Goal: Task Accomplishment & Management: Manage account settings

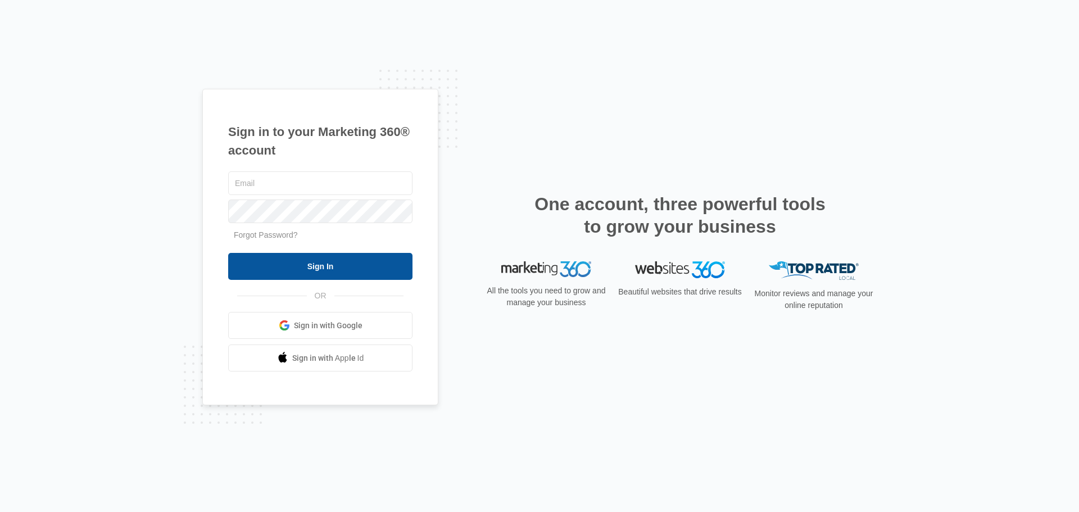
type input "[EMAIL_ADDRESS][DOMAIN_NAME]"
click at [324, 263] on input "Sign In" at bounding box center [320, 266] width 184 height 27
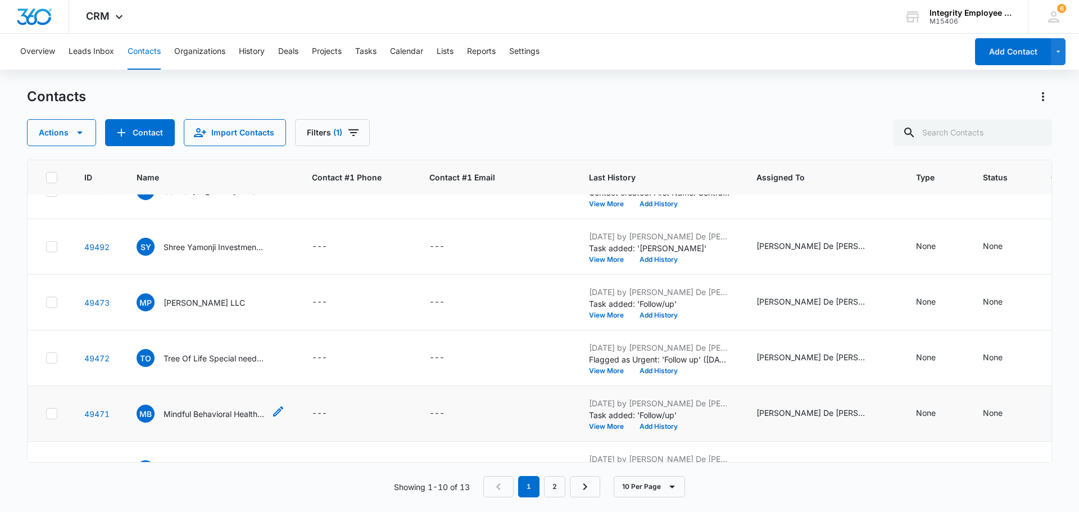
scroll to position [72, 0]
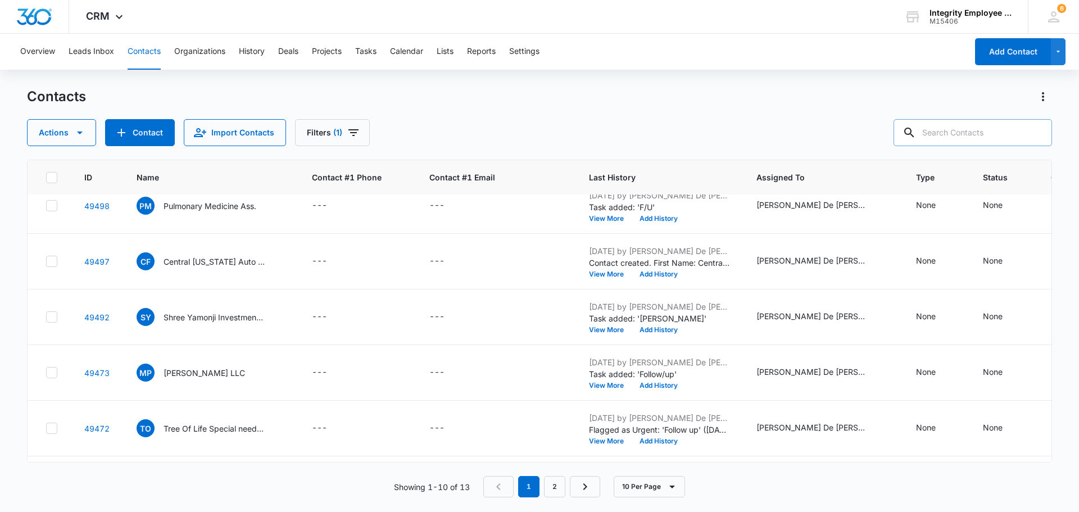
click at [952, 132] on input "text" at bounding box center [972, 132] width 158 height 27
type input "GENESIS"
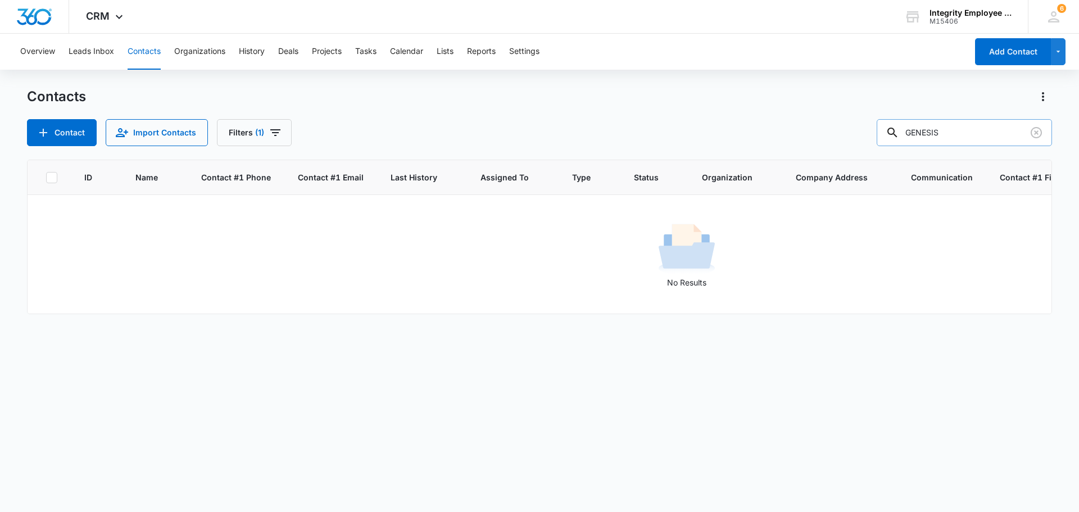
scroll to position [0, 0]
click at [72, 130] on button "Contact" at bounding box center [62, 132] width 70 height 27
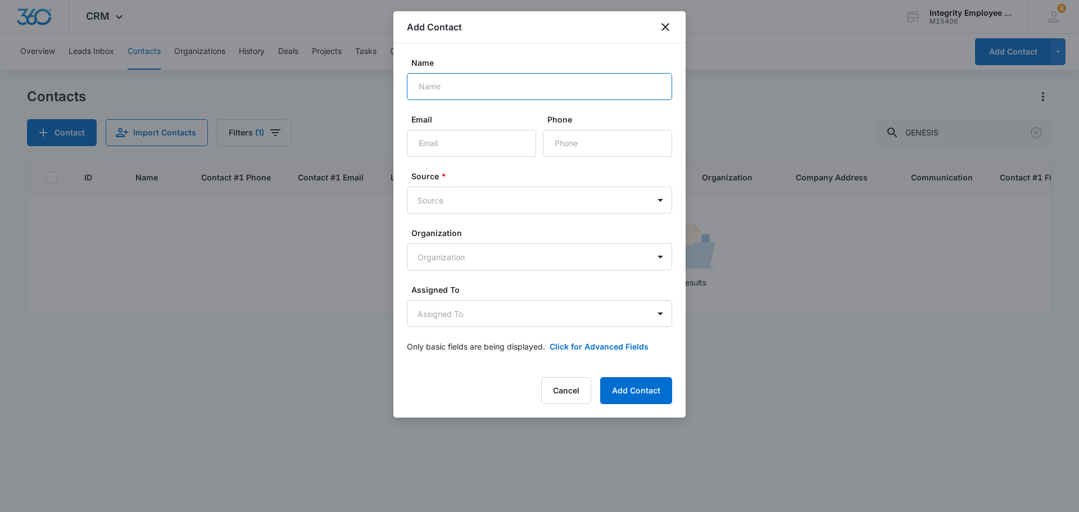
click at [465, 86] on input "Name" at bounding box center [539, 86] width 265 height 27
type input "g"
click at [436, 85] on input "Genisis Family Practice" at bounding box center [539, 86] width 265 height 27
click at [532, 92] on input "Genesis Family Practice" at bounding box center [539, 86] width 265 height 27
type input "[DEMOGRAPHIC_DATA] Family Practice LLC"
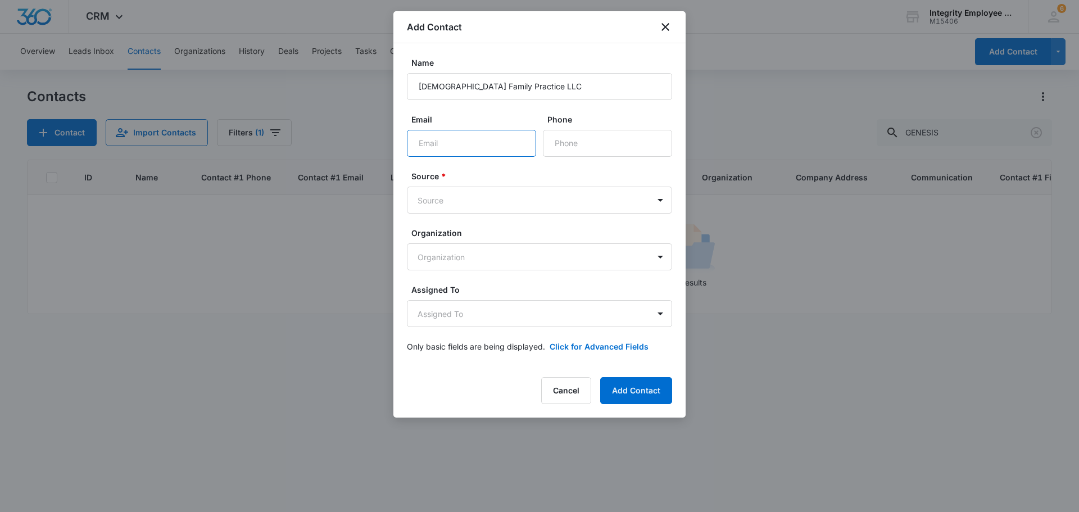
click at [439, 142] on input "Email" at bounding box center [471, 143] width 129 height 27
click at [426, 147] on input "Email" at bounding box center [471, 143] width 129 height 27
paste input "manager@promptcare.com"
type input "manager@promptcare.com"
click at [562, 144] on input "Phone" at bounding box center [607, 143] width 129 height 27
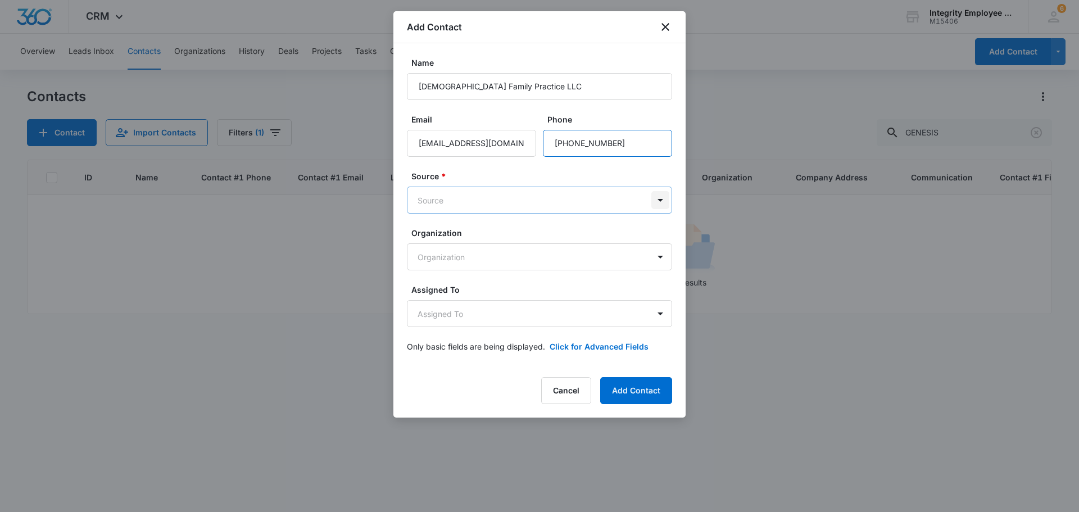
type input "(386) 878-4137"
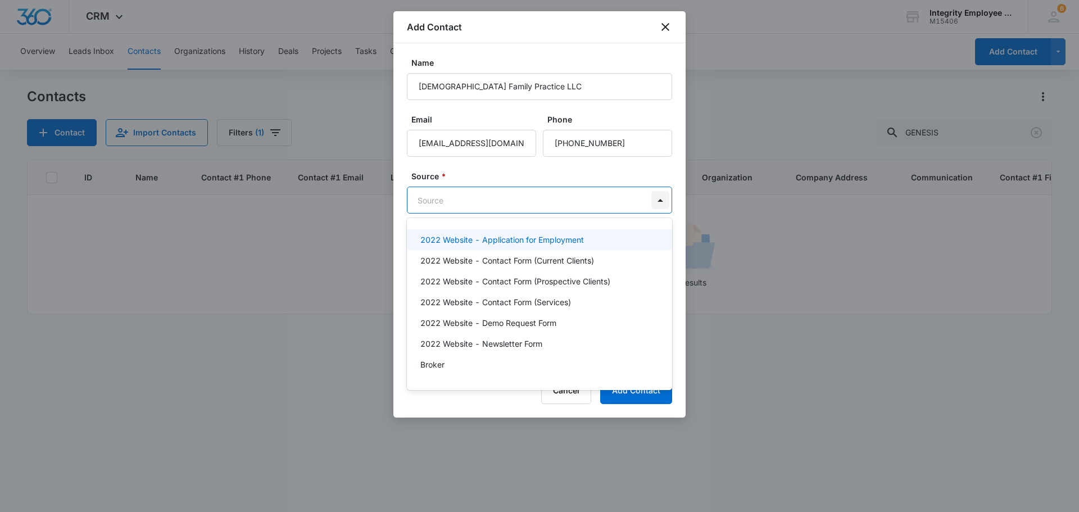
click at [662, 202] on body "CRM Apps Reputation Websites Forms CRM Email Social Shop Payments POS Content A…" at bounding box center [539, 256] width 1079 height 512
type input "COL"
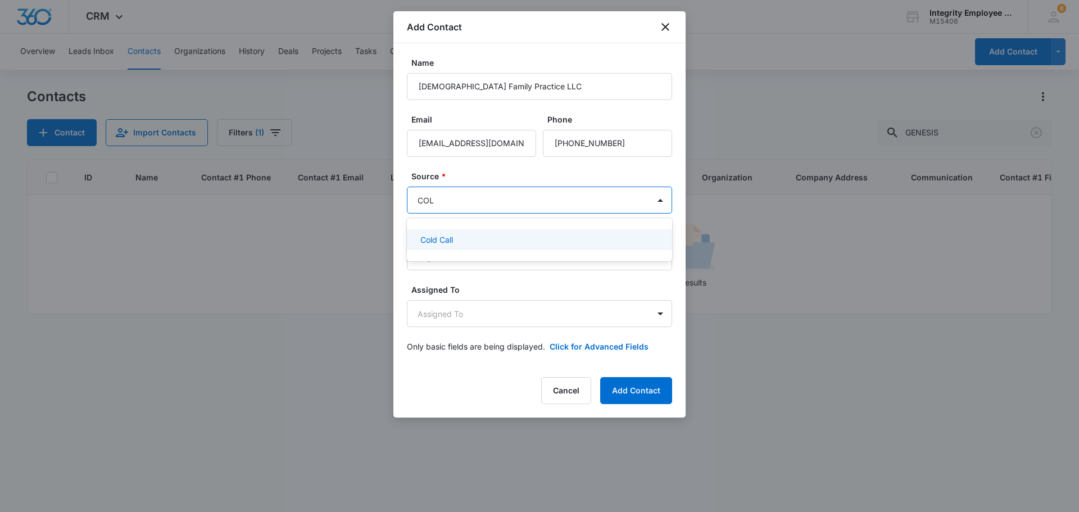
click at [465, 234] on div "Cold Call" at bounding box center [538, 240] width 236 height 12
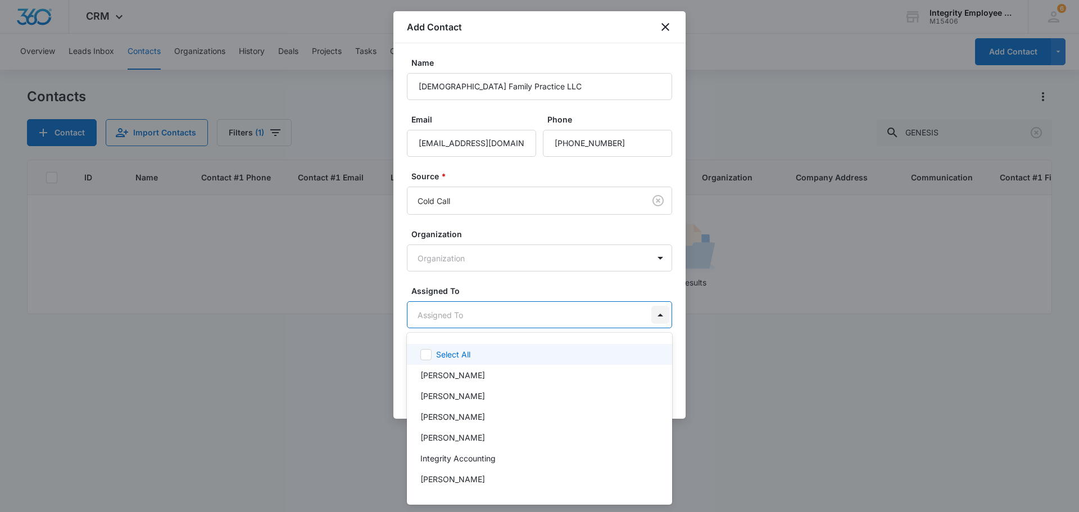
click at [655, 315] on body "CRM Apps Reputation Websites Forms CRM Email Social Shop Payments POS Content A…" at bounding box center [539, 256] width 1079 height 512
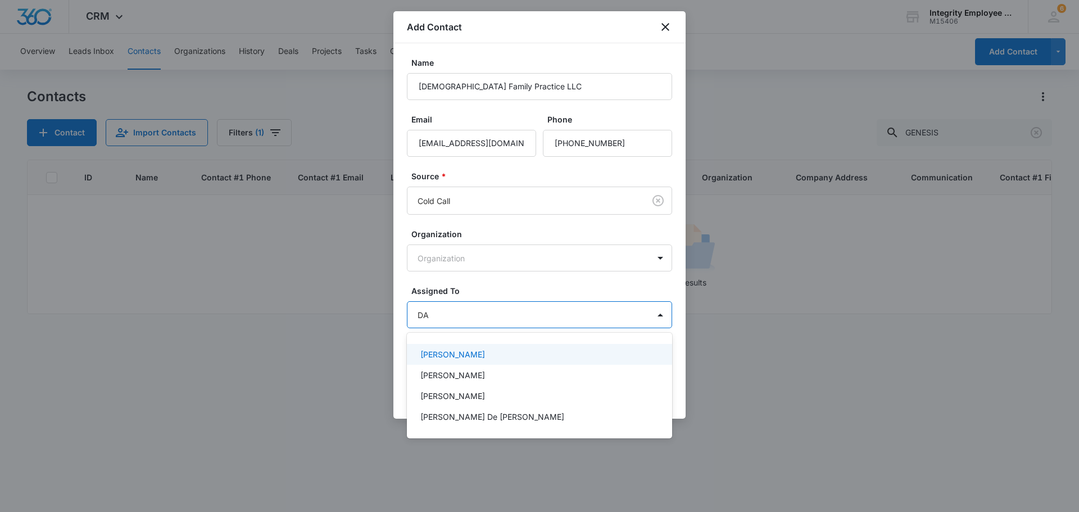
type input "DAI"
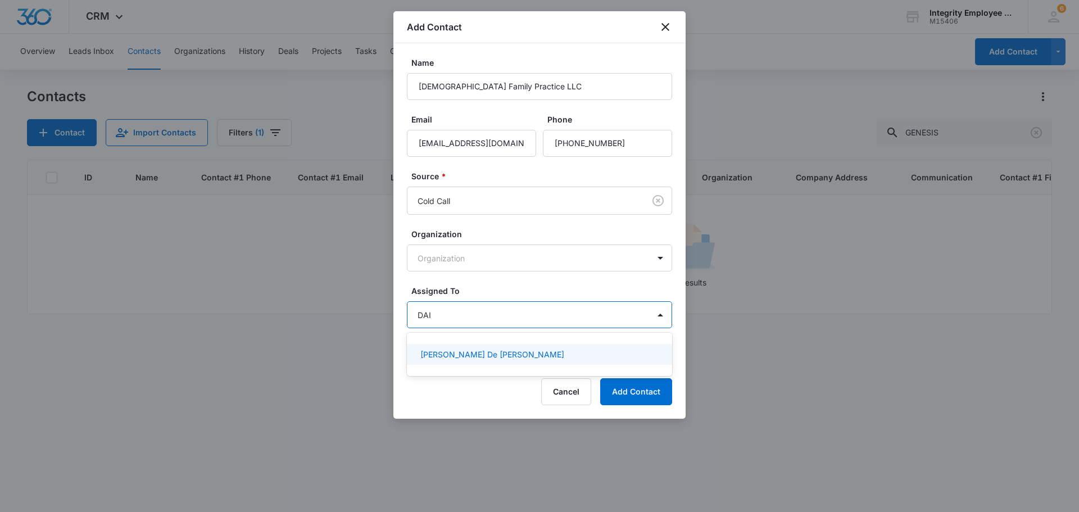
click at [466, 351] on p "[PERSON_NAME] De [PERSON_NAME]" at bounding box center [492, 354] width 144 height 12
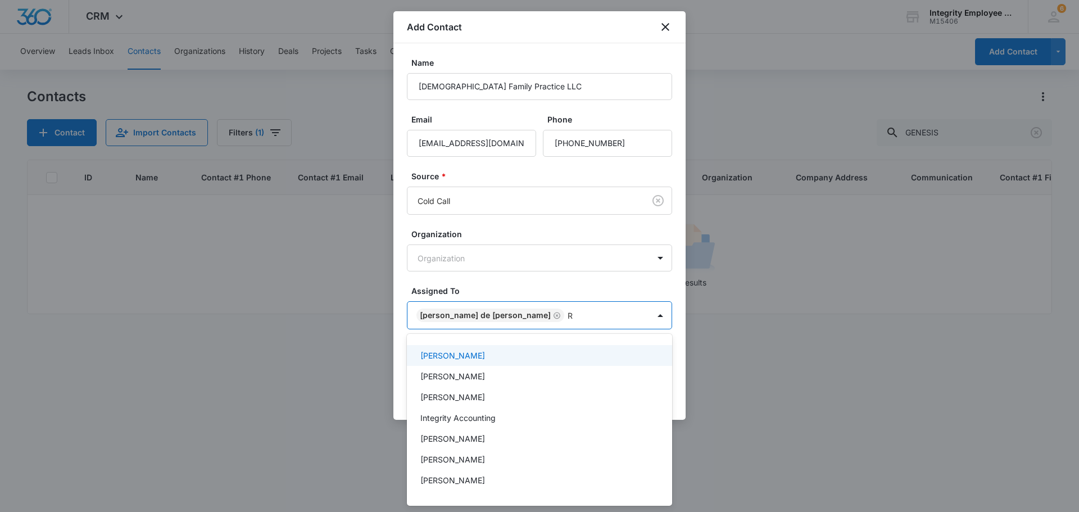
type input "RE"
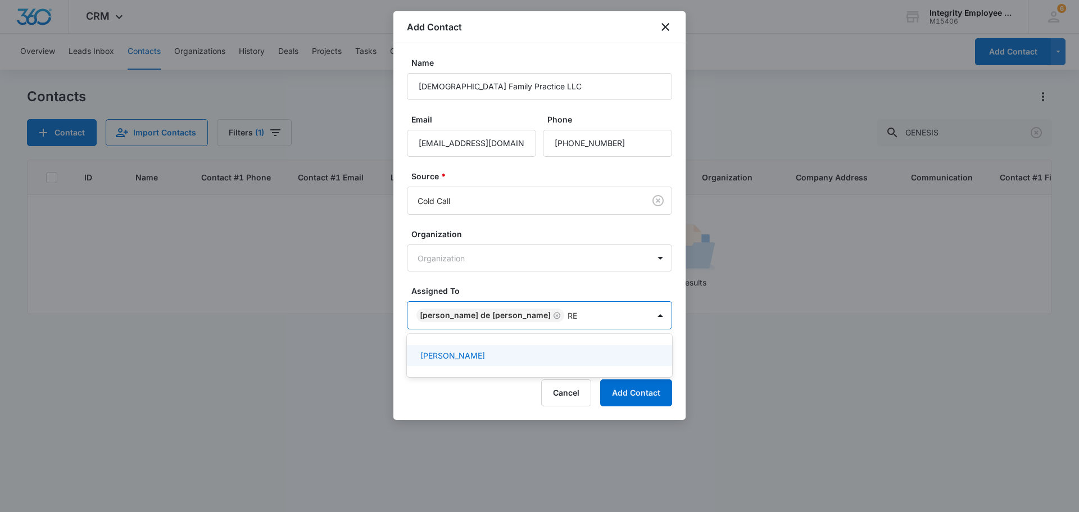
click at [476, 357] on div "[PERSON_NAME]" at bounding box center [538, 355] width 236 height 12
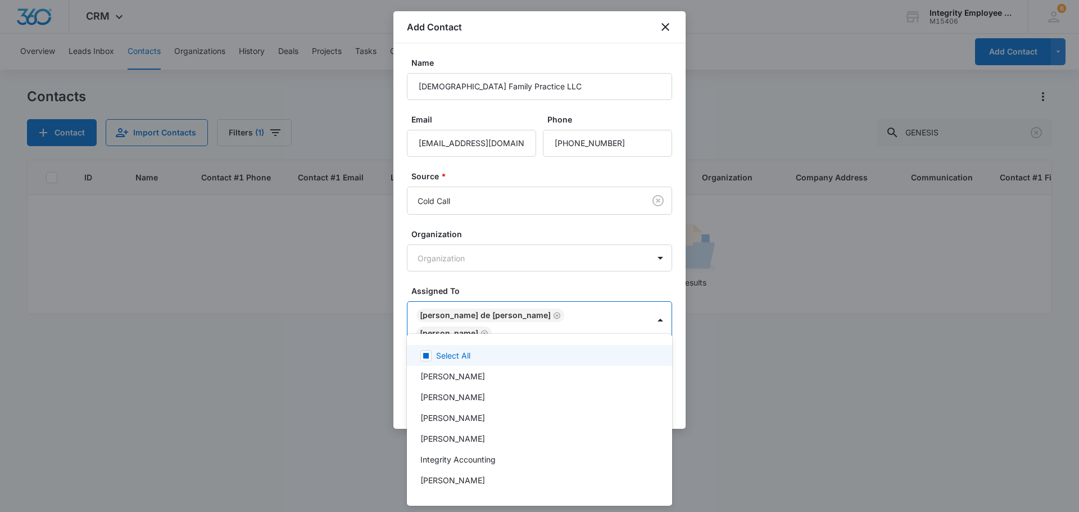
click at [872, 509] on div at bounding box center [539, 256] width 1079 height 512
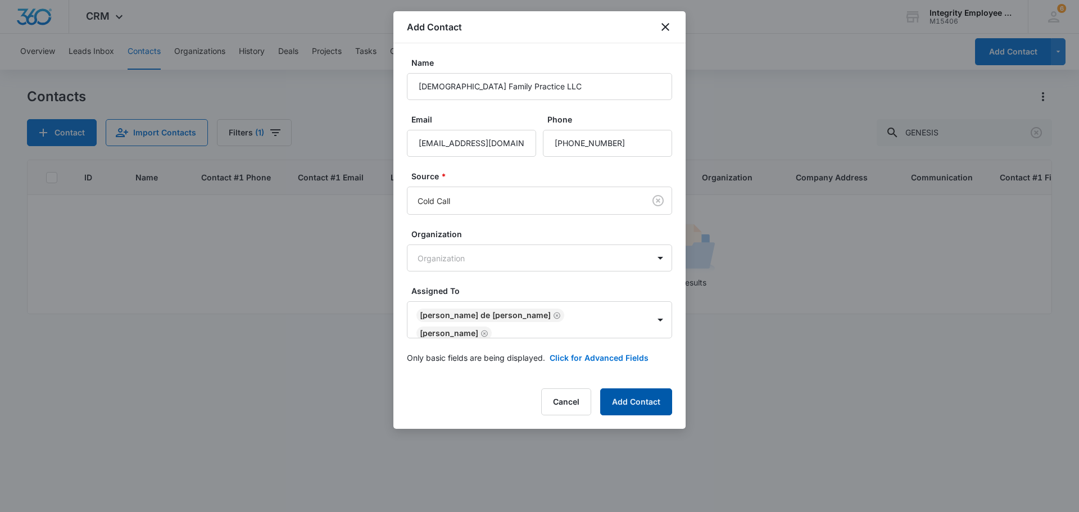
click at [637, 392] on button "Add Contact" at bounding box center [636, 401] width 72 height 27
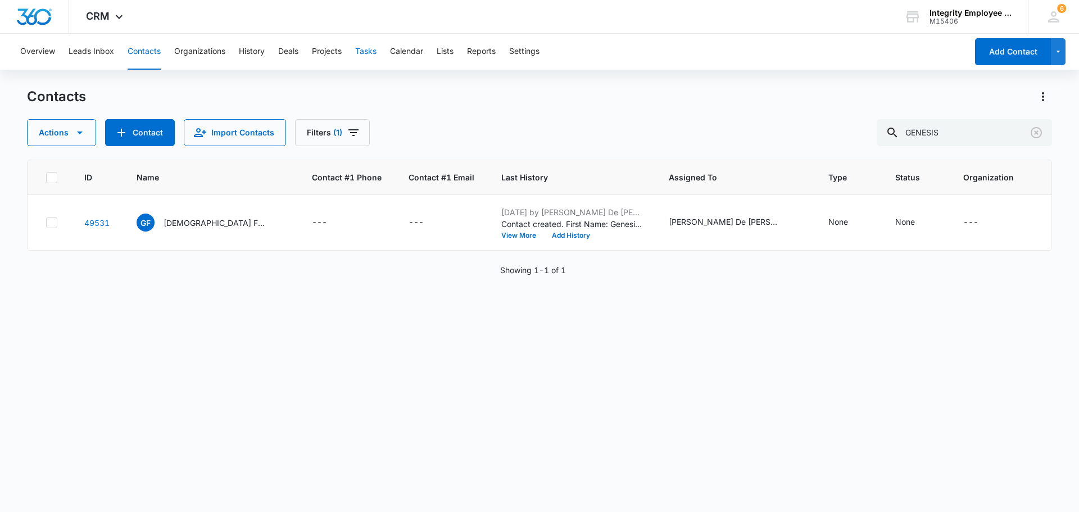
click at [376, 51] on button "Tasks" at bounding box center [365, 52] width 21 height 36
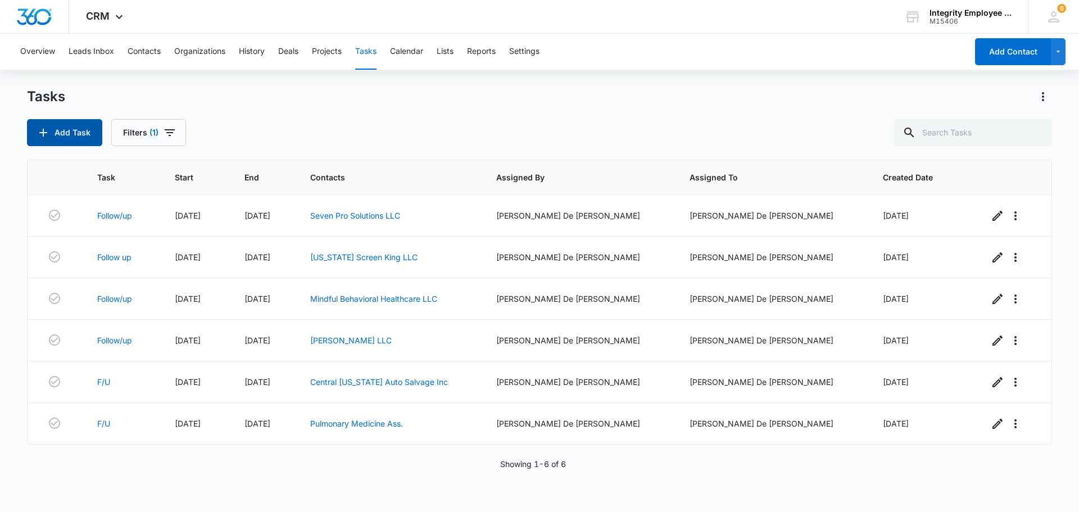
click at [44, 134] on icon "button" at bounding box center [43, 133] width 8 height 8
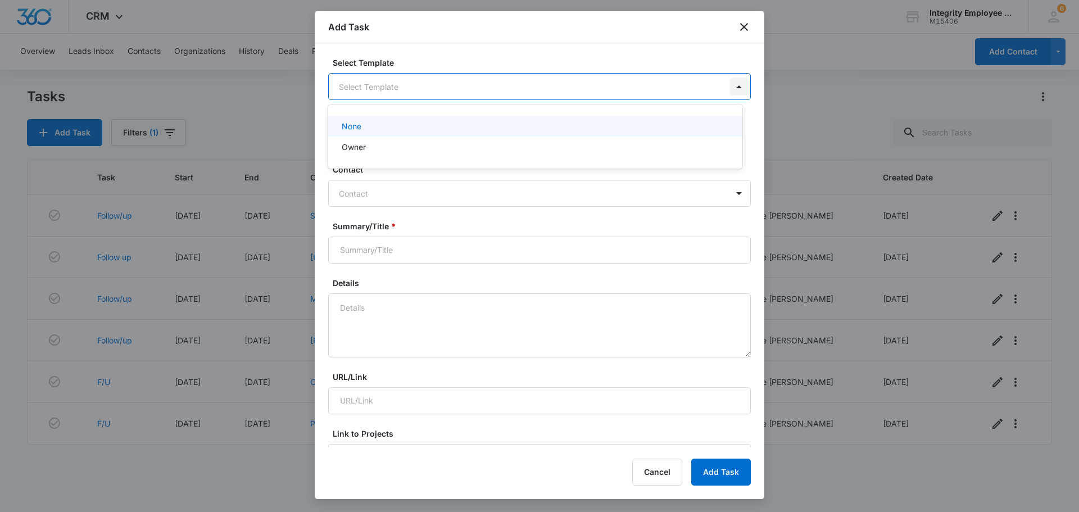
click at [728, 85] on body "CRM Apps Reputation Websites Forms CRM Email Social Shop Payments POS Content A…" at bounding box center [539, 256] width 1079 height 512
click at [499, 31] on div at bounding box center [539, 256] width 1079 height 512
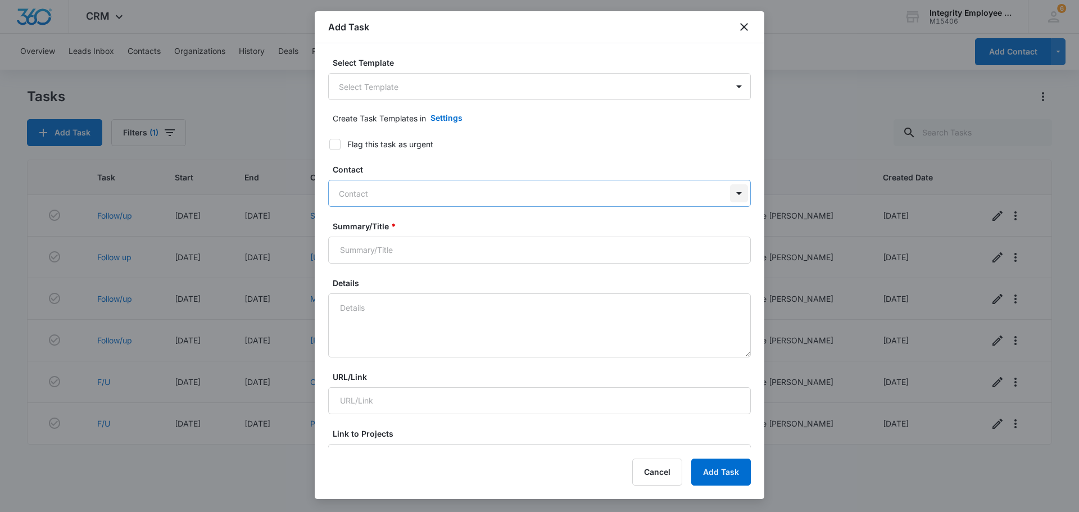
click at [730, 194] on div at bounding box center [739, 193] width 18 height 18
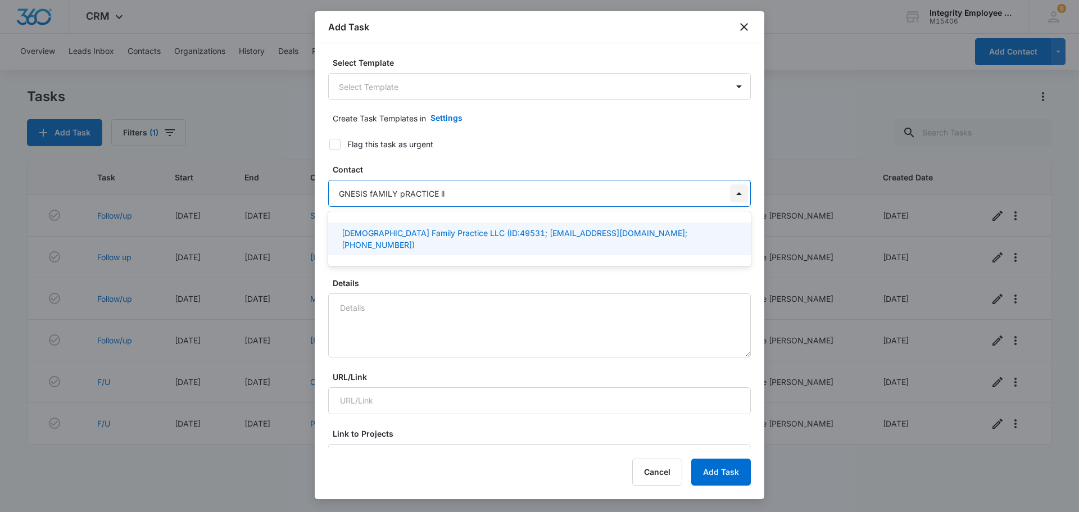
type input "GNESIS fAMILY pRACTICE llc"
click at [432, 231] on p "Genesis Family Practice LLC (ID:49531; manager@promptcare.com; (386) 878-4137)" at bounding box center [538, 239] width 393 height 24
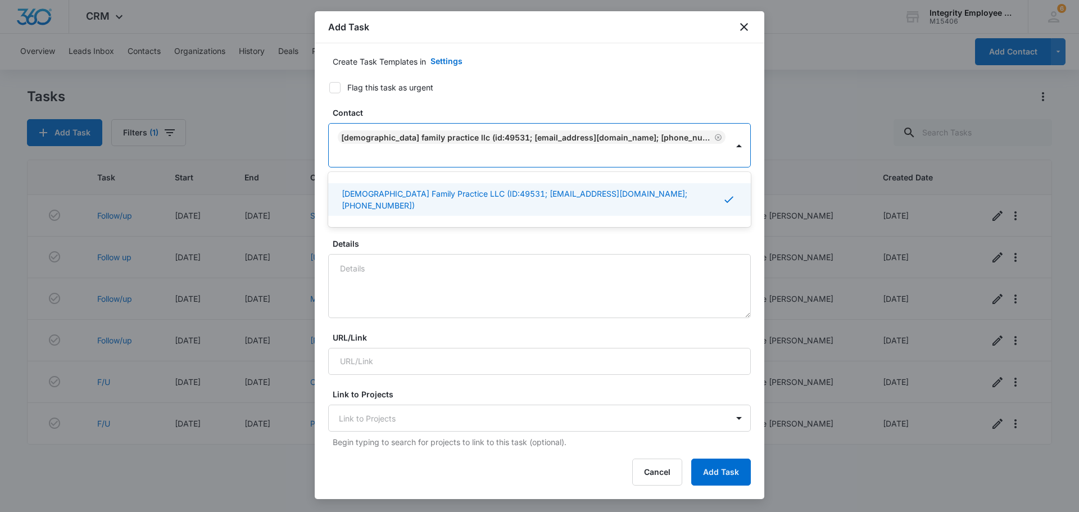
scroll to position [56, 0]
click at [637, 272] on textarea "Details" at bounding box center [539, 287] width 423 height 64
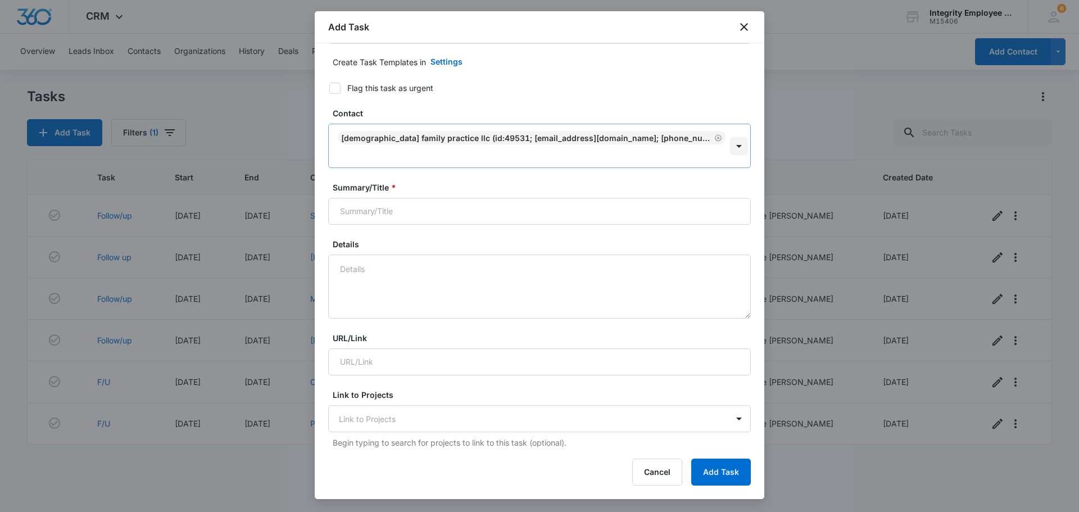
click at [730, 137] on div at bounding box center [739, 146] width 18 height 18
click at [462, 134] on div "Genesis Family Practice LLC (ID:49531; manager@promptcare.com; (386) 878-4137)" at bounding box center [526, 138] width 371 height 10
click at [715, 137] on icon "Remove Genesis Family Practice LLC (ID:49531; manager@promptcare.com; (386) 878…" at bounding box center [718, 137] width 7 height 7
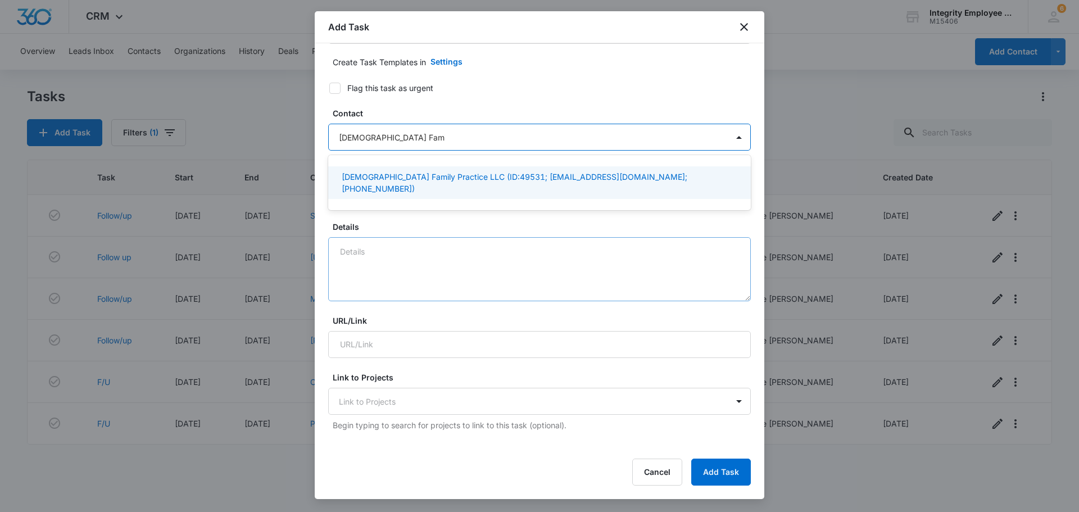
type input "[DEMOGRAPHIC_DATA] Family Practice LLC"
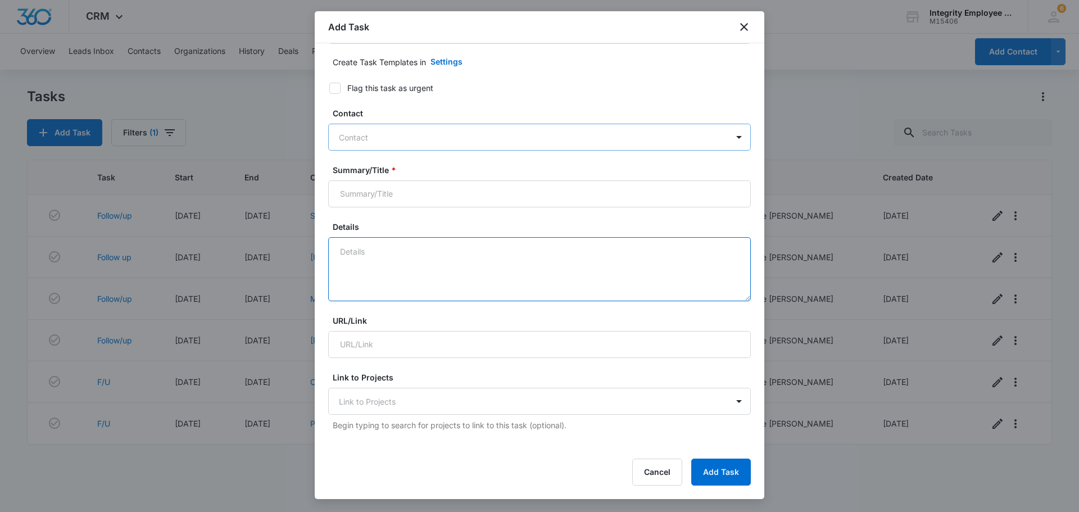
click at [397, 274] on textarea "Details" at bounding box center [539, 269] width 423 height 64
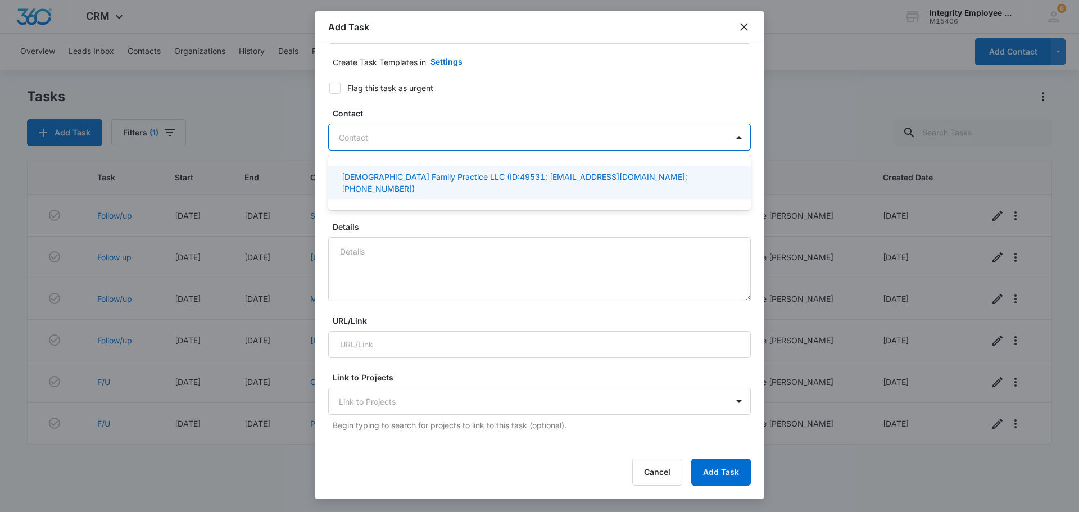
click at [632, 139] on div at bounding box center [533, 137] width 388 height 14
type input "g"
type input "[DEMOGRAPHIC_DATA] Family Practice LLC"
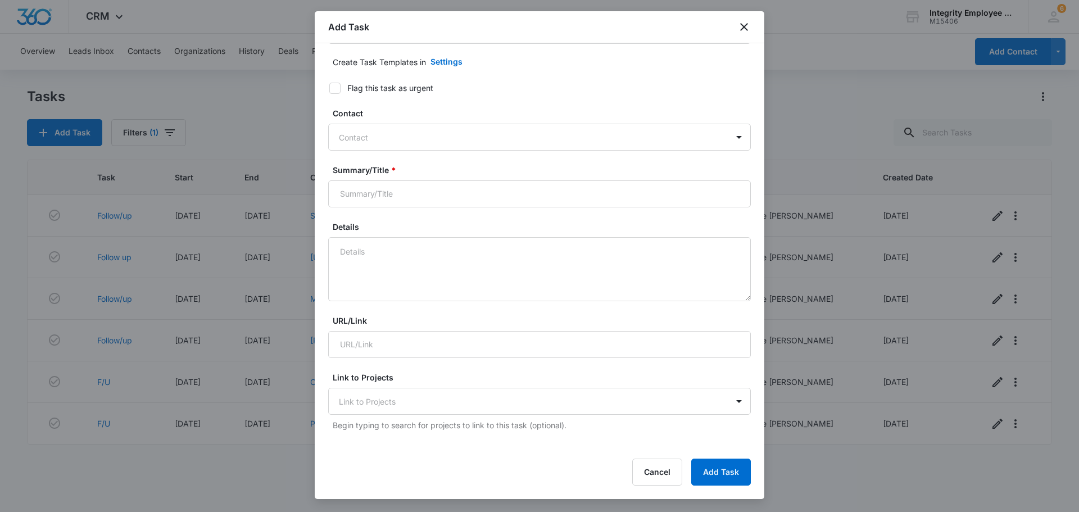
click at [505, 123] on div "Contact Contact" at bounding box center [539, 128] width 423 height 43
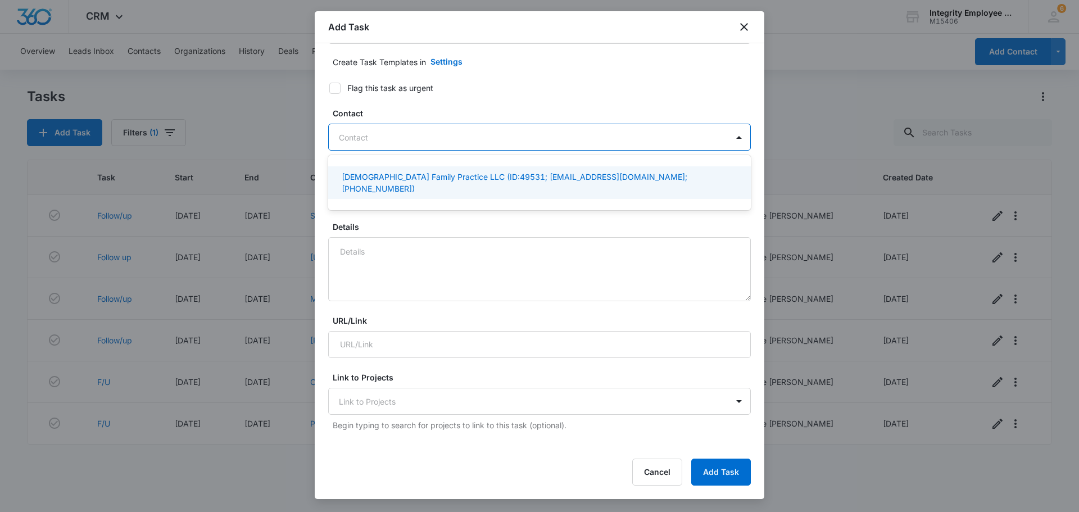
click at [455, 137] on div at bounding box center [533, 137] width 388 height 14
click at [451, 181] on p "Genesis Family Practice LLC (ID:49531; manager@promptcare.com; (386) 878-4137)" at bounding box center [538, 183] width 393 height 24
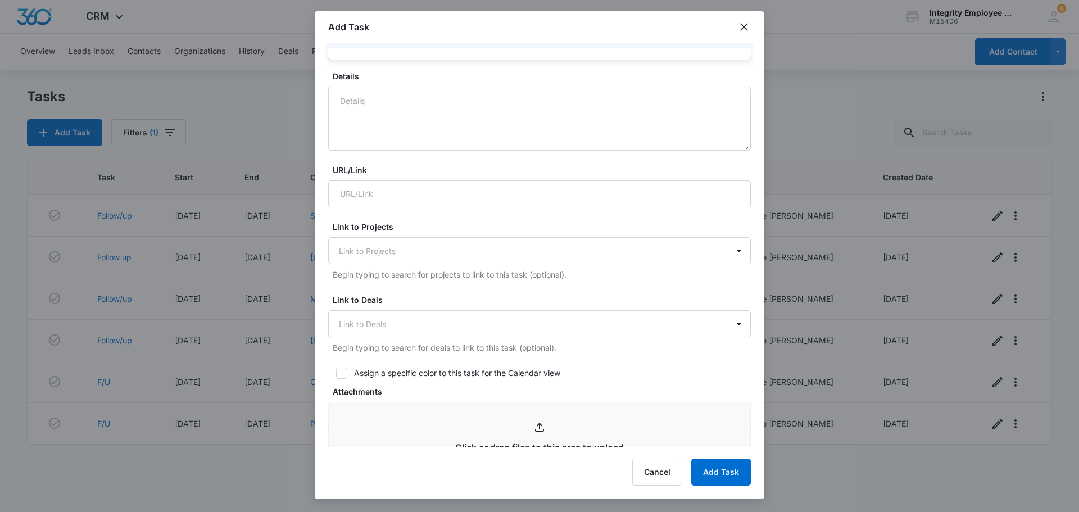
scroll to position [225, 0]
click at [734, 241] on div at bounding box center [739, 250] width 18 height 18
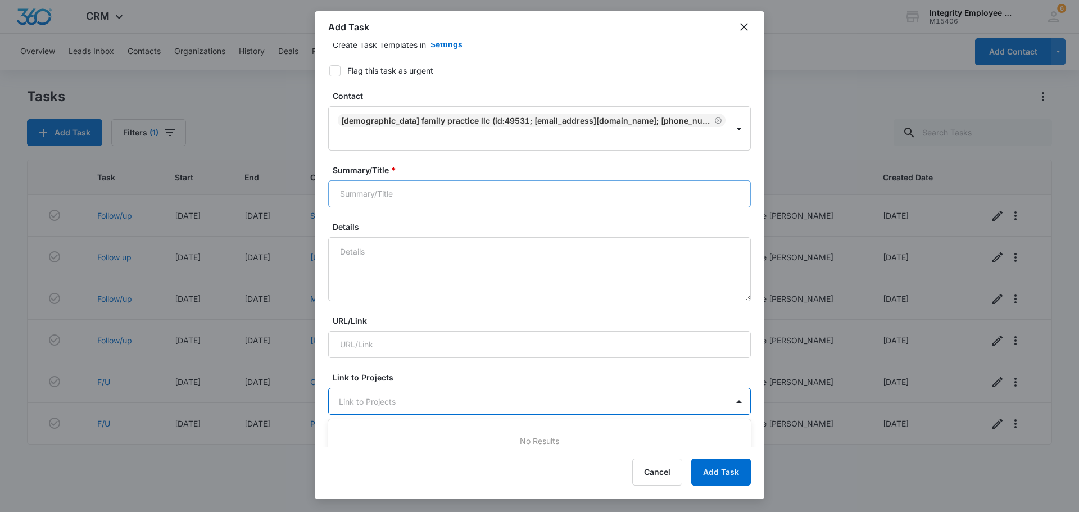
scroll to position [56, 0]
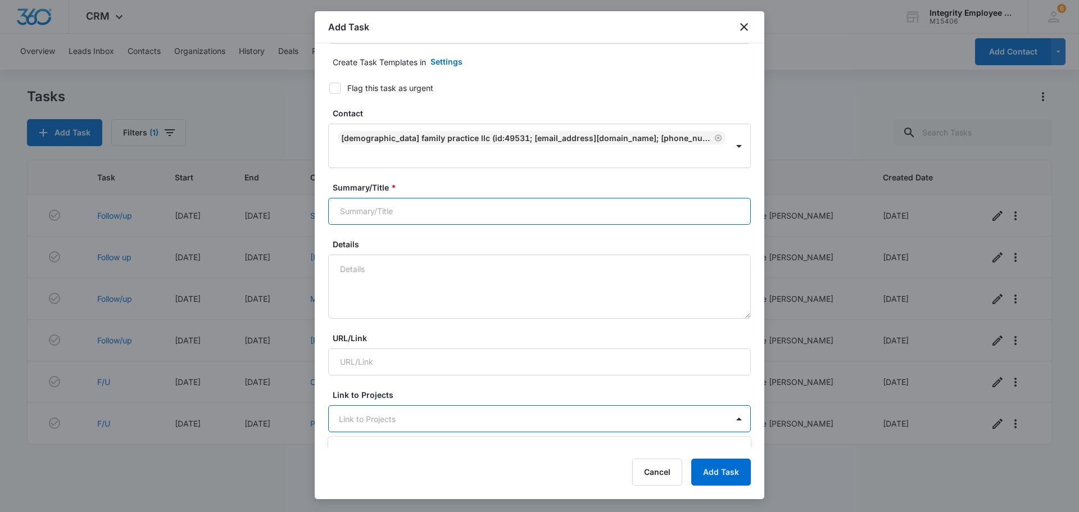
click at [692, 198] on input "Summary/Title *" at bounding box center [539, 211] width 423 height 27
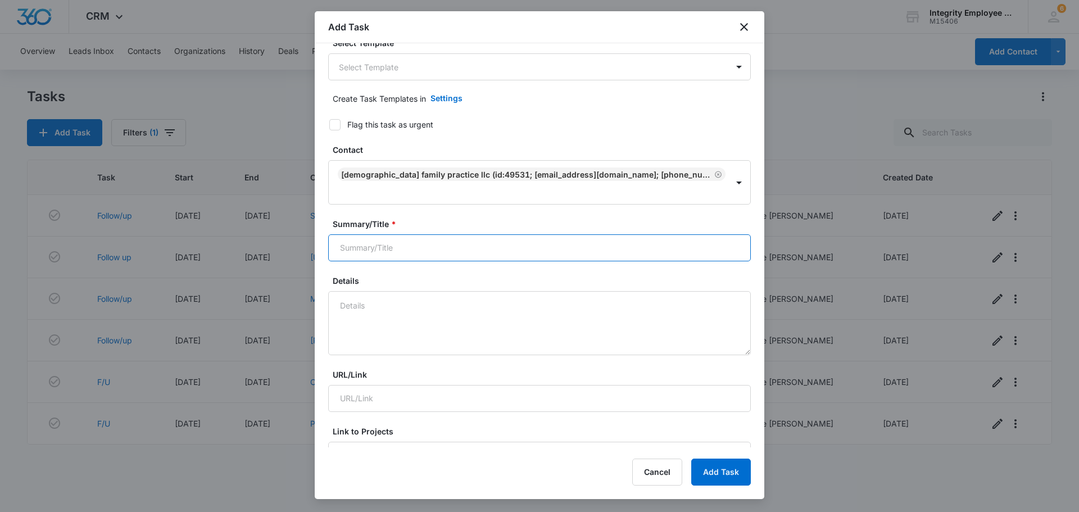
scroll to position [0, 0]
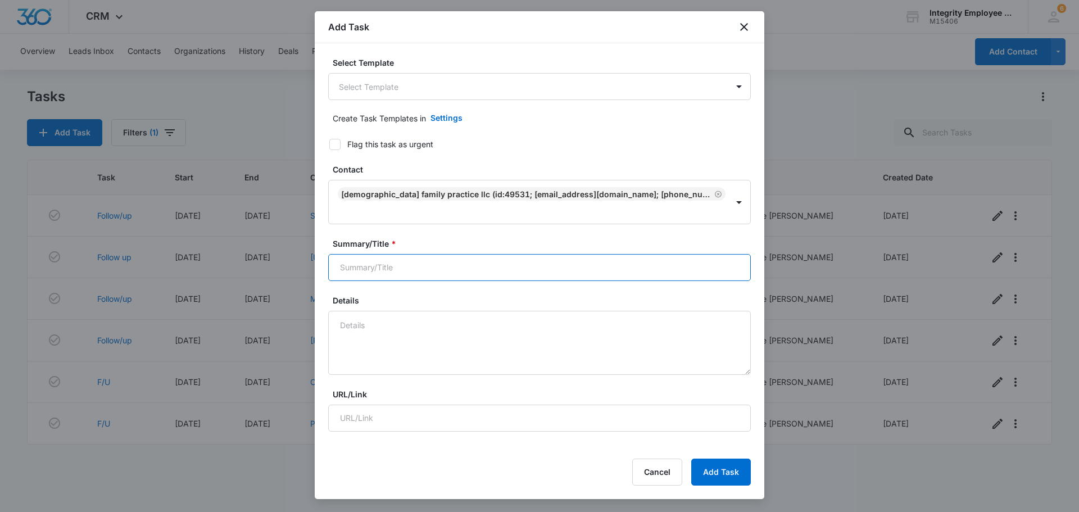
type input "g"
type input "G"
click at [691, 458] on button "Add Task" at bounding box center [721, 471] width 60 height 27
type input "c"
type input "mql"
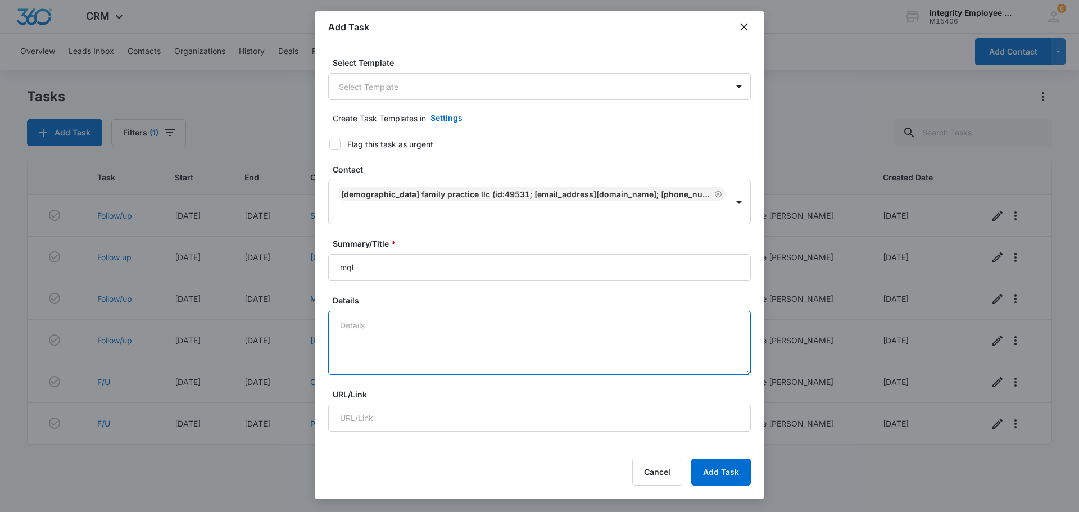
click at [527, 311] on textarea "Details" at bounding box center [539, 343] width 423 height 64
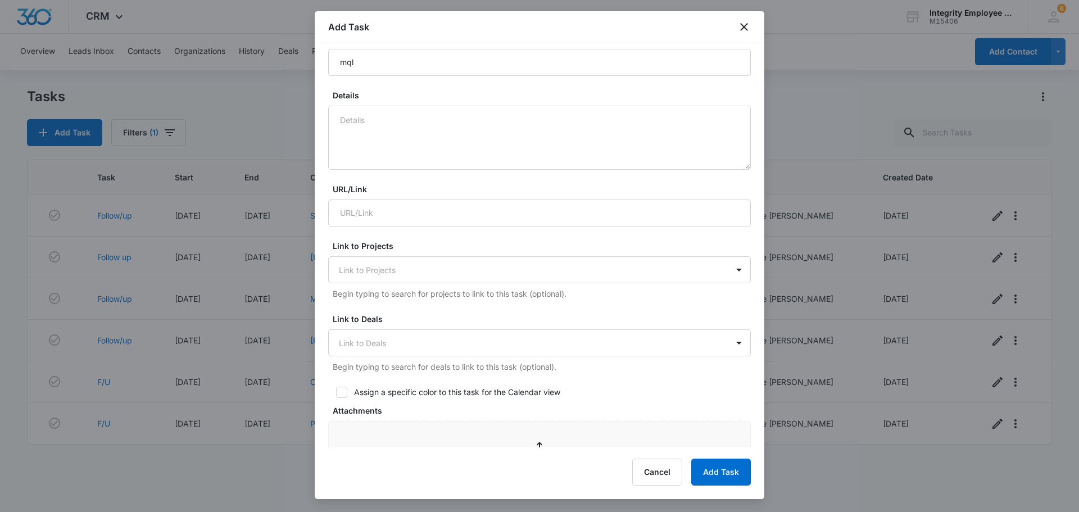
scroll to position [244, 0]
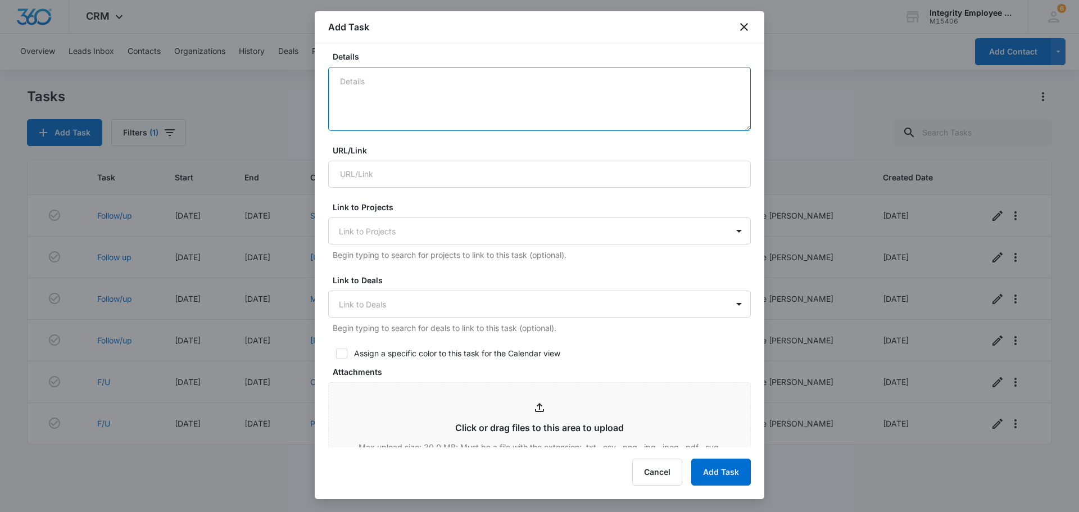
click at [396, 67] on textarea "Details" at bounding box center [539, 99] width 423 height 64
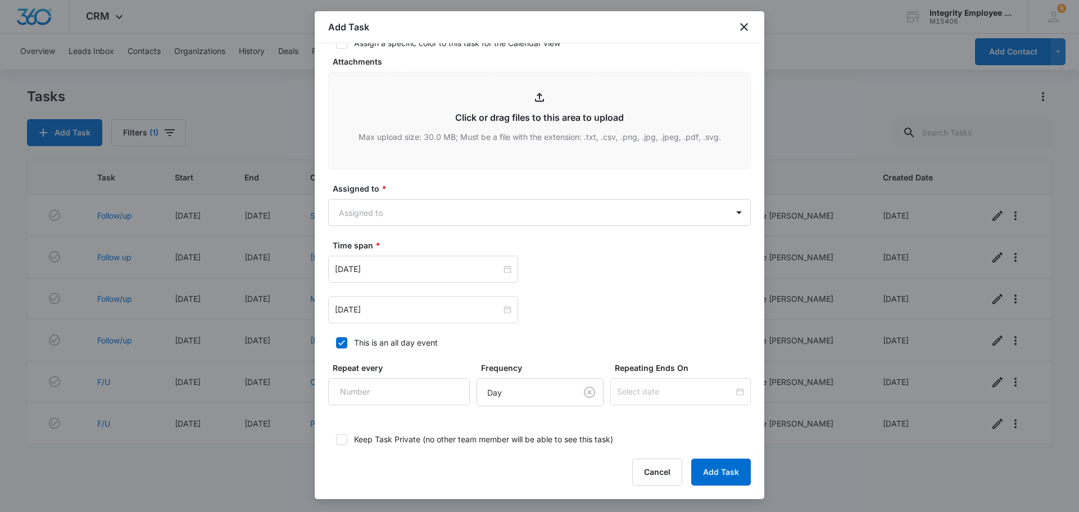
scroll to position [563, 0]
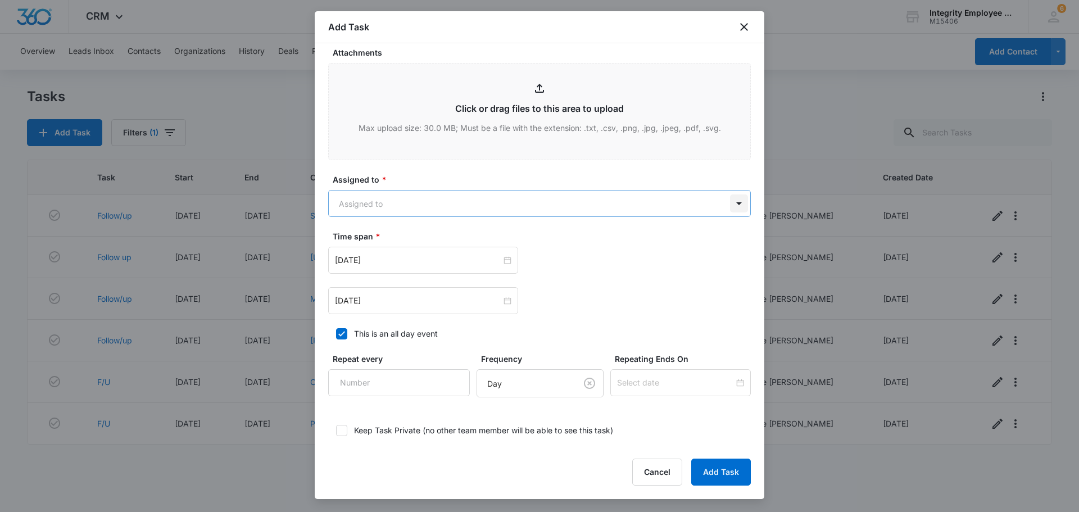
click at [730, 188] on body "CRM Apps Reputation Websites Forms CRM Email Social Shop Payments POS Content A…" at bounding box center [539, 256] width 1079 height 512
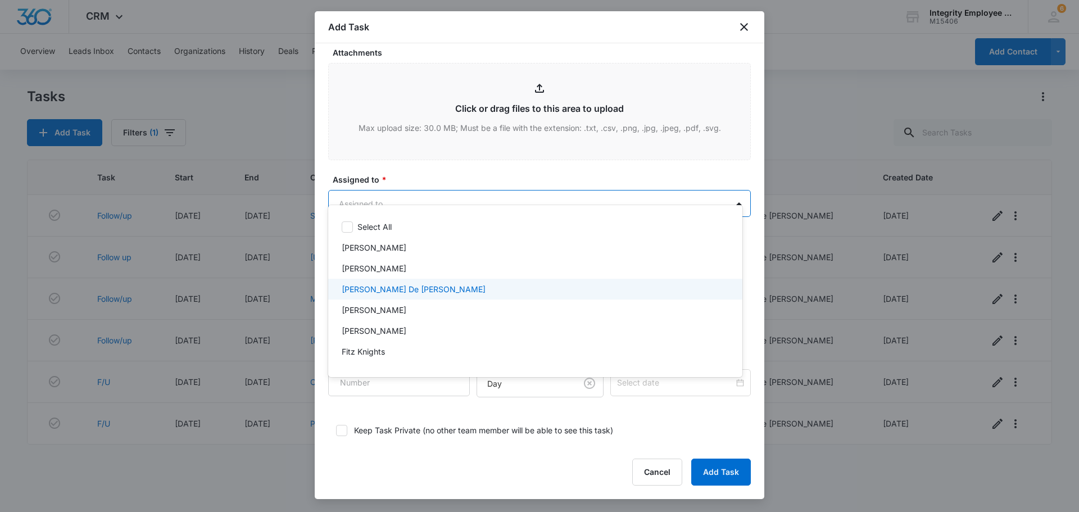
click at [426, 287] on div "[PERSON_NAME] De [PERSON_NAME]" at bounding box center [534, 289] width 385 height 12
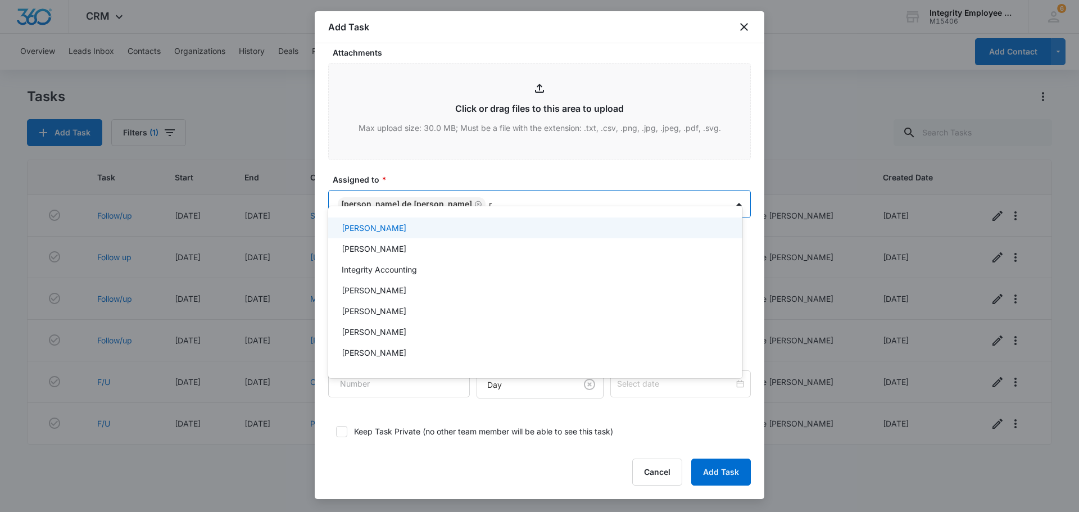
type input "re"
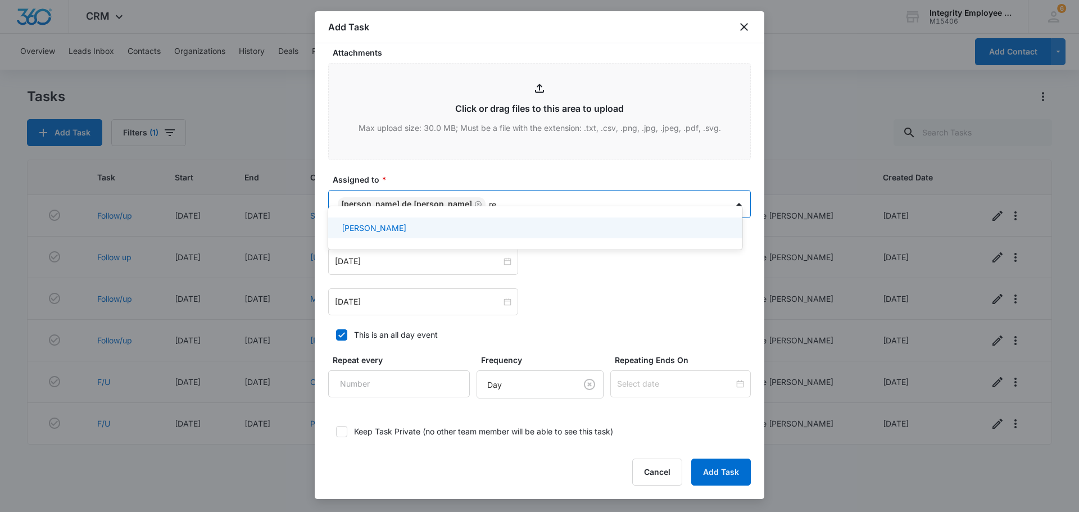
click at [415, 230] on div "[PERSON_NAME]" at bounding box center [534, 228] width 385 height 12
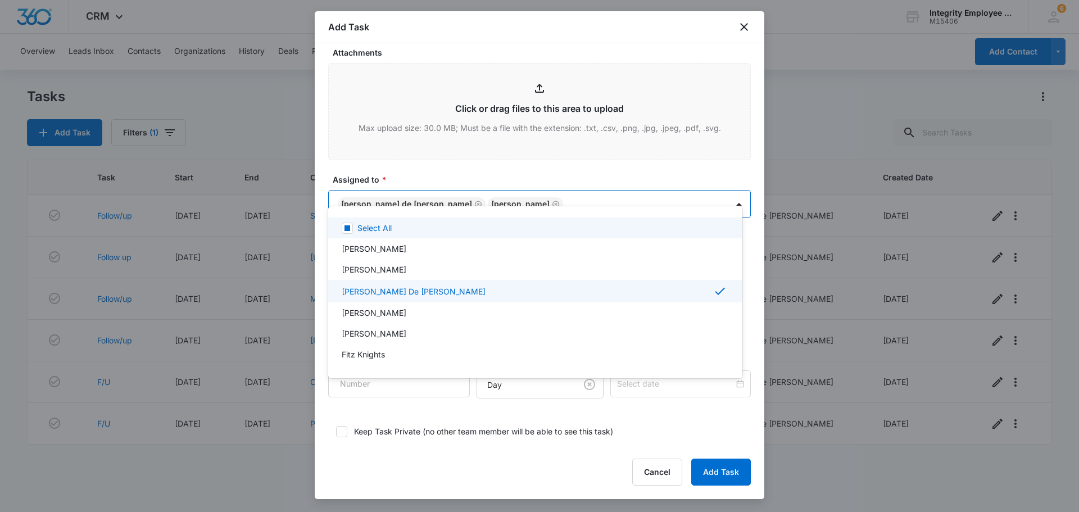
drag, startPoint x: 759, startPoint y: 320, endPoint x: 762, endPoint y: 271, distance: 49.0
click at [762, 271] on div at bounding box center [539, 256] width 1079 height 512
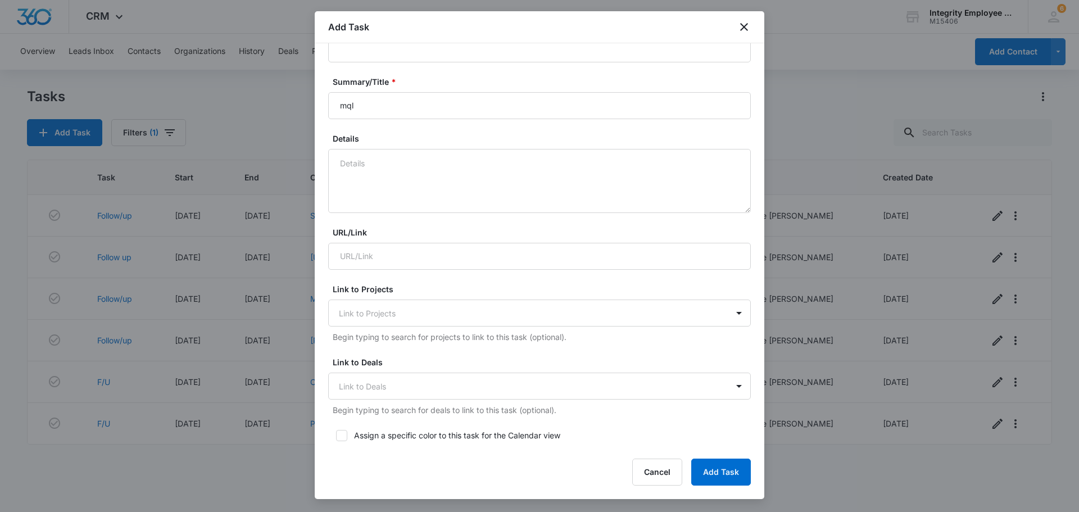
scroll to position [97, 0]
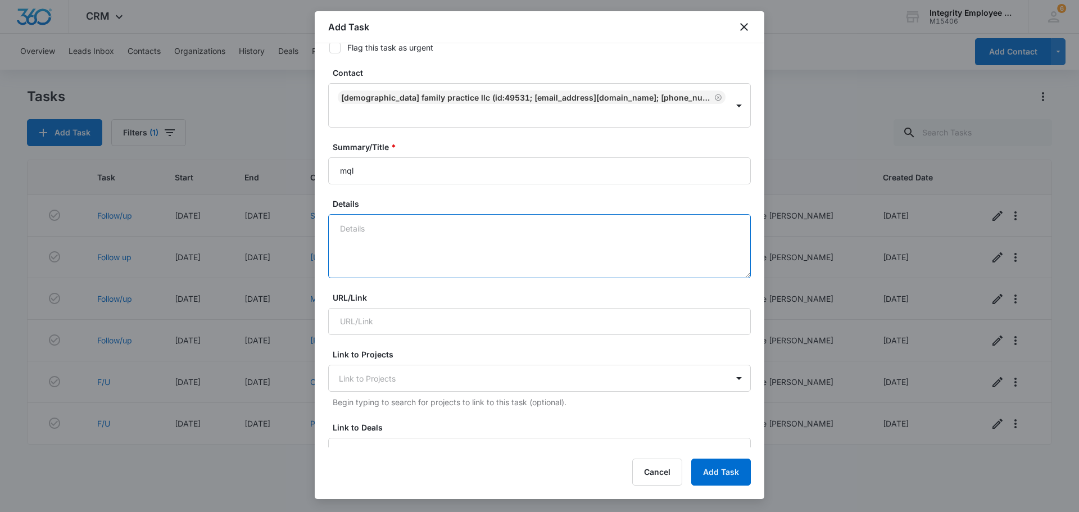
click at [378, 214] on textarea "Details" at bounding box center [539, 246] width 423 height 64
click at [536, 226] on textarea "Code 8832 13 Employees no claims by weekly payroll. She need's a quote first sh…" at bounding box center [539, 246] width 423 height 64
type textarea "Code 8832 13 Employees no claims by weekly payroll. She need's a quote first sh…"
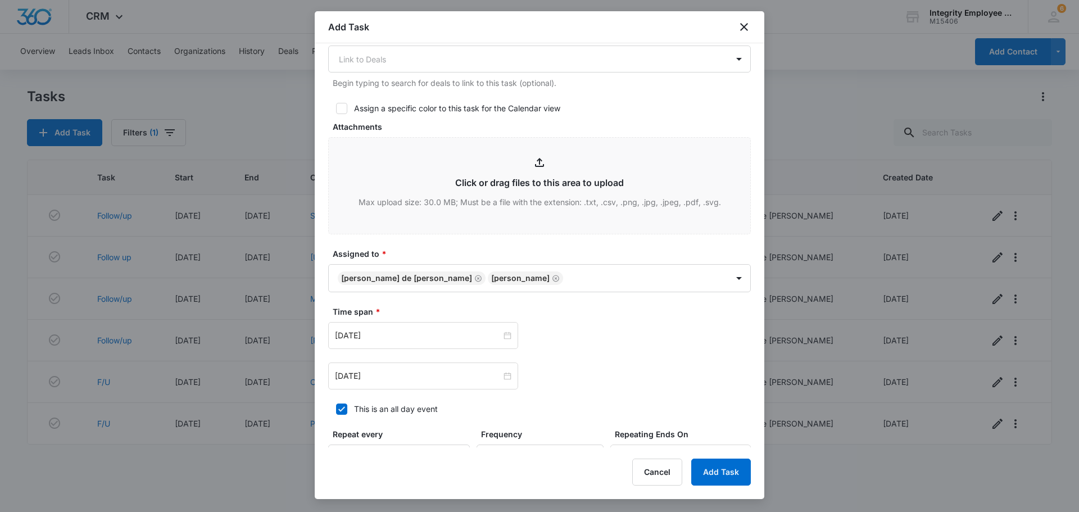
scroll to position [490, 0]
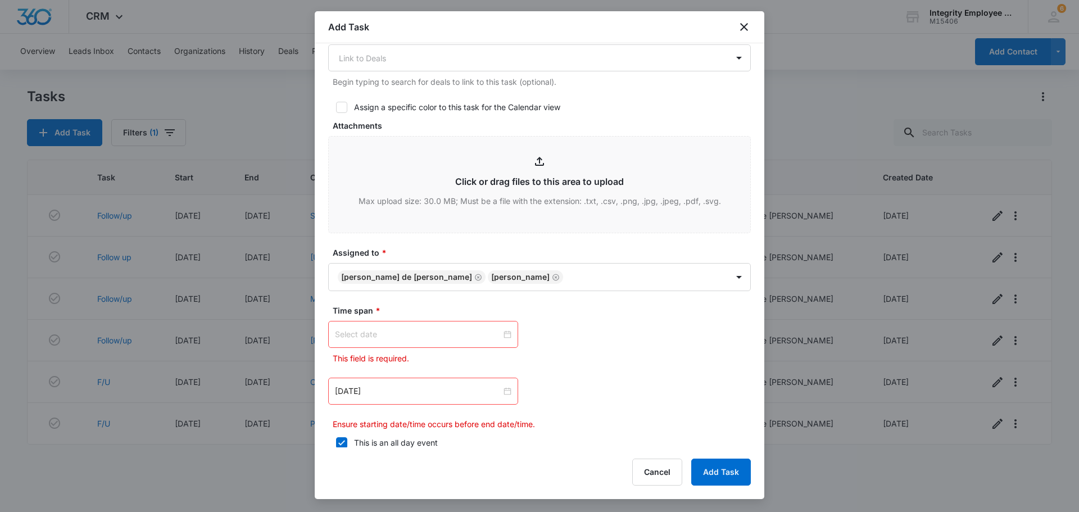
type textarea "Code 8832 13 Employees no claims by weekly payroll. She need's a quote first sh…"
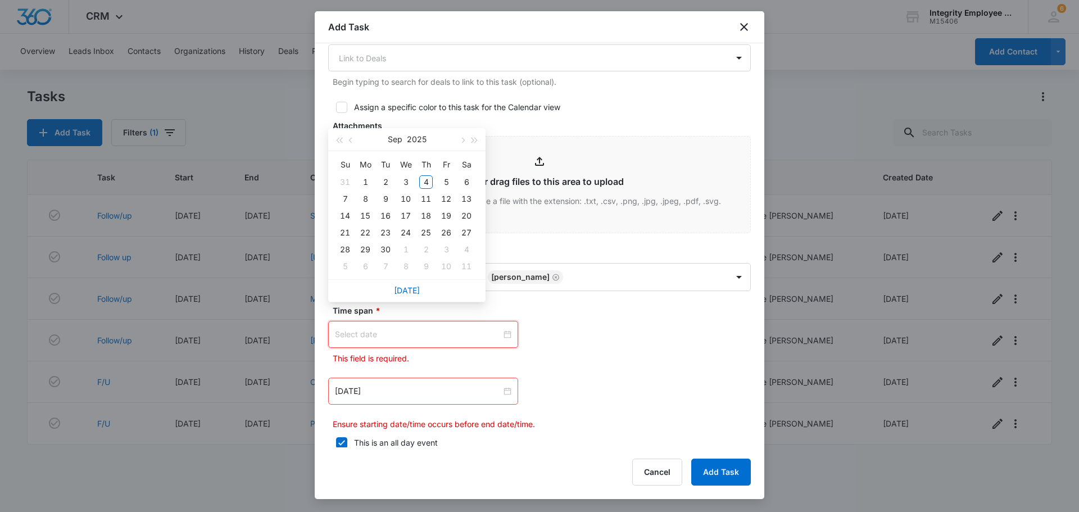
click at [411, 328] on input at bounding box center [418, 334] width 166 height 12
type input "Sep 3, 2025"
click at [352, 140] on span "button" at bounding box center [352, 141] width 6 height 6
type input "Aug 5, 2025"
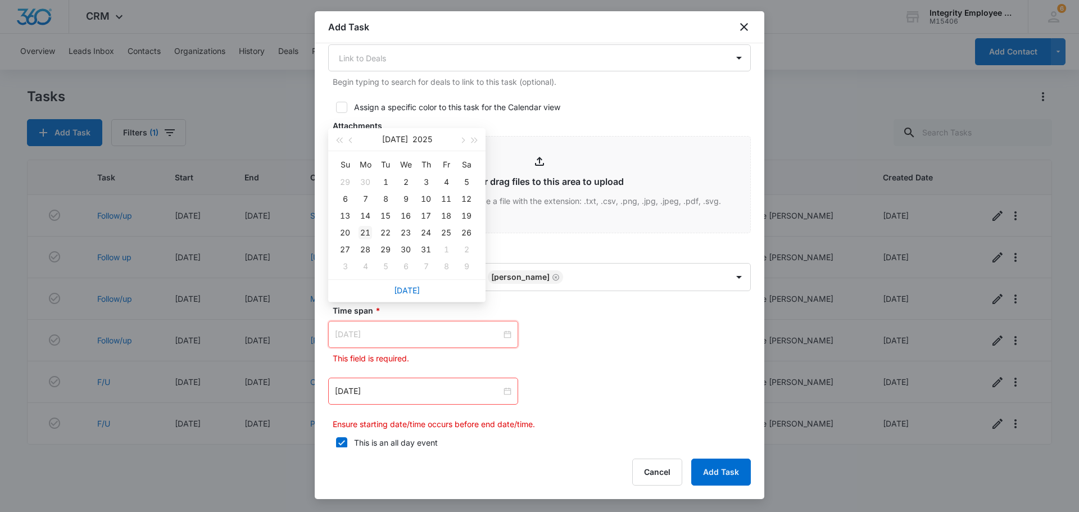
type input "Jul 21, 2025"
click at [370, 234] on div "21" at bounding box center [364, 232] width 13 height 13
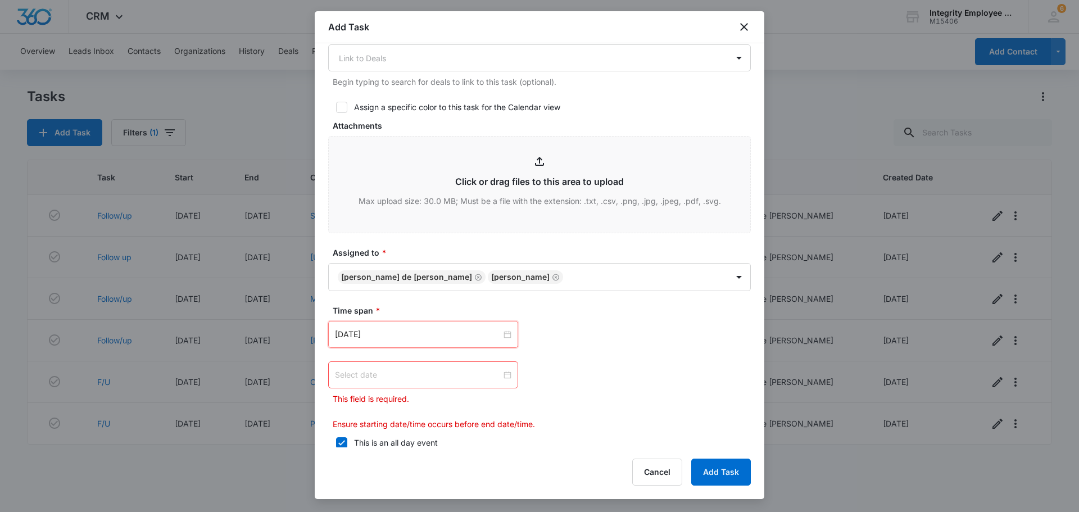
click at [503, 369] on div at bounding box center [423, 375] width 176 height 12
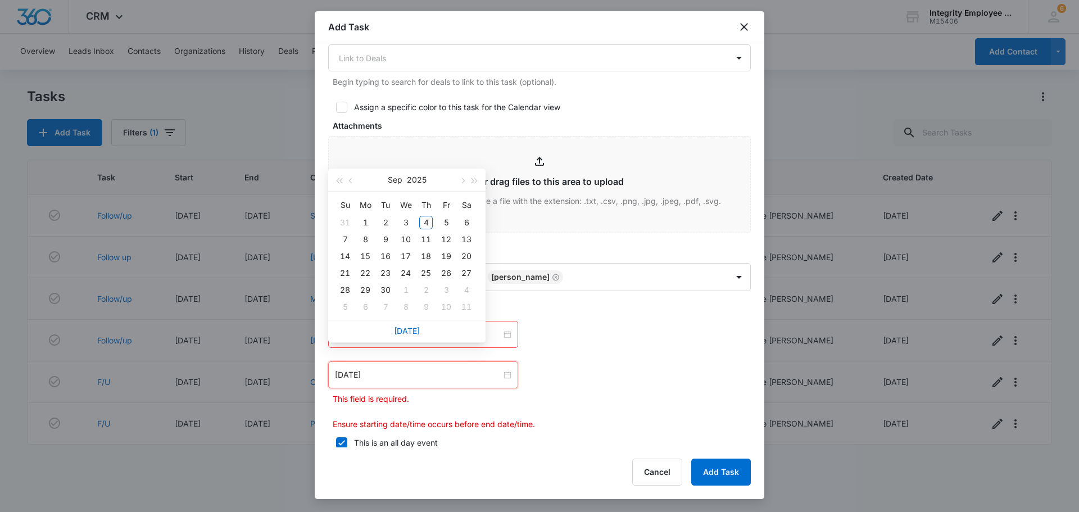
type input "Sep 6, 2025"
click at [464, 179] on button "button" at bounding box center [462, 180] width 12 height 22
type input "Nov 8, 2025"
type input "Oct 4, 2025"
type input "Oct 1, 2025"
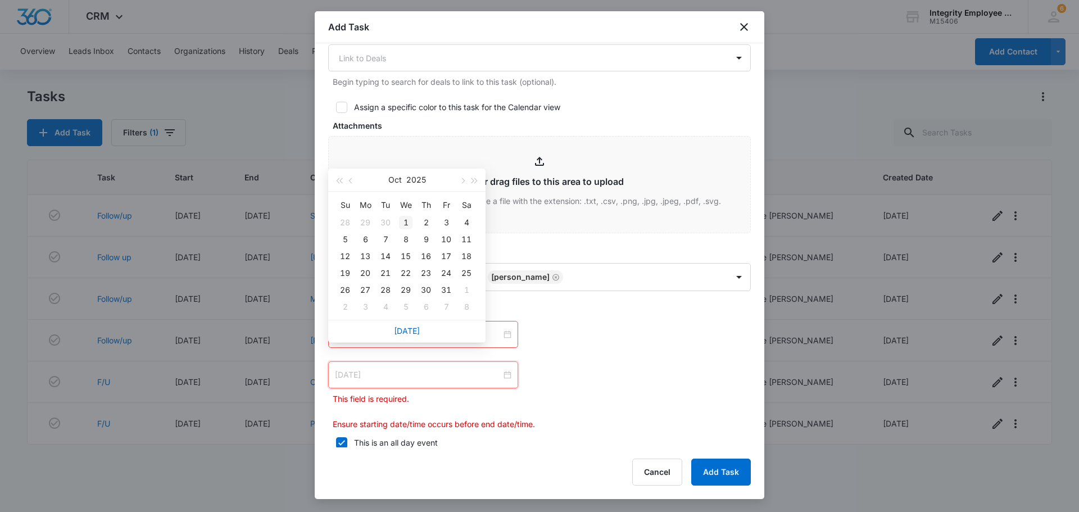
click at [409, 225] on div "1" at bounding box center [405, 222] width 13 height 13
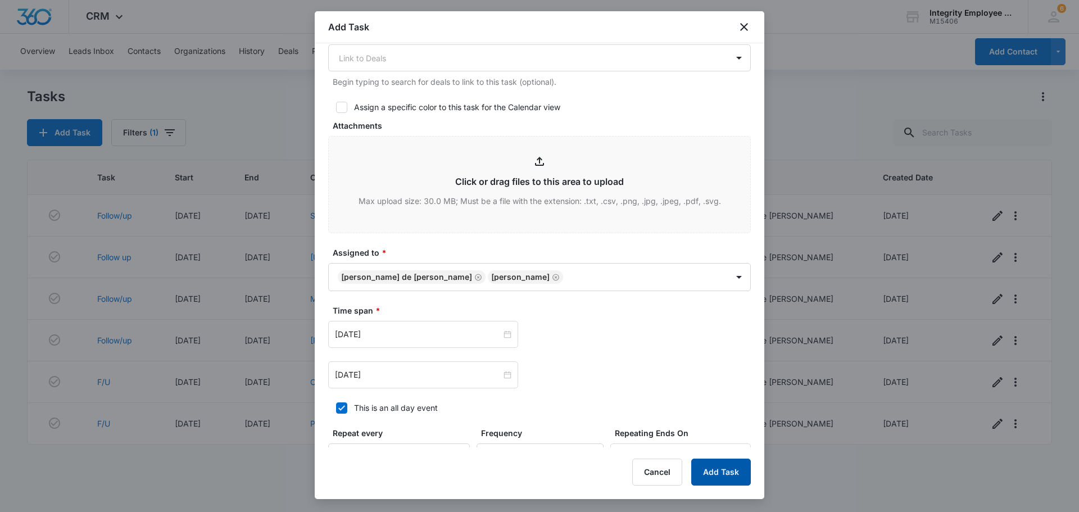
click at [722, 468] on button "Add Task" at bounding box center [721, 471] width 60 height 27
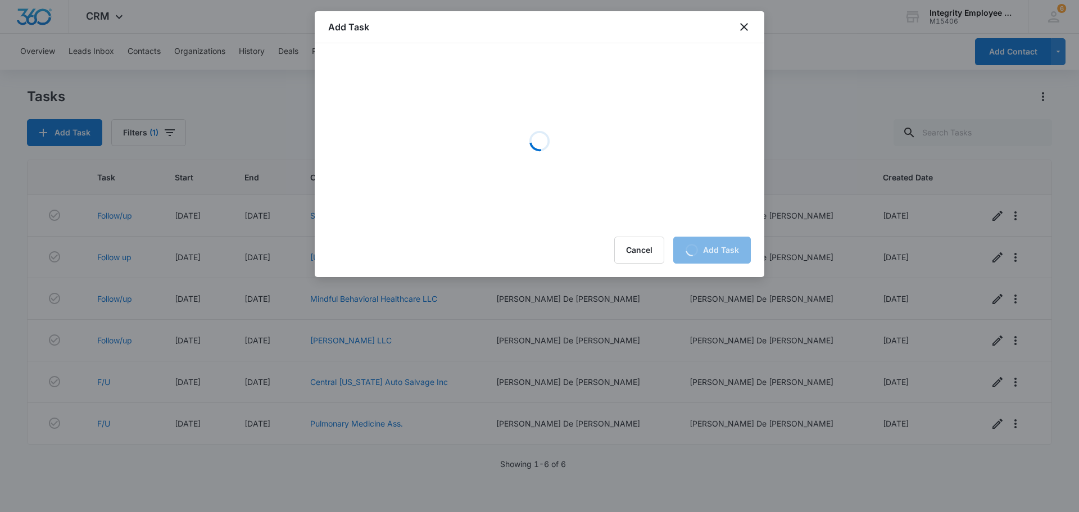
scroll to position [0, 0]
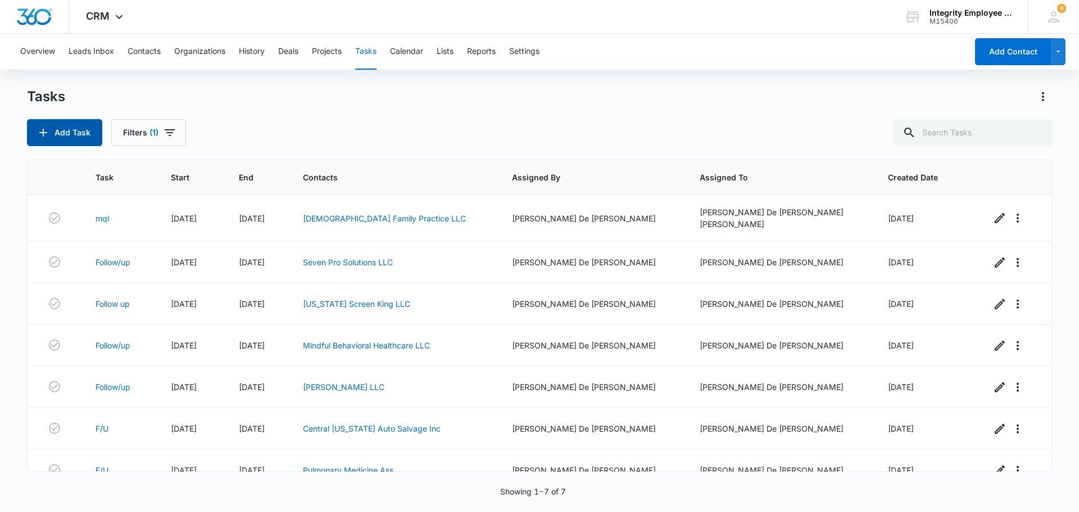
click at [52, 136] on button "Add Task" at bounding box center [64, 132] width 75 height 27
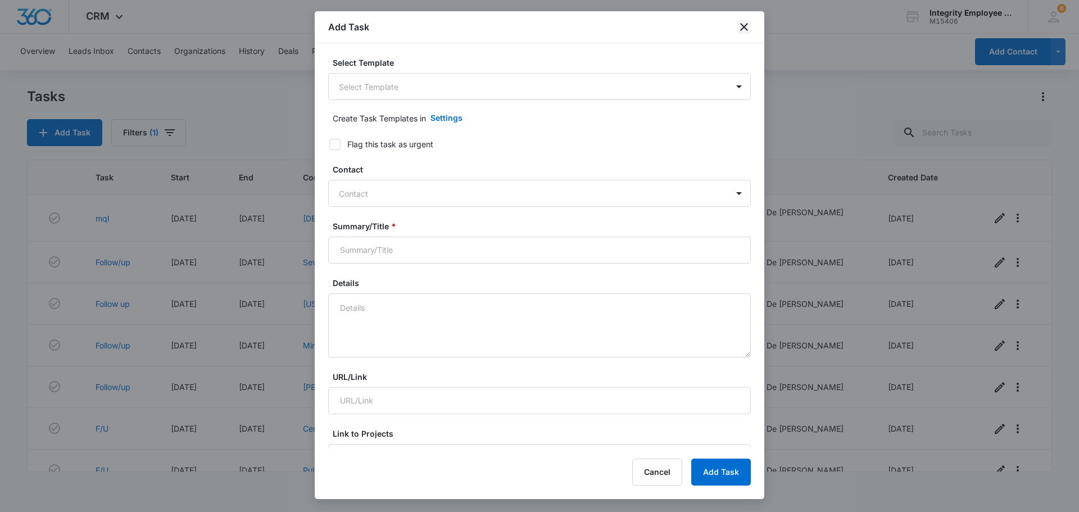
click at [743, 27] on icon "close" at bounding box center [743, 26] width 13 height 13
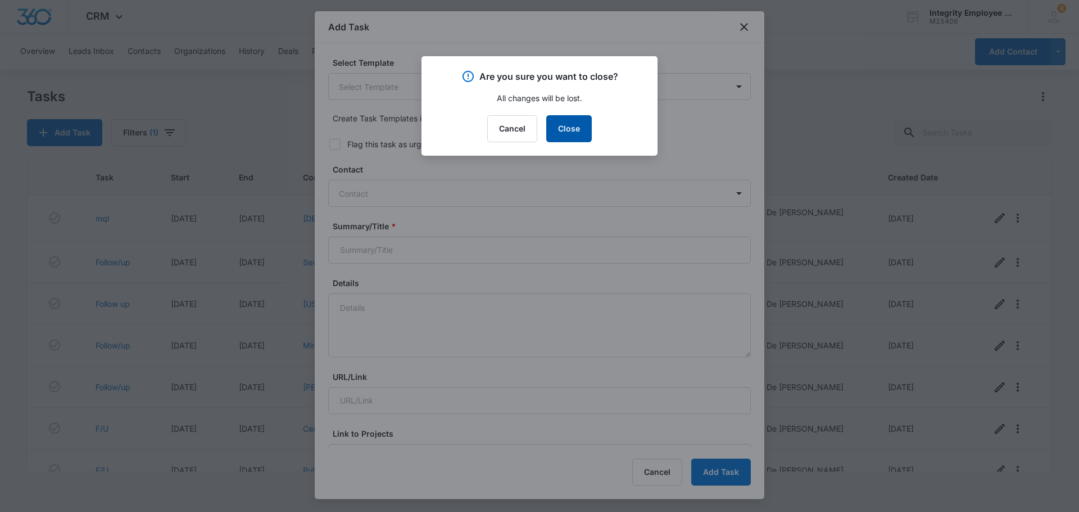
click at [561, 130] on button "Close" at bounding box center [569, 128] width 46 height 27
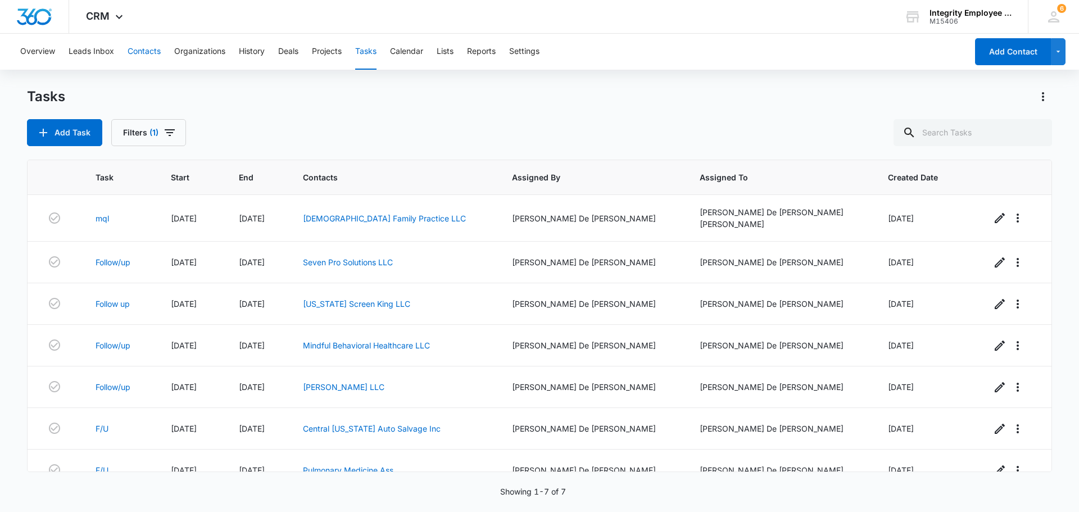
click at [130, 54] on button "Contacts" at bounding box center [144, 52] width 33 height 36
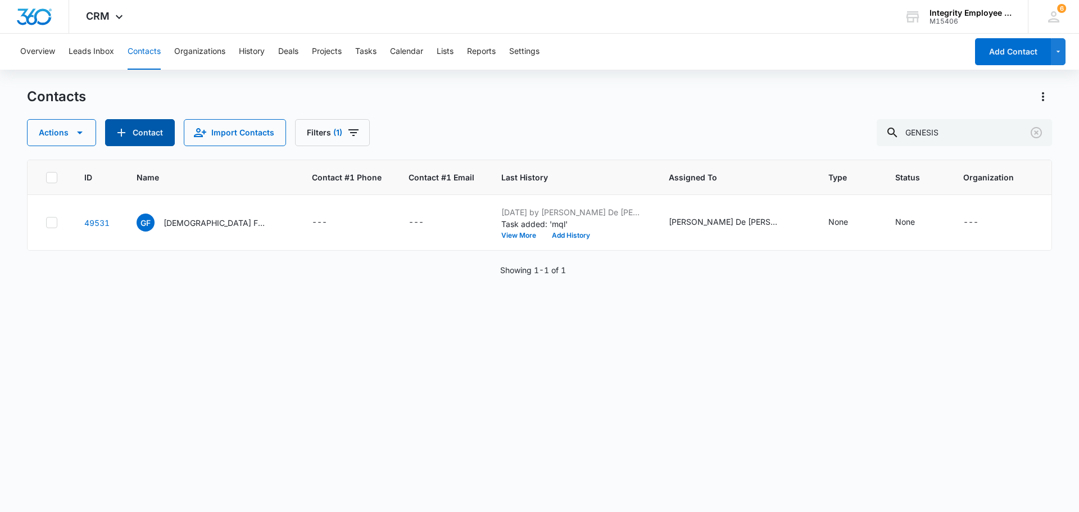
click at [135, 134] on button "Contact" at bounding box center [140, 132] width 70 height 27
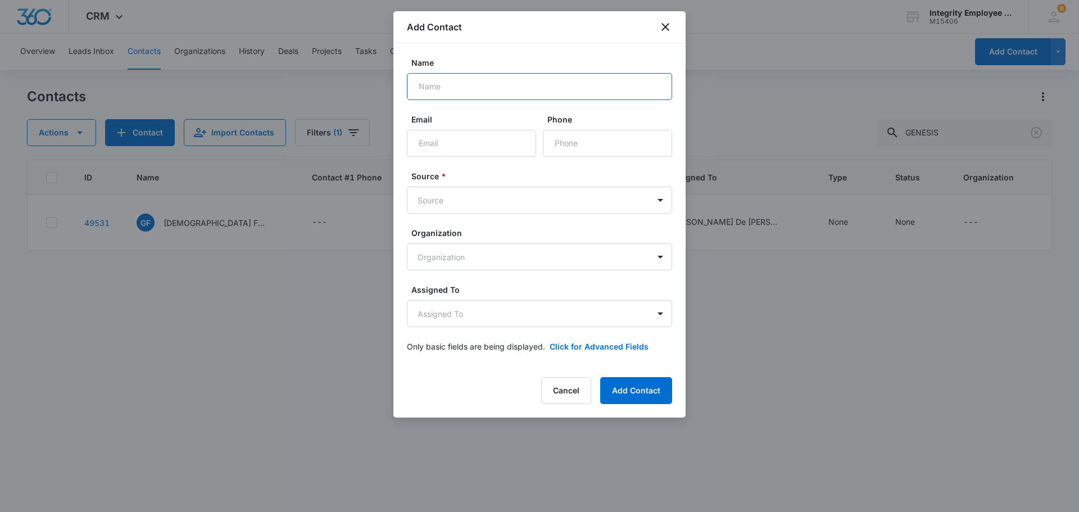
click at [473, 88] on input "Name" at bounding box center [539, 86] width 265 height 27
type input "Performance Trading Inc."
click at [460, 144] on input "Email" at bounding box center [471, 143] width 129 height 27
click at [423, 143] on input "Email" at bounding box center [471, 143] width 129 height 27
paste input "lisa@outdrives.com"
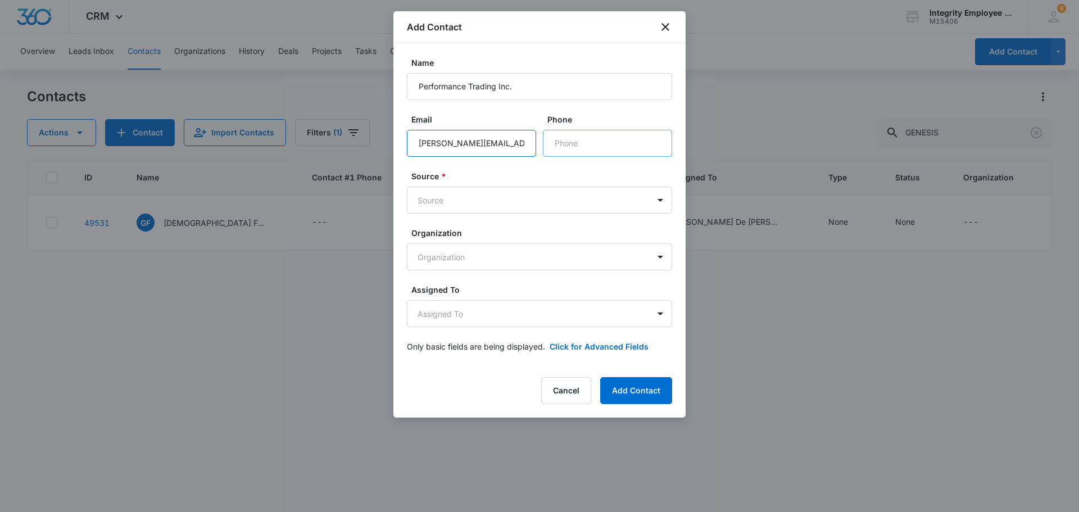
type input "lisa@outdrives.com"
click at [566, 148] on input "Phone" at bounding box center [607, 143] width 129 height 27
type input "(954) 970-3335"
click at [635, 201] on body "CRM Apps Reputation Websites Forms CRM Email Social Shop Payments POS Content A…" at bounding box center [539, 256] width 1079 height 512
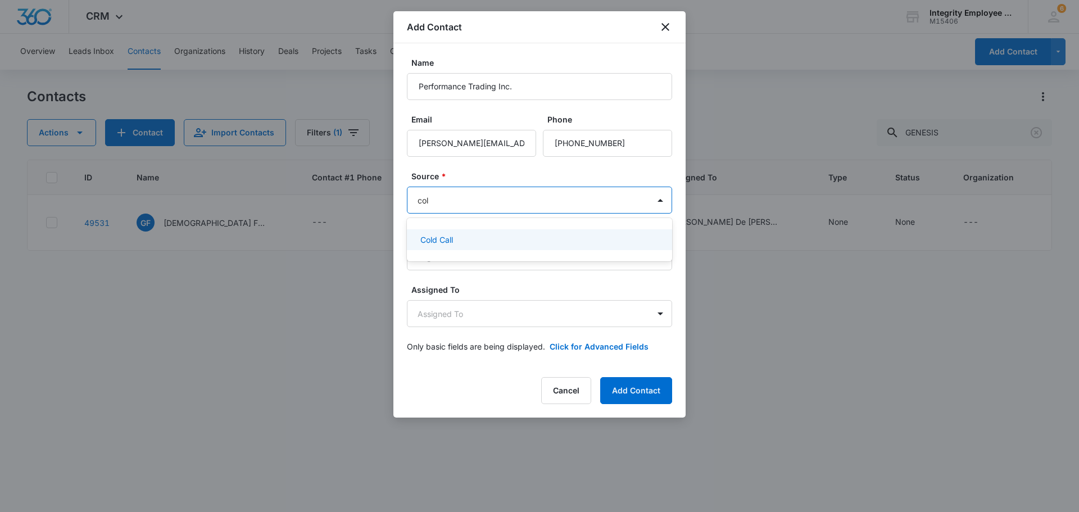
type input "cold"
click at [479, 238] on div "Cold Call" at bounding box center [538, 240] width 236 height 12
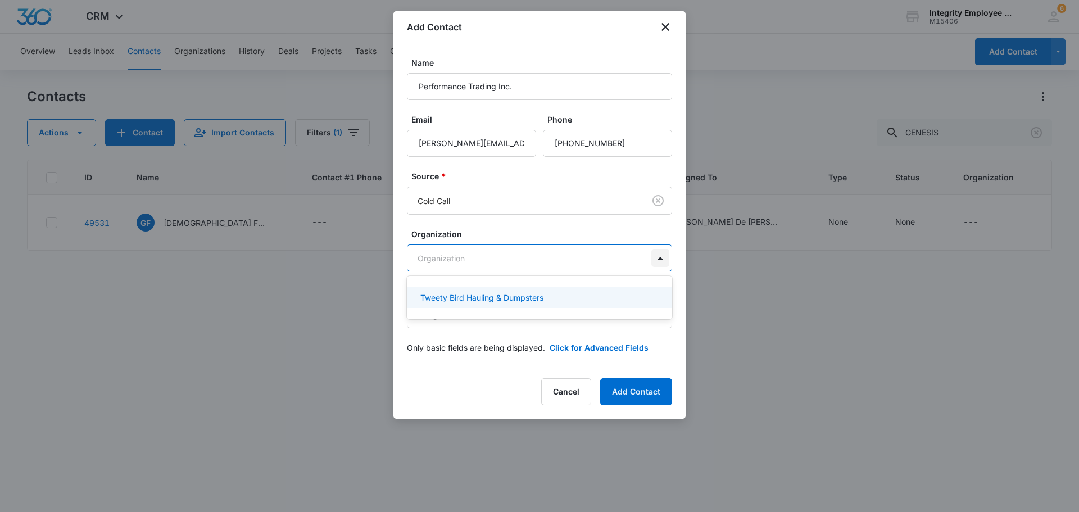
click at [661, 262] on body "CRM Apps Reputation Websites Forms CRM Email Social Shop Payments POS Content A…" at bounding box center [539, 256] width 1079 height 512
click at [732, 283] on div at bounding box center [539, 256] width 1079 height 512
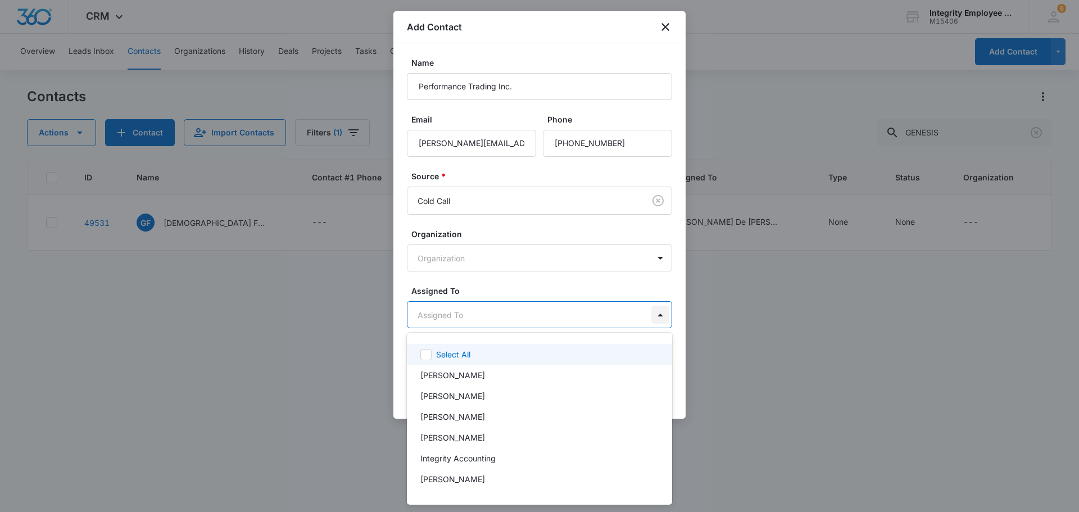
click at [658, 314] on body "CRM Apps Reputation Websites Forms CRM Email Social Shop Payments POS Content A…" at bounding box center [539, 256] width 1079 height 512
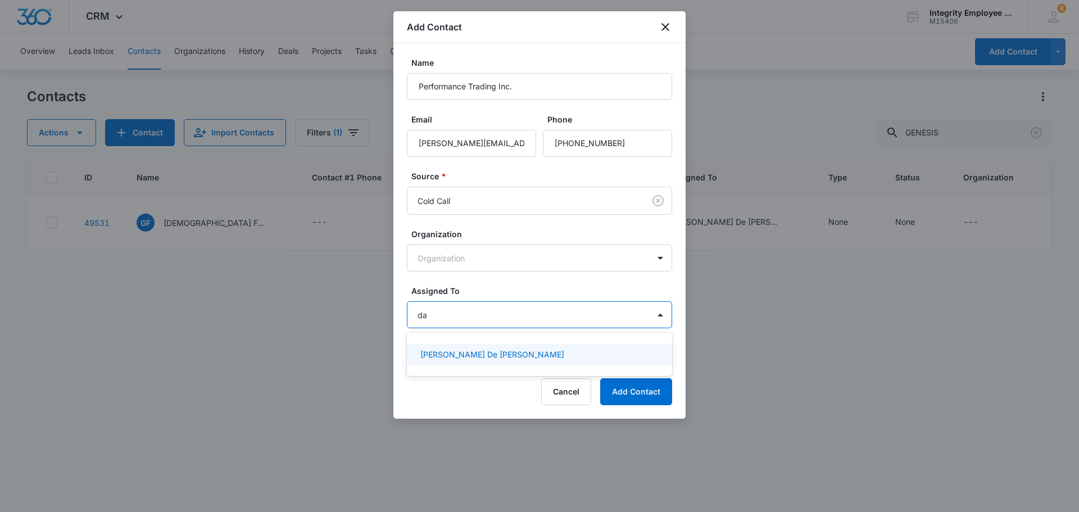
type input "dai"
click at [430, 350] on p "[PERSON_NAME] De [PERSON_NAME]" at bounding box center [492, 354] width 144 height 12
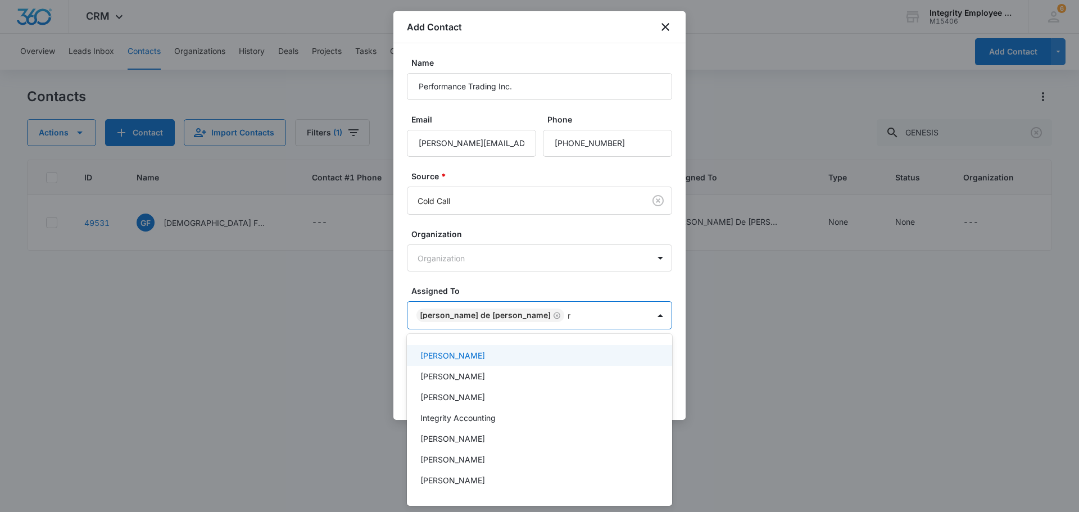
type input "re"
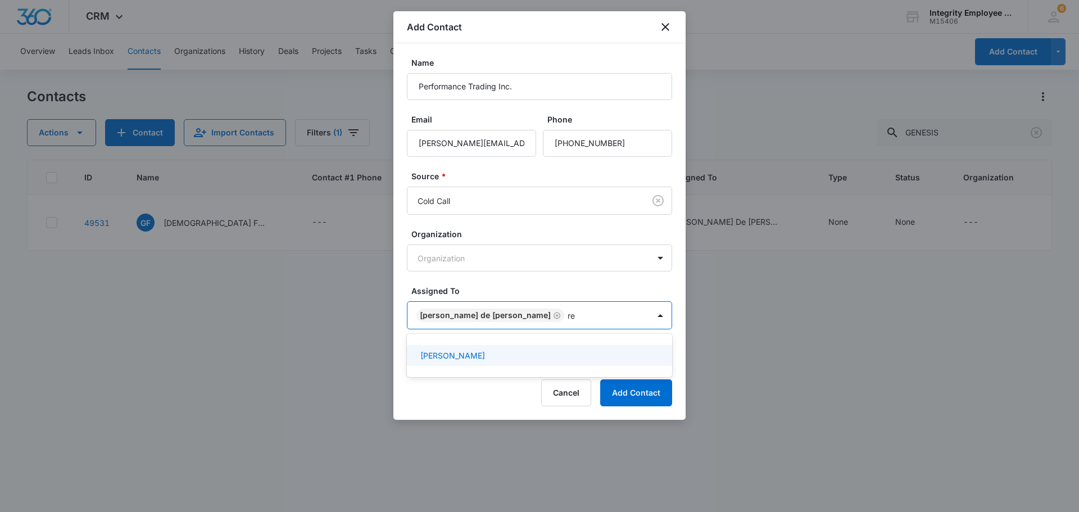
click at [436, 352] on p "[PERSON_NAME]" at bounding box center [452, 355] width 65 height 12
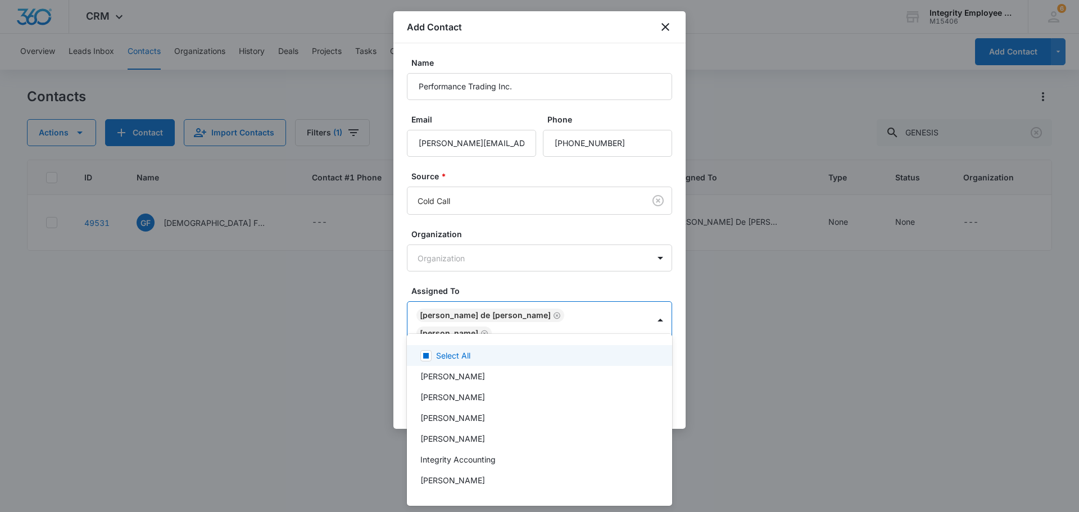
click at [193, 359] on div at bounding box center [539, 256] width 1079 height 512
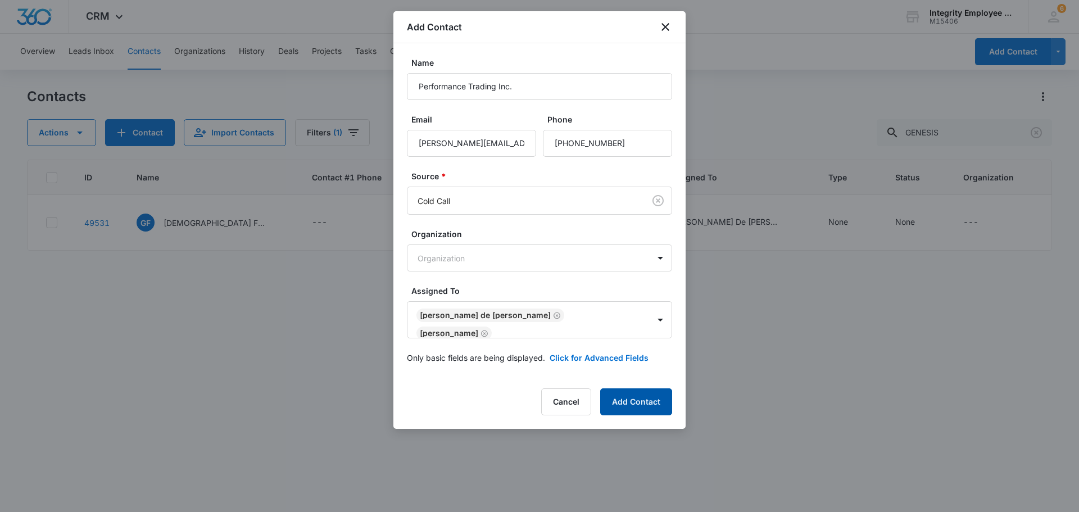
click at [629, 396] on button "Add Contact" at bounding box center [636, 401] width 72 height 27
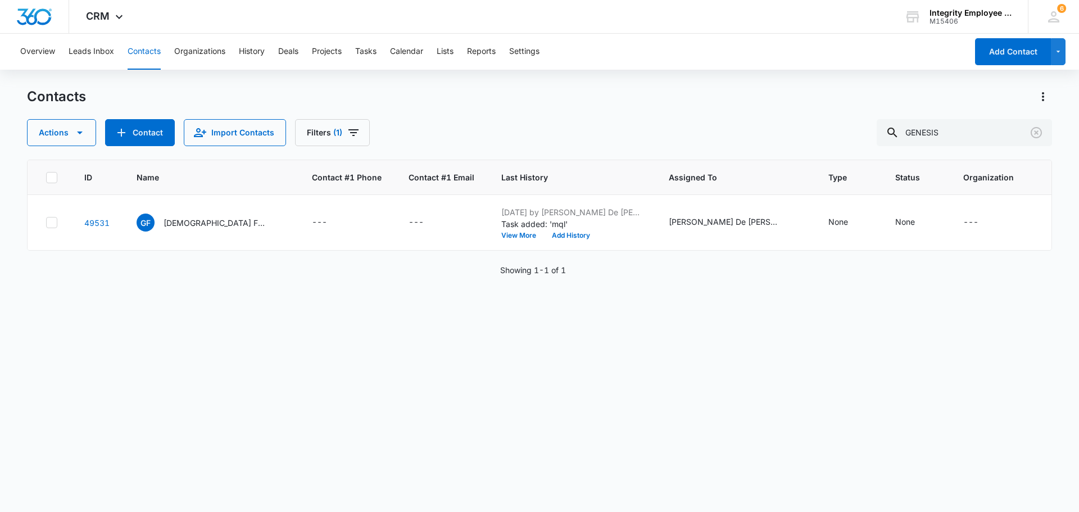
click at [304, 185] on th "Contact #1 Phone" at bounding box center [346, 177] width 97 height 35
click at [305, 175] on th "Contact #1 Phone" at bounding box center [346, 177] width 97 height 35
click at [89, 172] on span "ID" at bounding box center [88, 177] width 9 height 12
click at [158, 49] on button "Contacts" at bounding box center [144, 52] width 33 height 36
click at [153, 125] on button "Contact" at bounding box center [140, 132] width 70 height 27
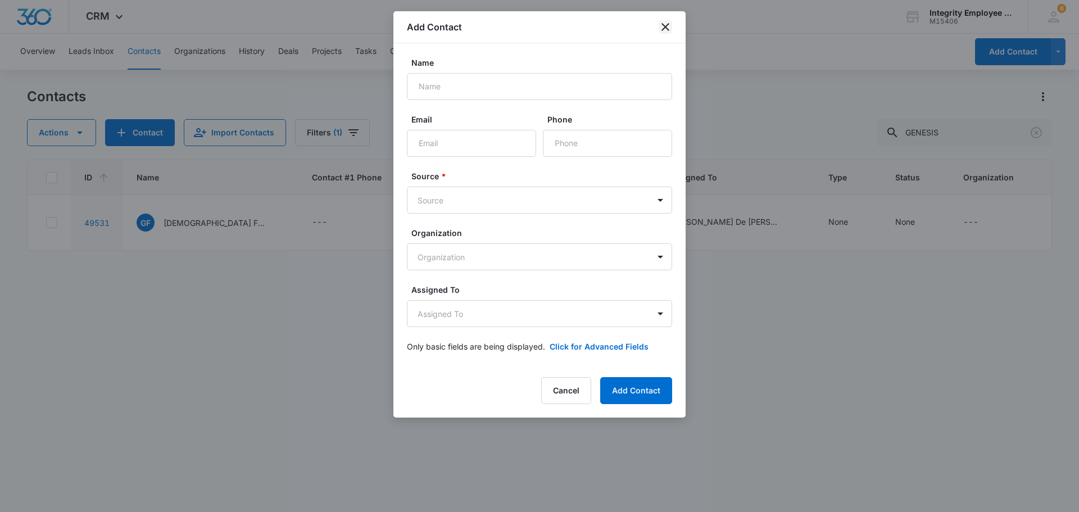
click at [663, 24] on icon "close" at bounding box center [665, 27] width 8 height 8
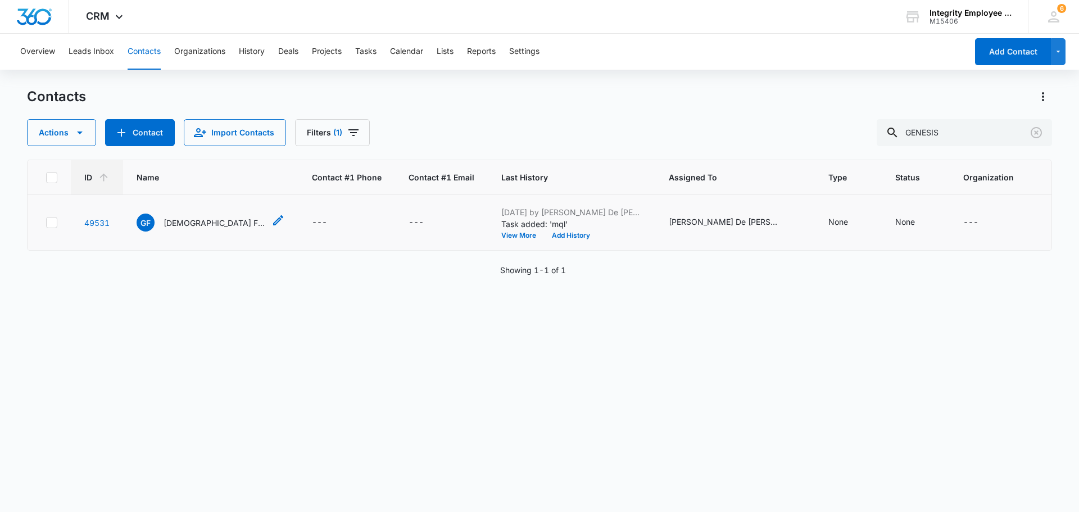
click at [221, 221] on p "[DEMOGRAPHIC_DATA] Family Practice LLC" at bounding box center [214, 223] width 101 height 12
click at [137, 133] on button "Contact" at bounding box center [140, 132] width 70 height 27
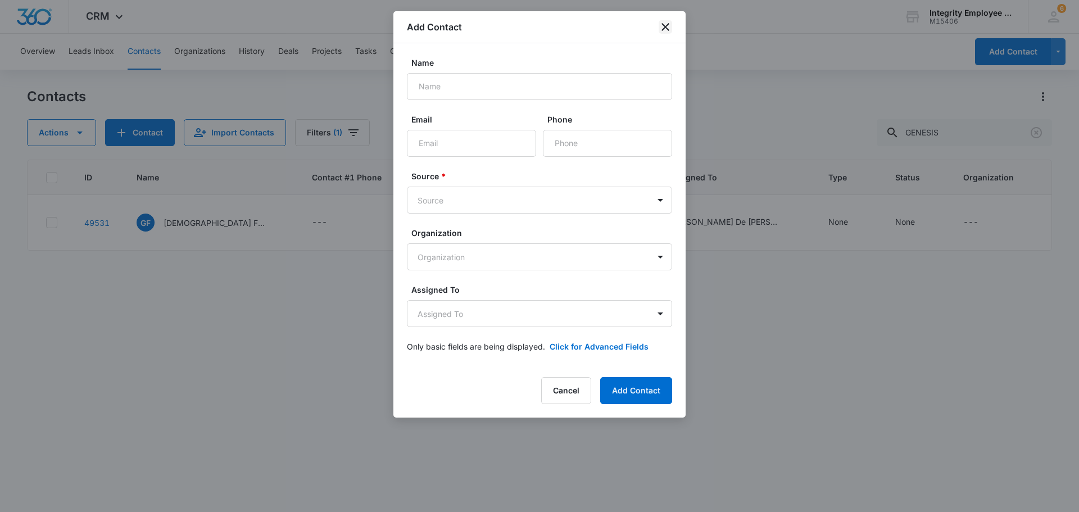
click at [662, 25] on icon "close" at bounding box center [665, 26] width 13 height 13
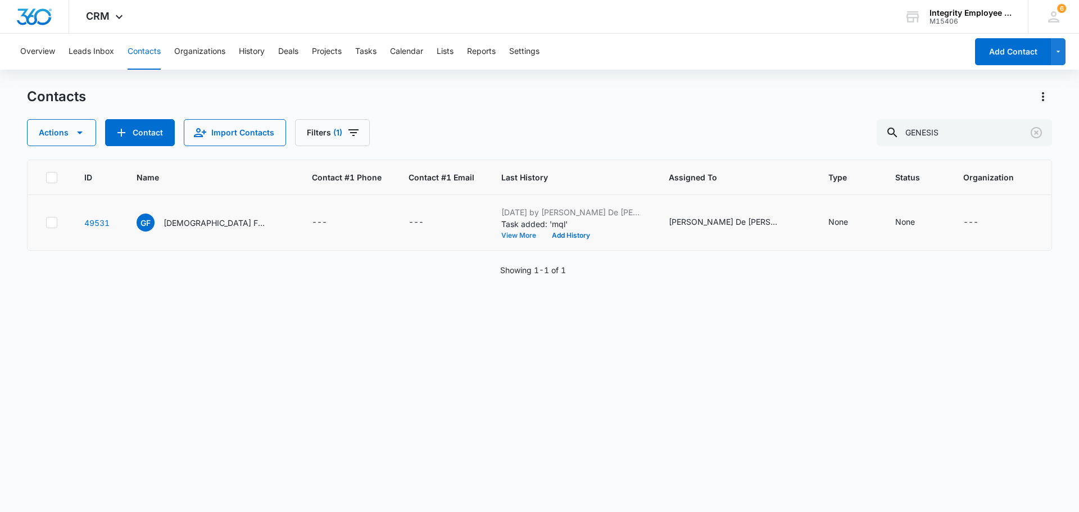
click at [529, 238] on button "View More" at bounding box center [522, 235] width 43 height 7
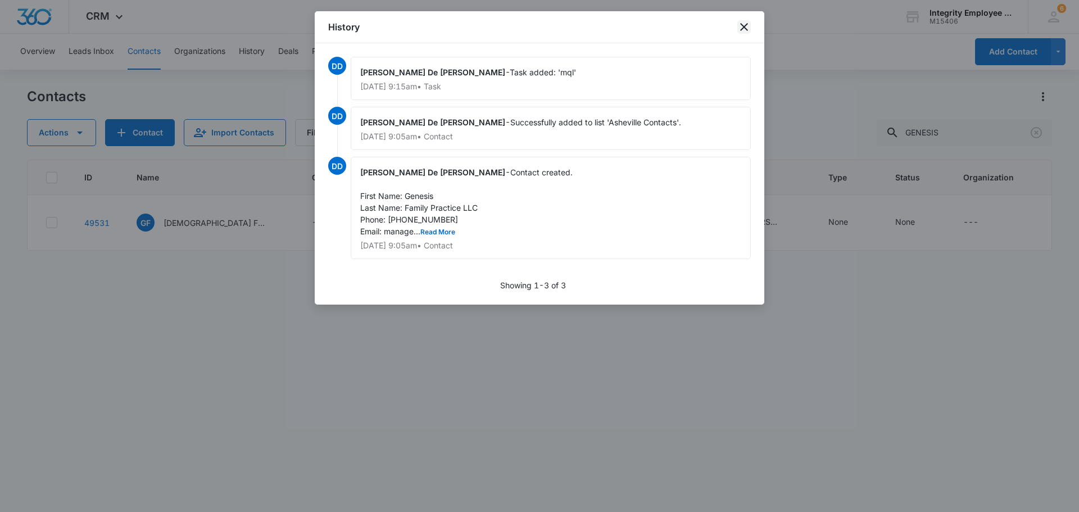
click at [746, 27] on icon "close" at bounding box center [743, 26] width 13 height 13
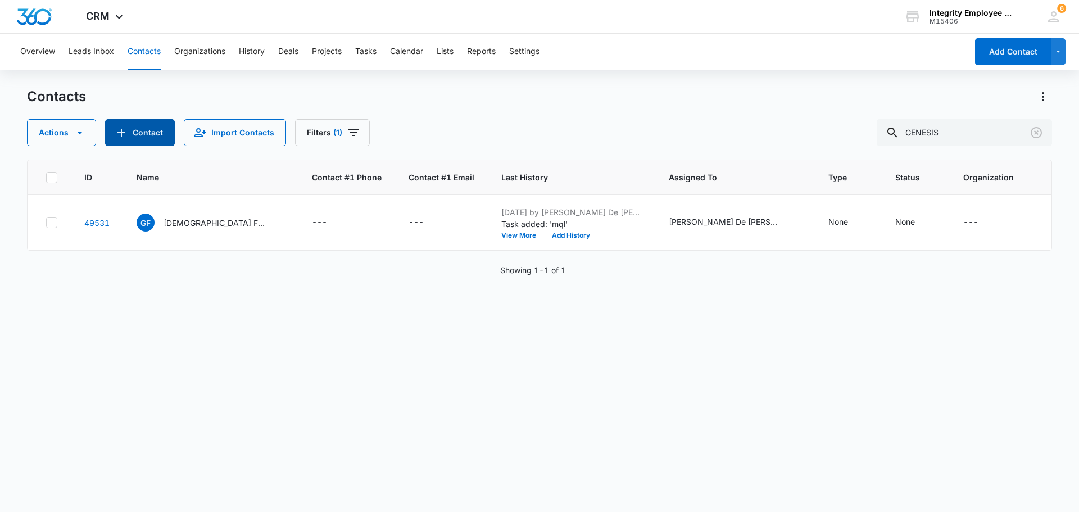
click at [127, 130] on icon "Add Contact" at bounding box center [121, 132] width 13 height 13
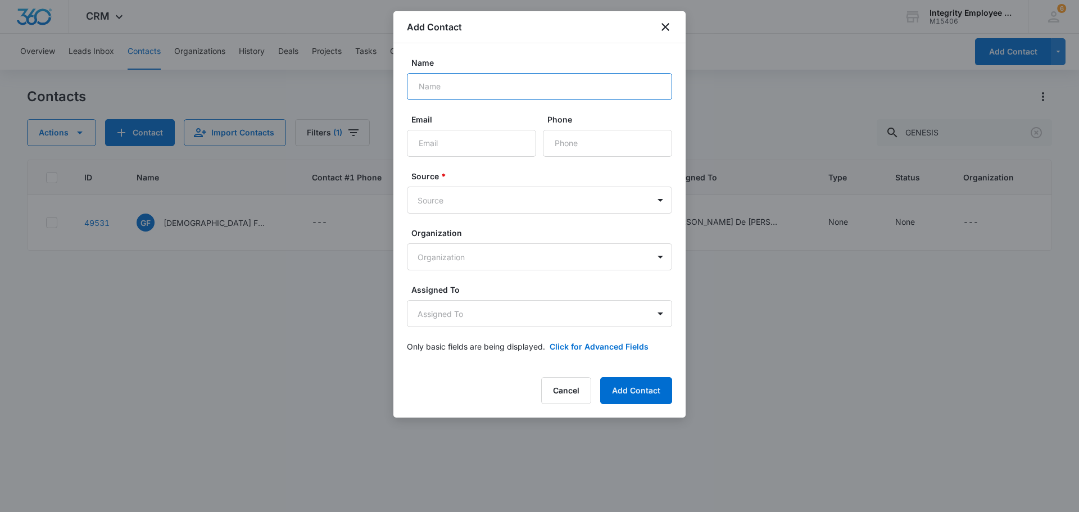
click at [563, 89] on input "Name" at bounding box center [539, 86] width 265 height 27
type input "Performance Trading Inc."
click at [493, 140] on input "Email" at bounding box center [471, 143] width 129 height 27
click at [426, 143] on input "Email" at bounding box center [471, 143] width 129 height 27
paste input "lisa@outdrives.com"
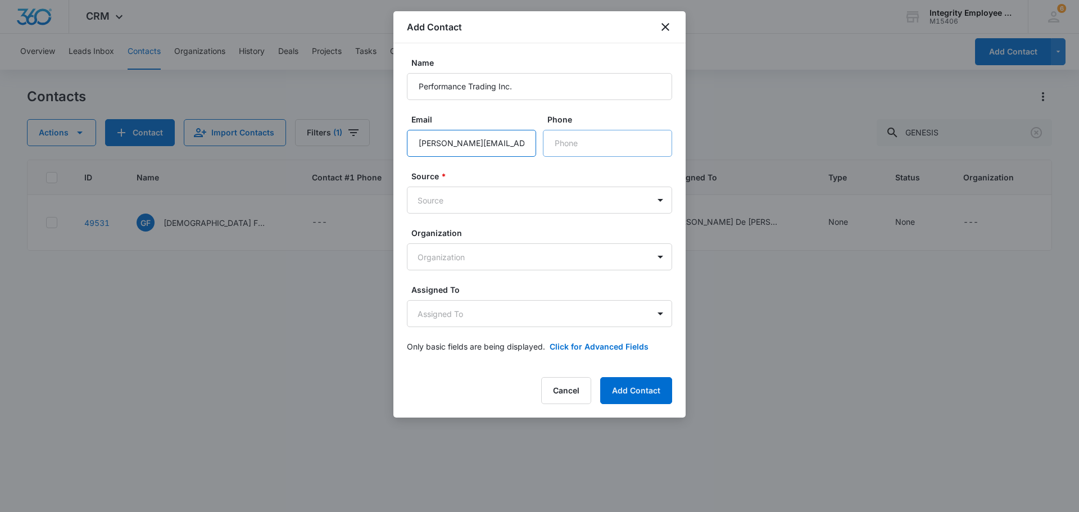
type input "lisa@outdrives.com"
click at [600, 144] on input "Phone" at bounding box center [607, 143] width 129 height 27
type input "(954) 970-3335"
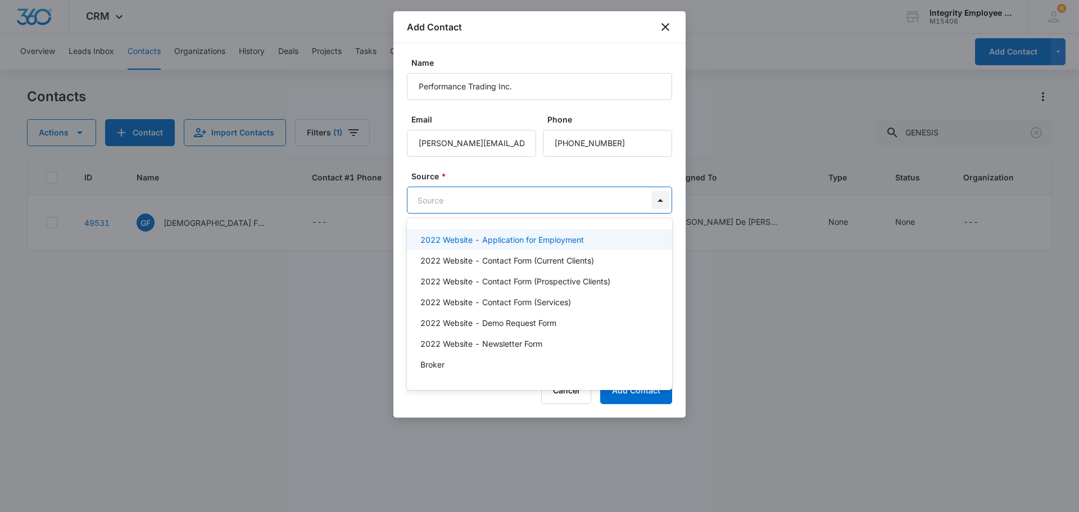
click at [662, 199] on body "CRM Apps Reputation Websites Forms CRM Email Social Shop Payments POS Content A…" at bounding box center [539, 256] width 1079 height 512
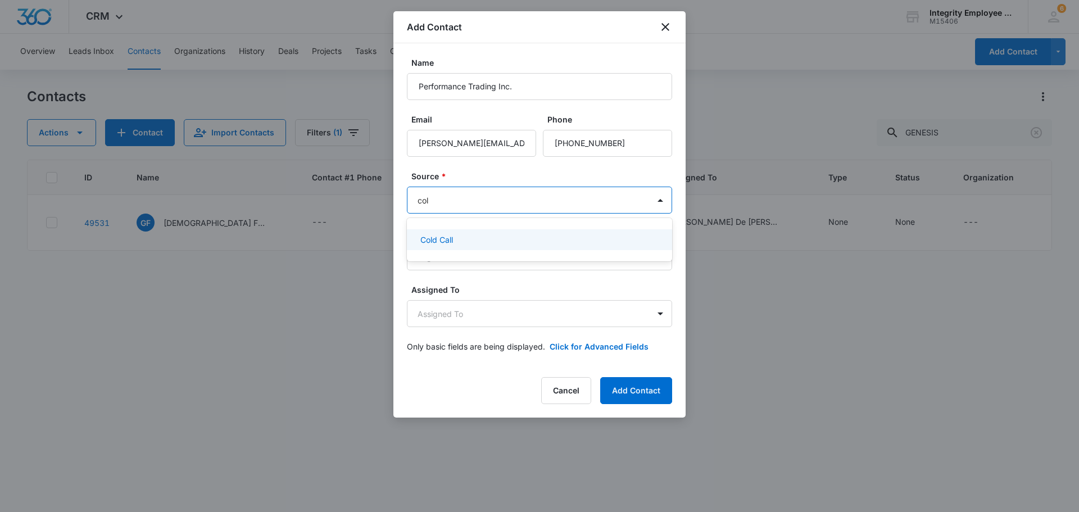
type input "cold"
click at [448, 237] on p "Cold Call" at bounding box center [436, 240] width 33 height 12
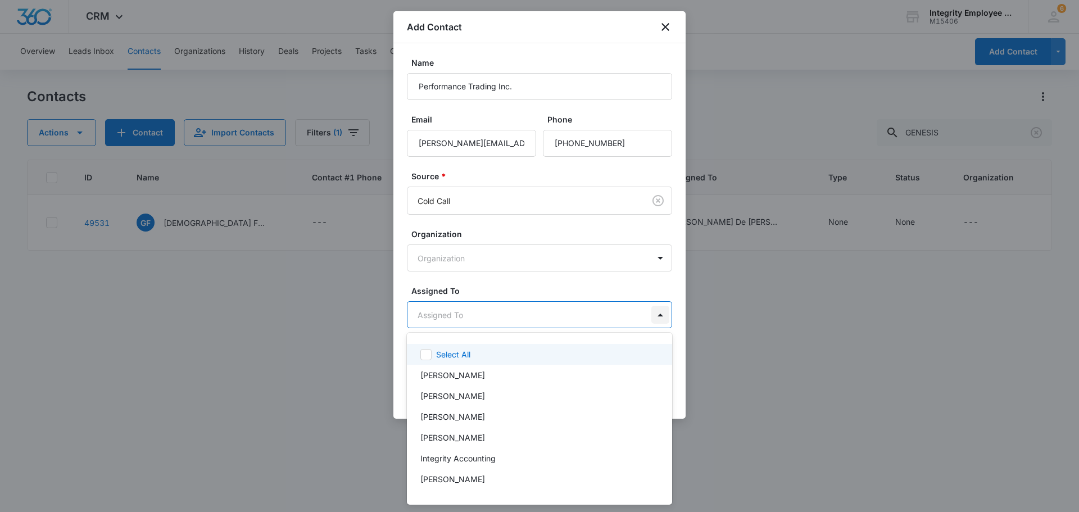
click at [659, 317] on body "CRM Apps Reputation Websites Forms CRM Email Social Shop Payments POS Content A…" at bounding box center [539, 256] width 1079 height 512
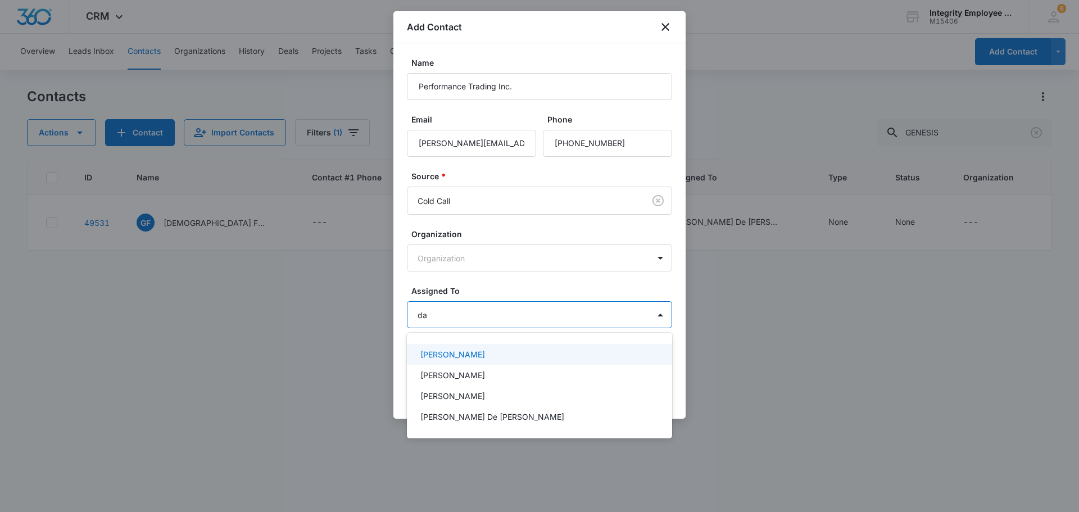
type input "dai"
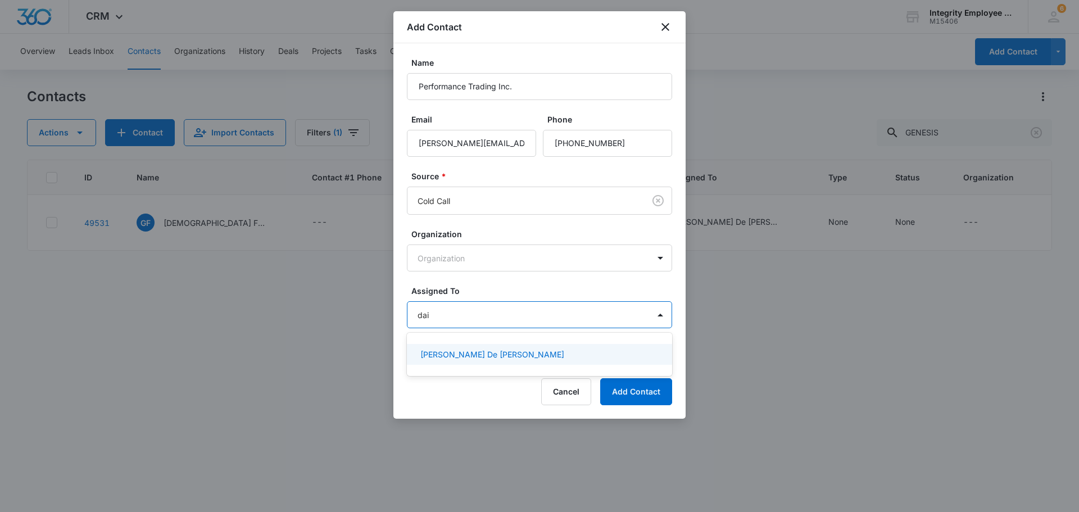
click at [475, 351] on p "[PERSON_NAME] De [PERSON_NAME]" at bounding box center [492, 354] width 144 height 12
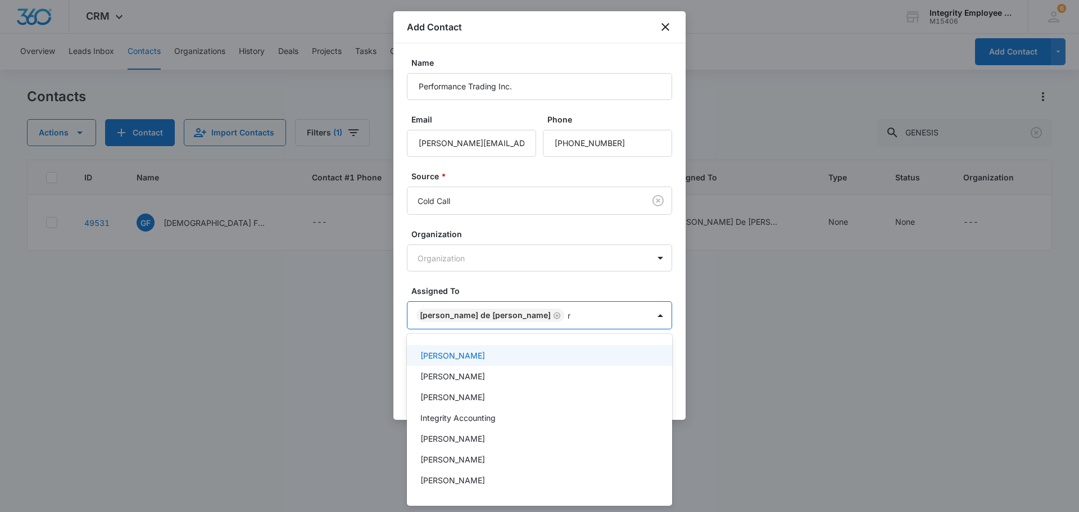
type input "re"
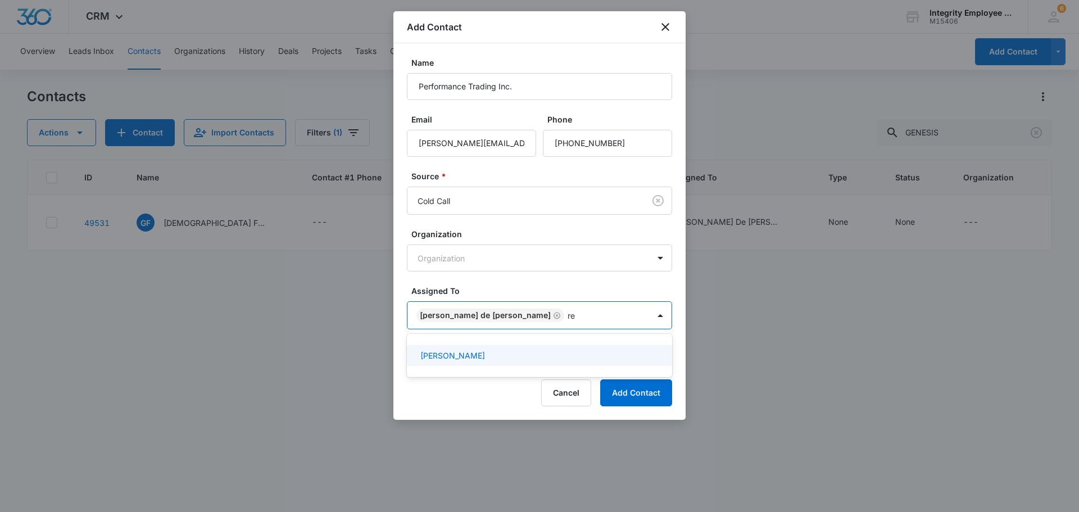
click at [462, 358] on p "[PERSON_NAME]" at bounding box center [452, 355] width 65 height 12
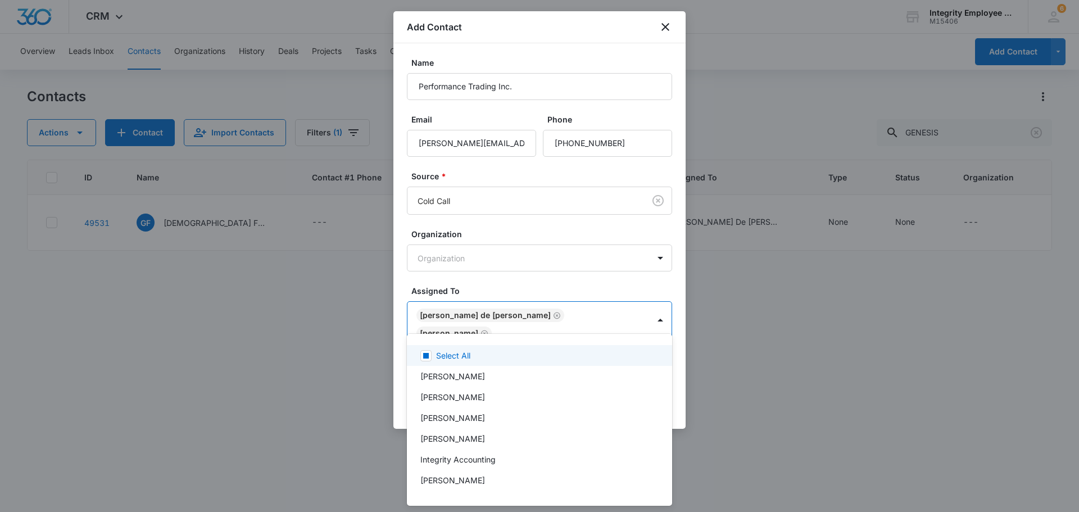
click at [828, 316] on div at bounding box center [539, 256] width 1079 height 512
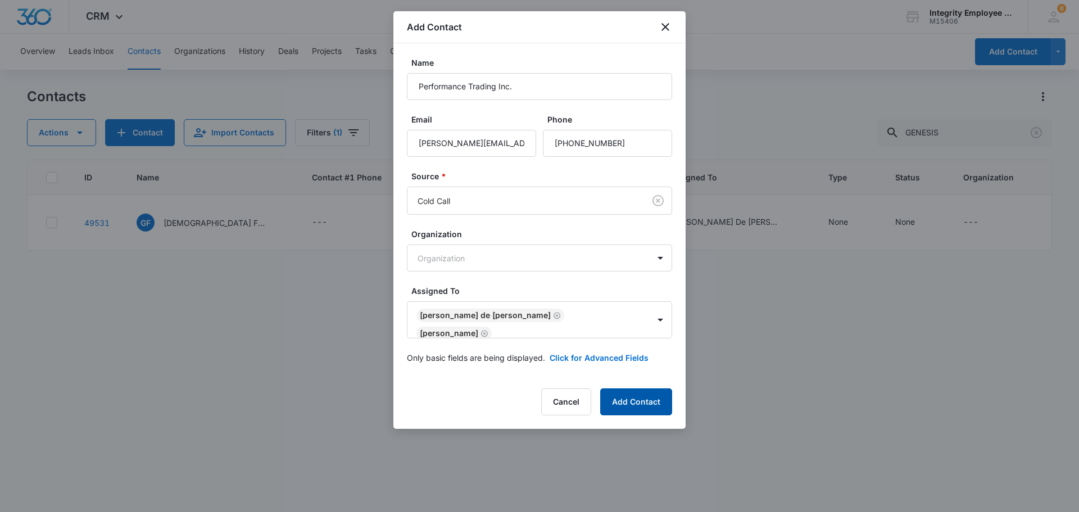
click at [629, 388] on button "Add Contact" at bounding box center [636, 401] width 72 height 27
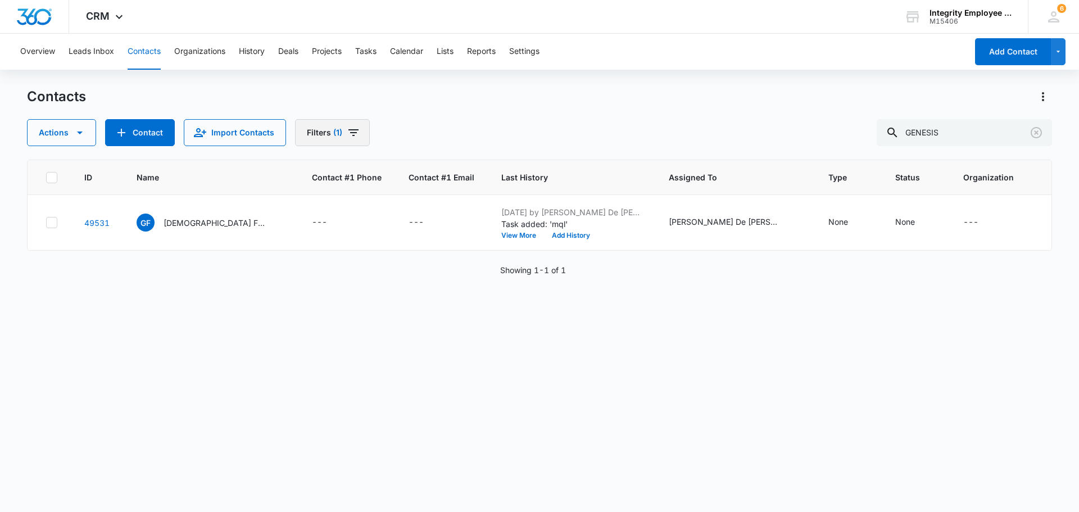
click at [335, 127] on button "Filters (1)" at bounding box center [332, 132] width 75 height 27
click at [427, 174] on icon "Show Assigned To filters" at bounding box center [426, 174] width 3 height 6
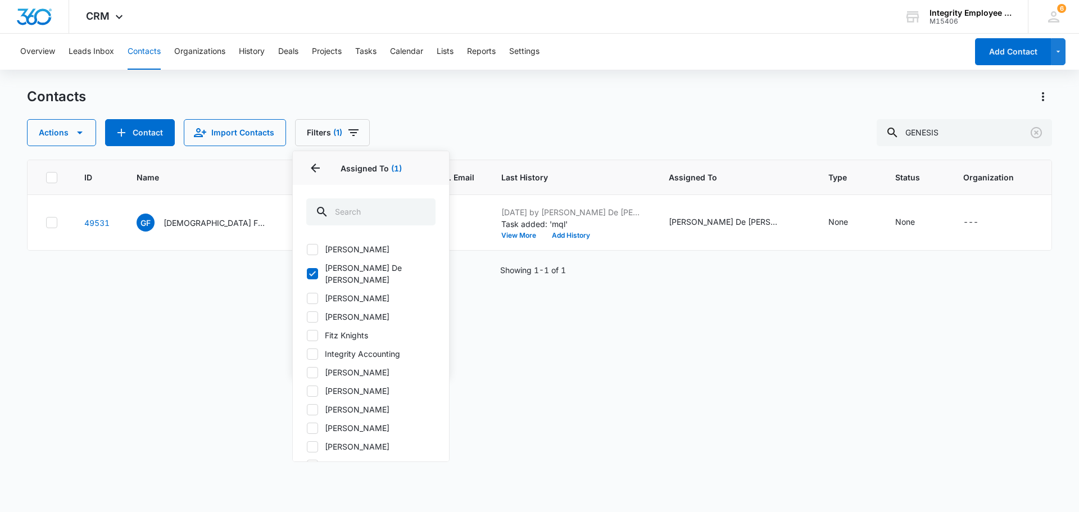
scroll to position [74, 0]
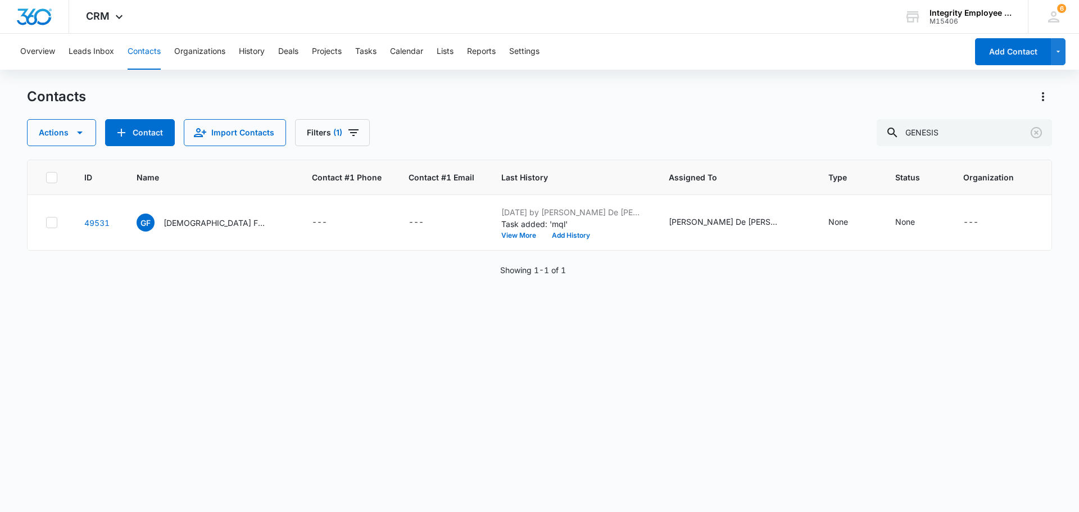
click at [813, 409] on div "ID Name Contact #1 Phone Contact #1 Email Last History Assigned To Type Status …" at bounding box center [539, 329] width 1025 height 338
click at [151, 134] on button "Contact" at bounding box center [140, 132] width 70 height 27
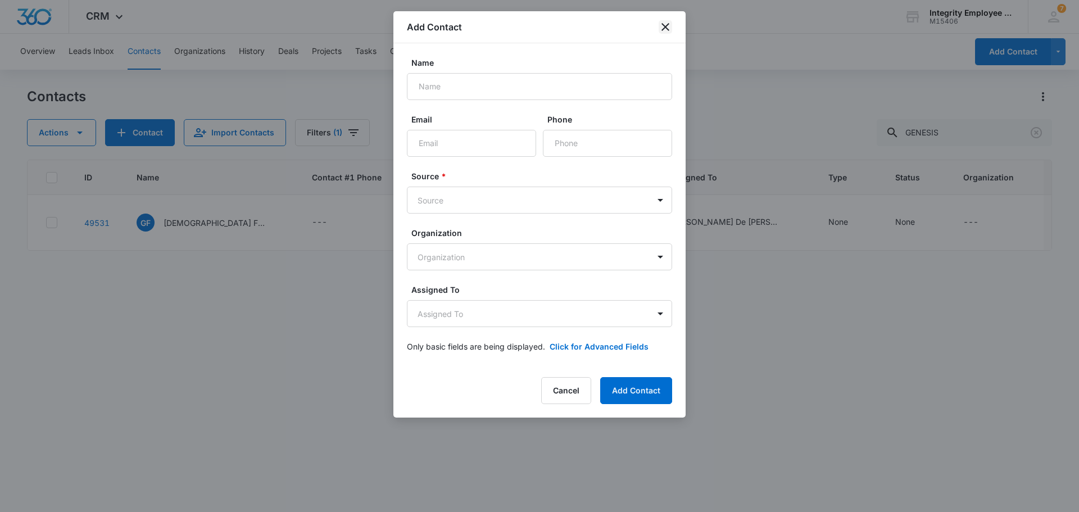
click at [670, 24] on icon "close" at bounding box center [665, 26] width 13 height 13
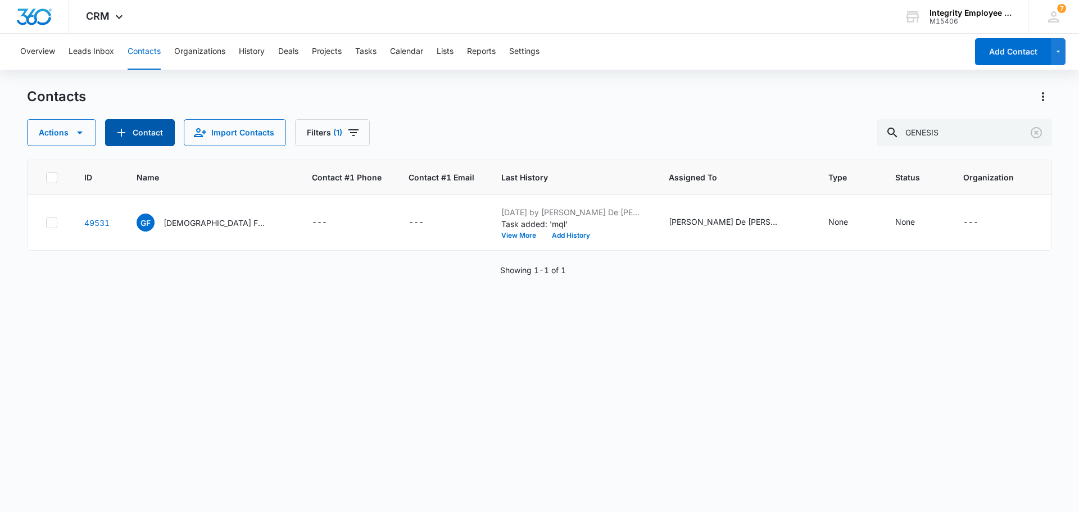
click at [137, 135] on button "Contact" at bounding box center [140, 132] width 70 height 27
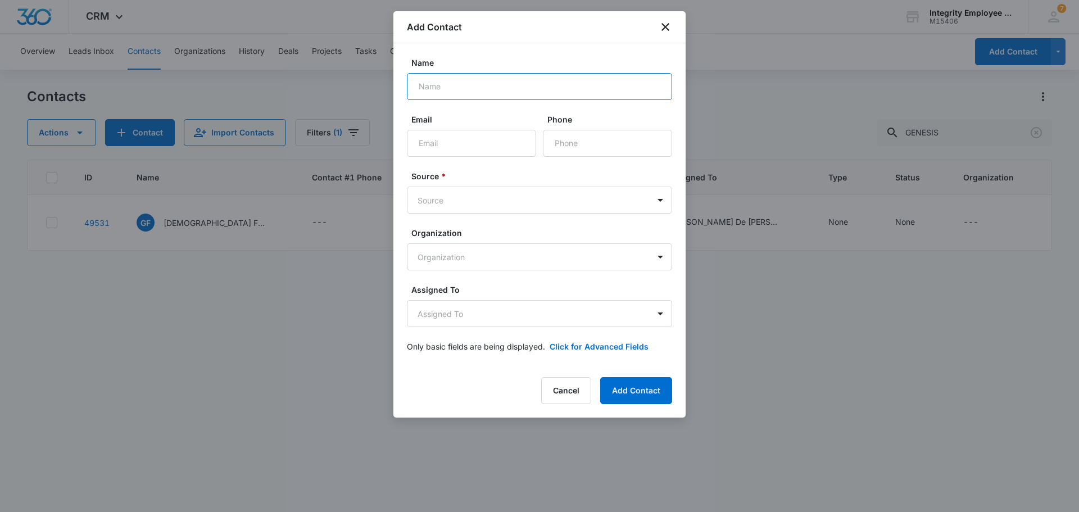
click at [447, 87] on input "Name" at bounding box center [539, 86] width 265 height 27
type input "Performance Trading Inc"
click at [422, 134] on input "Email" at bounding box center [471, 143] width 129 height 27
click at [433, 147] on input "Email" at bounding box center [471, 143] width 129 height 27
click at [446, 147] on input "Email" at bounding box center [471, 143] width 129 height 27
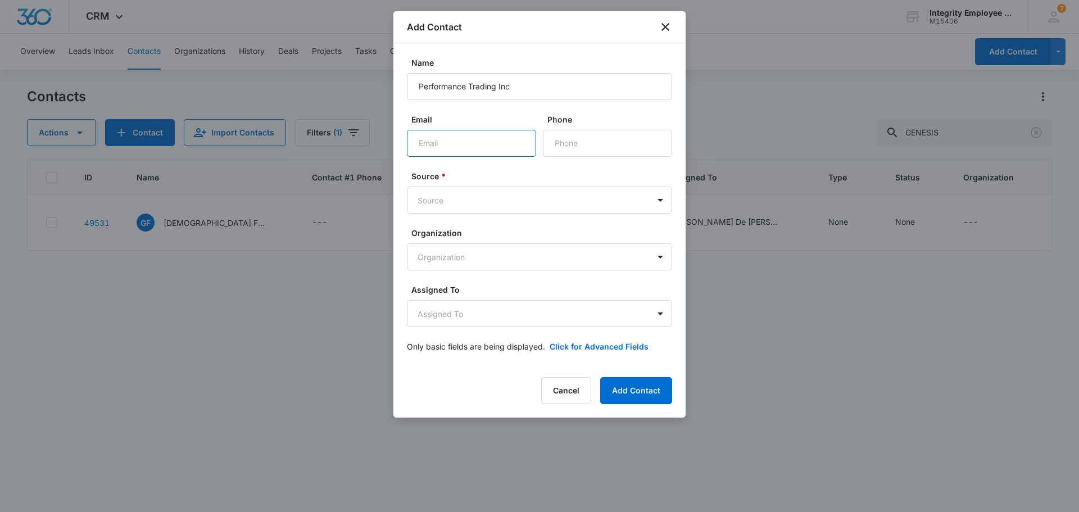
paste input "lisa@outdrives.com"
type input "lisa@outdrives.com"
click at [538, 146] on input "Phone" at bounding box center [607, 143] width 129 height 27
type input "(954) 970-3335"
click at [538, 197] on body "CRM Apps Reputation Websites Forms CRM Email Social Shop Payments POS Content A…" at bounding box center [539, 256] width 1079 height 512
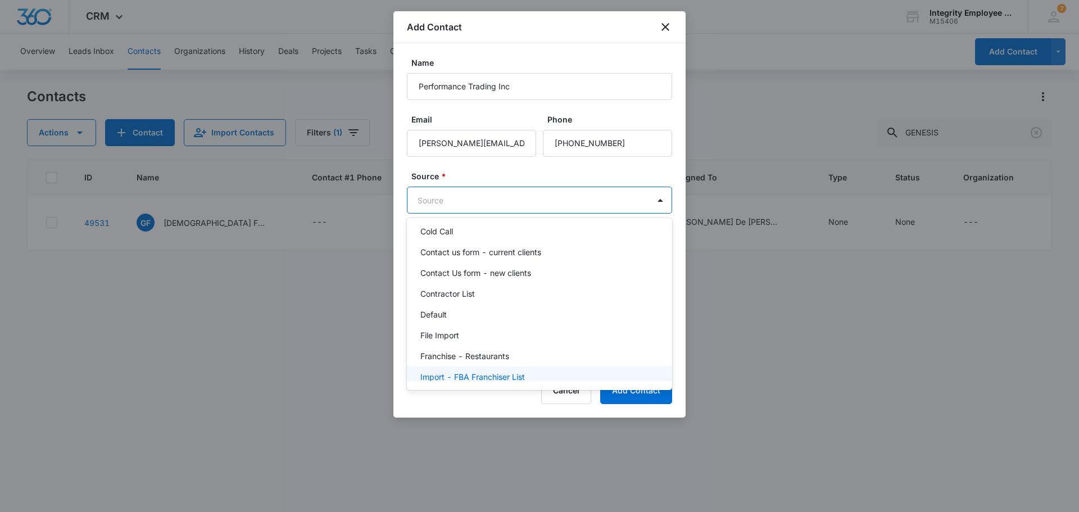
scroll to position [169, 0]
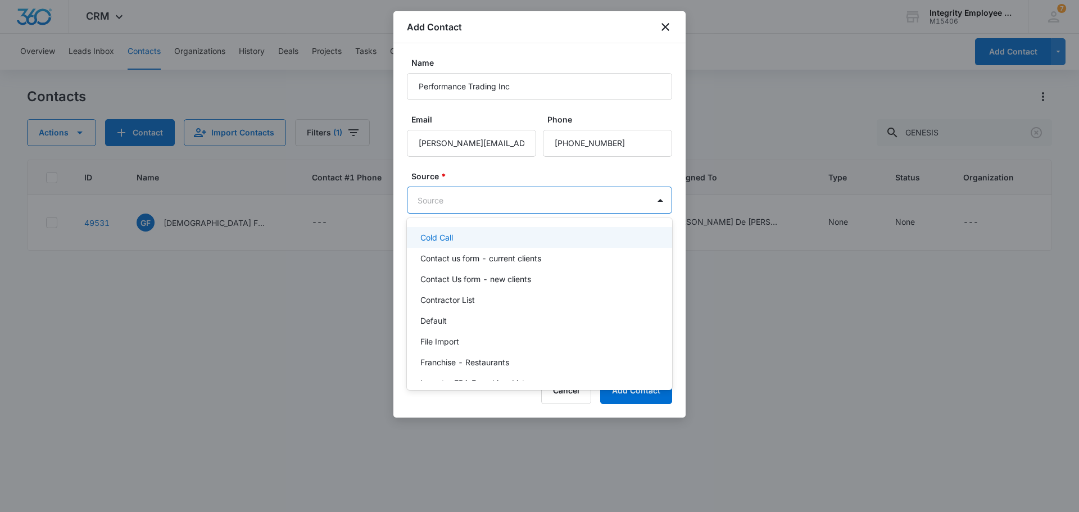
click at [434, 236] on p "Cold Call" at bounding box center [436, 237] width 33 height 12
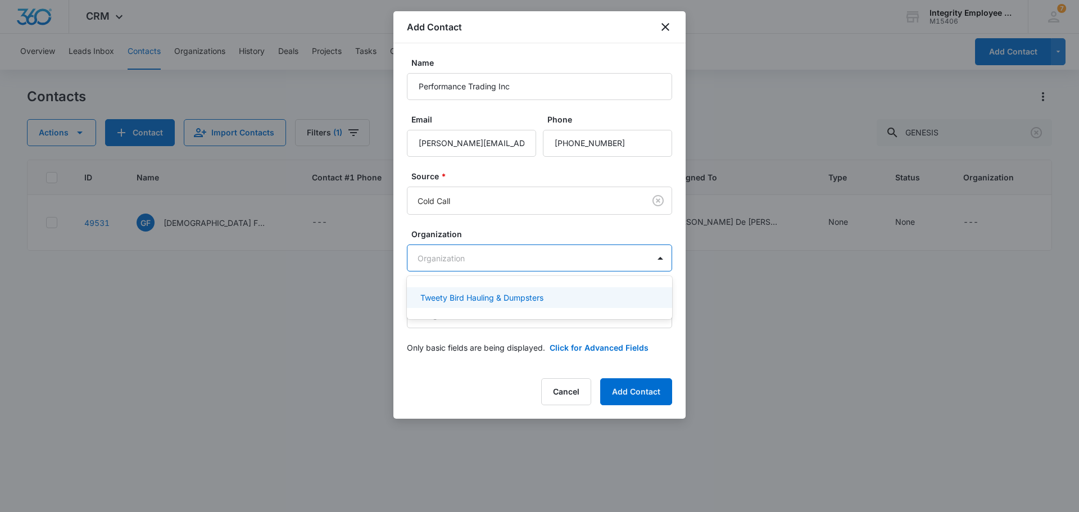
click at [538, 253] on body "CRM Apps Reputation Websites Forms CRM Email Social Shop Payments POS Content A…" at bounding box center [539, 256] width 1079 height 512
click at [538, 253] on div at bounding box center [539, 256] width 1079 height 512
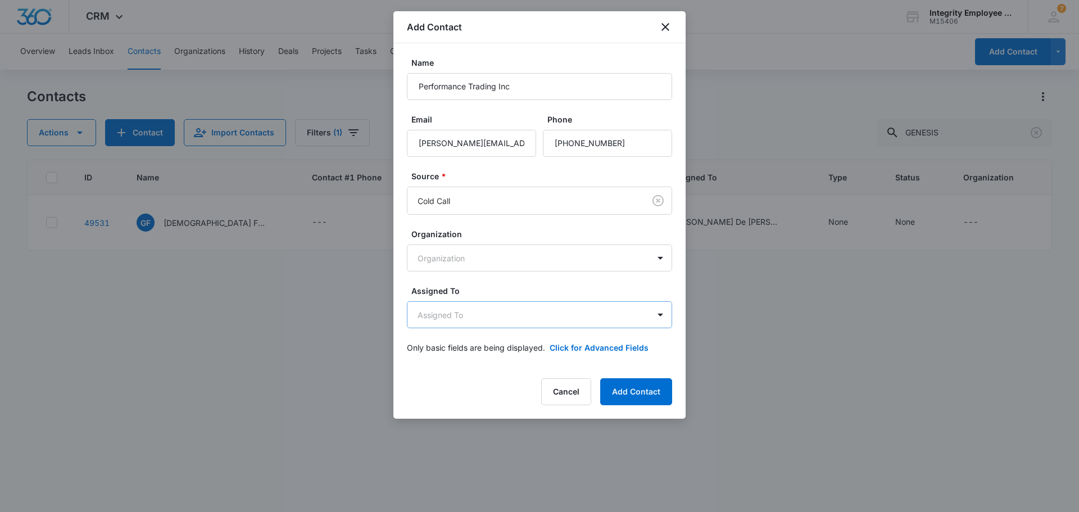
click at [538, 308] on body "CRM Apps Reputation Websites Forms CRM Email Social Shop Payments POS Content A…" at bounding box center [539, 256] width 1079 height 512
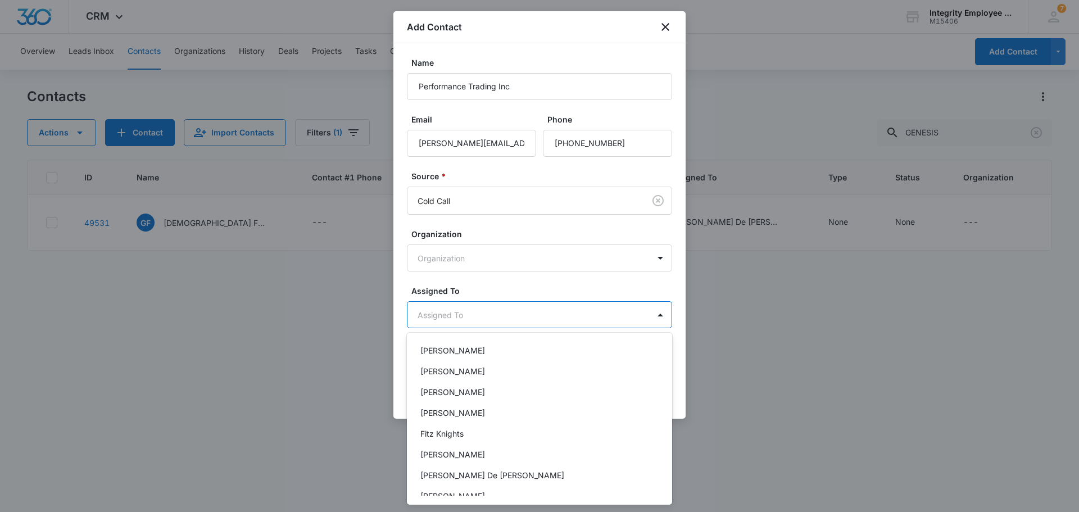
scroll to position [162, 0]
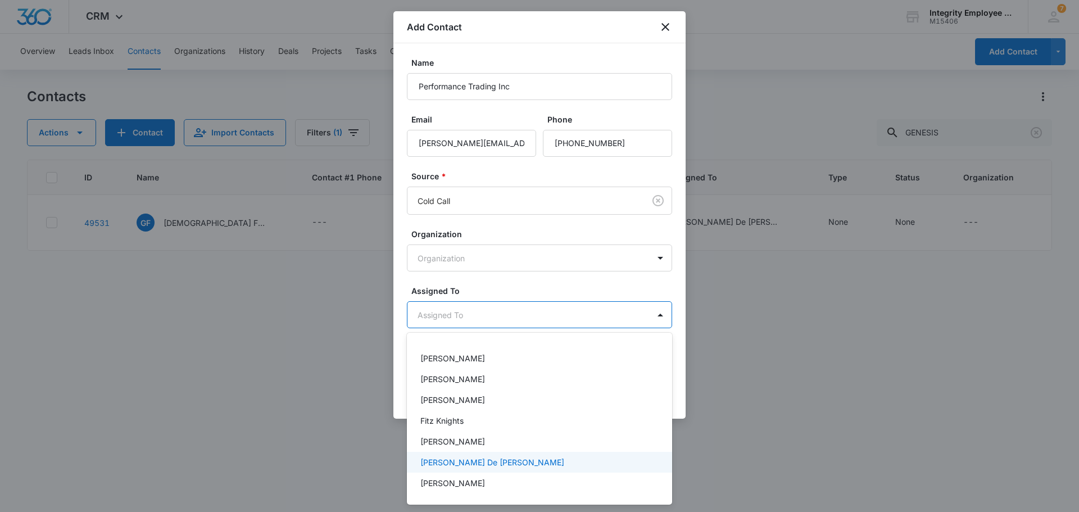
click at [438, 417] on div "[PERSON_NAME] De [PERSON_NAME]" at bounding box center [539, 462] width 265 height 21
click at [538, 361] on div at bounding box center [539, 256] width 1079 height 512
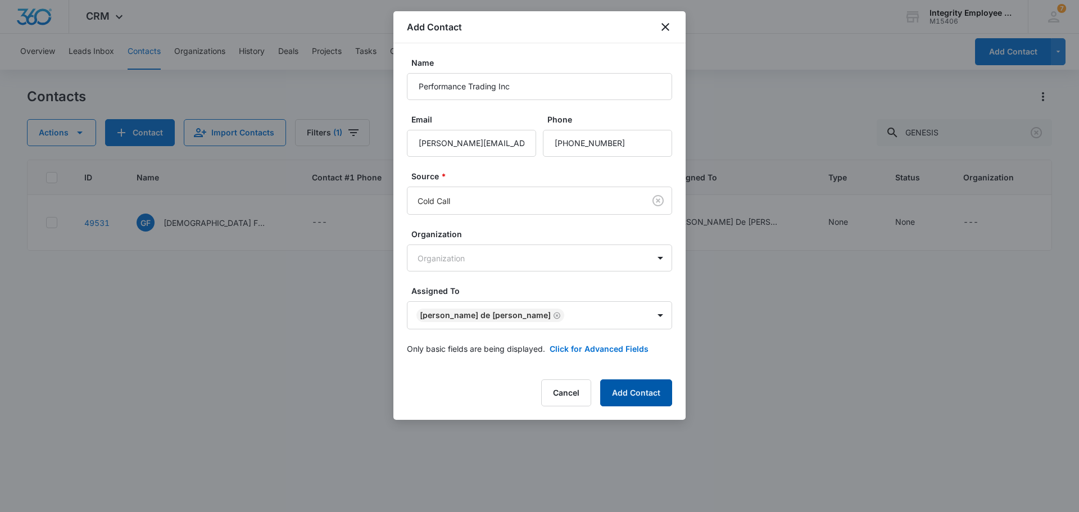
click at [538, 393] on button "Add Contact" at bounding box center [636, 392] width 72 height 27
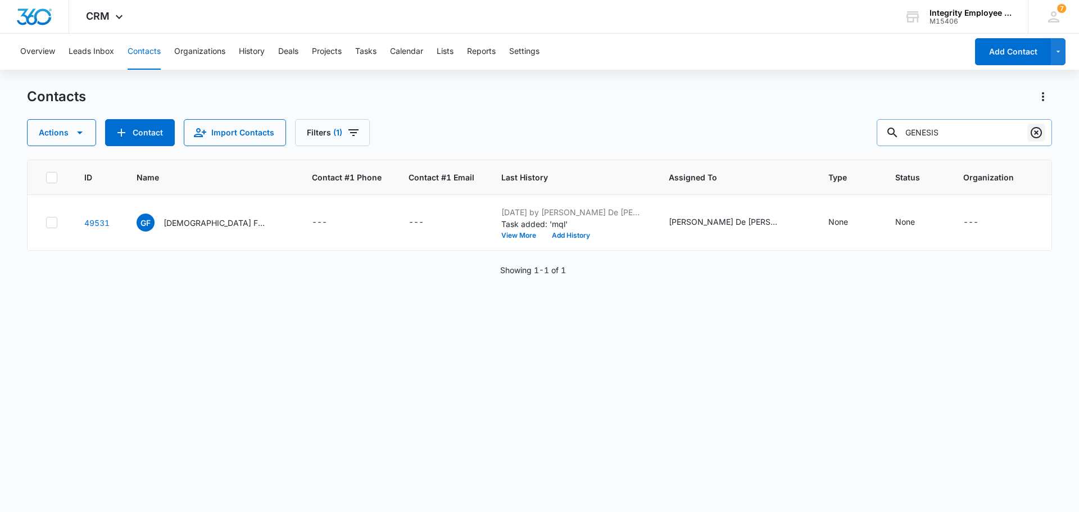
click at [538, 133] on icon "Clear" at bounding box center [1035, 132] width 13 height 13
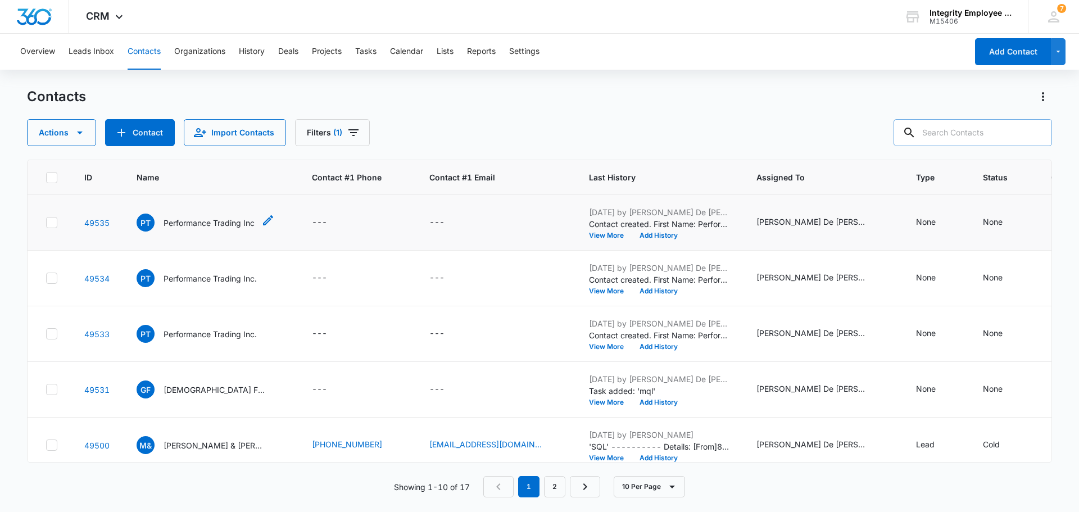
click at [189, 227] on p "Performance Trading Inc" at bounding box center [209, 223] width 91 height 12
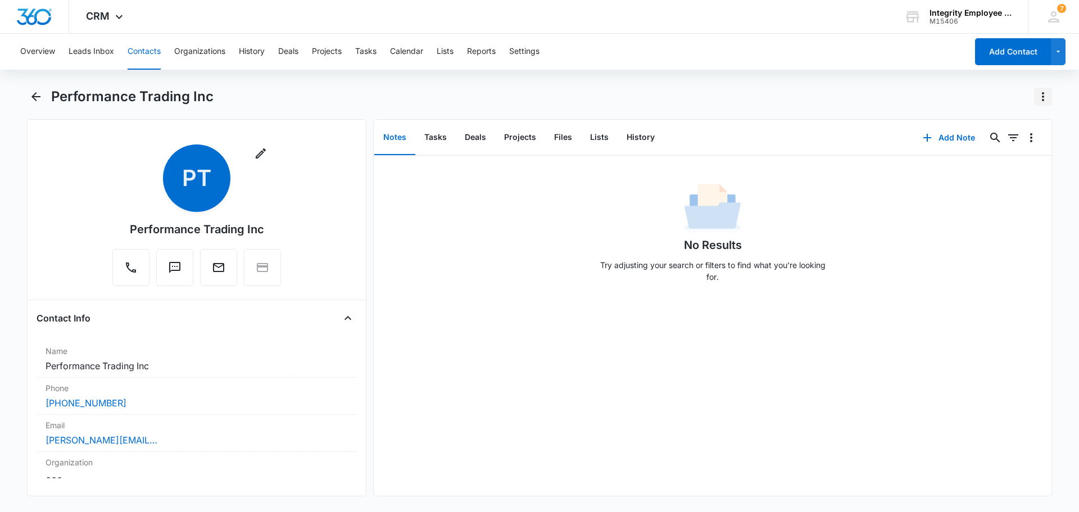
click at [538, 94] on icon "Actions" at bounding box center [1042, 96] width 13 height 13
click at [538, 166] on div "Delete" at bounding box center [999, 162] width 49 height 8
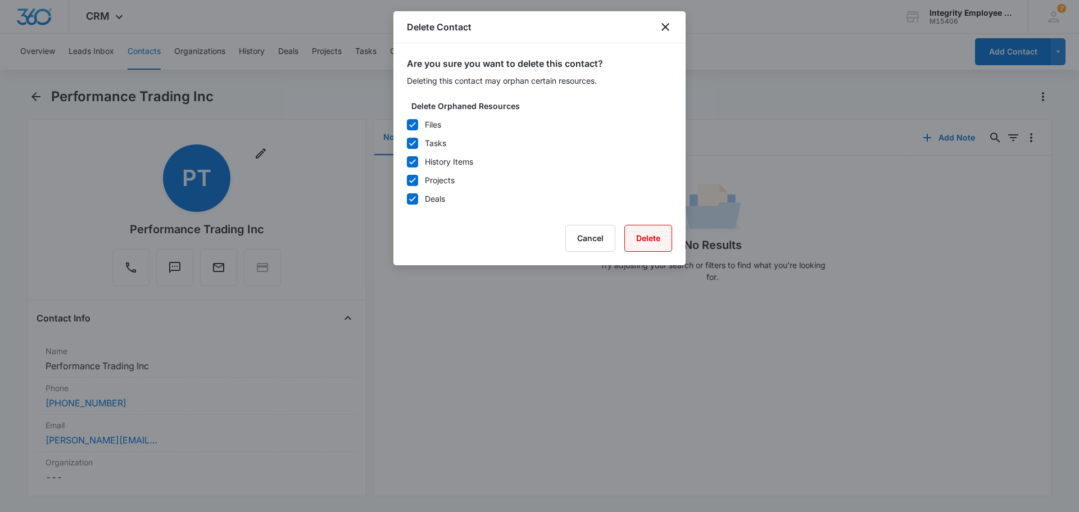
click at [538, 239] on button "Delete" at bounding box center [648, 238] width 48 height 27
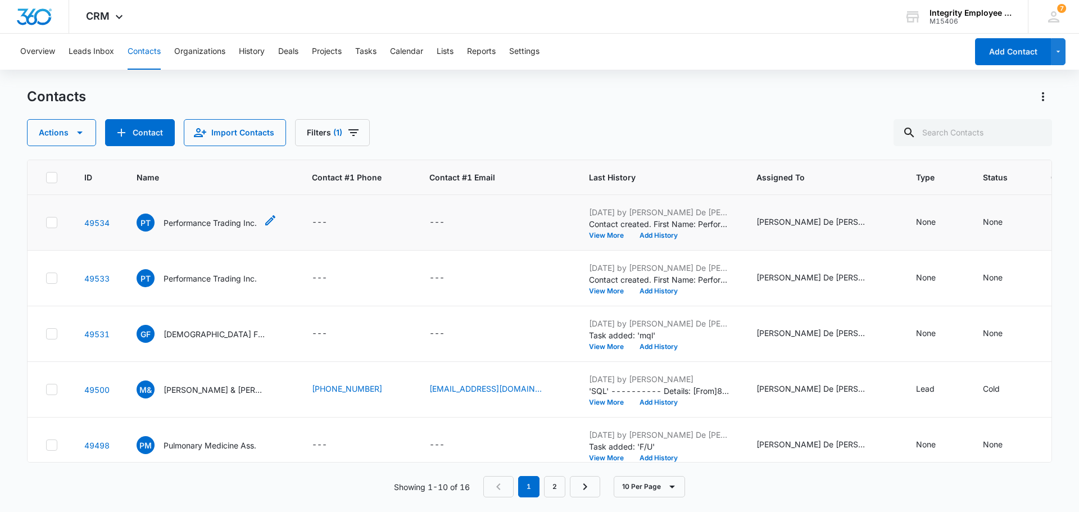
click at [234, 221] on p "Performance Trading Inc." at bounding box center [210, 223] width 93 height 12
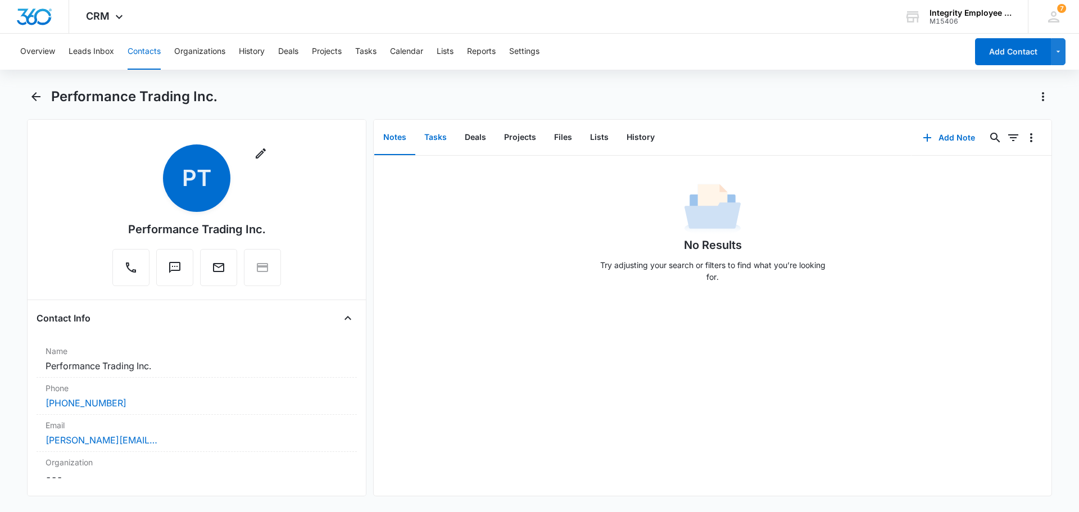
click at [426, 136] on button "Tasks" at bounding box center [435, 137] width 40 height 35
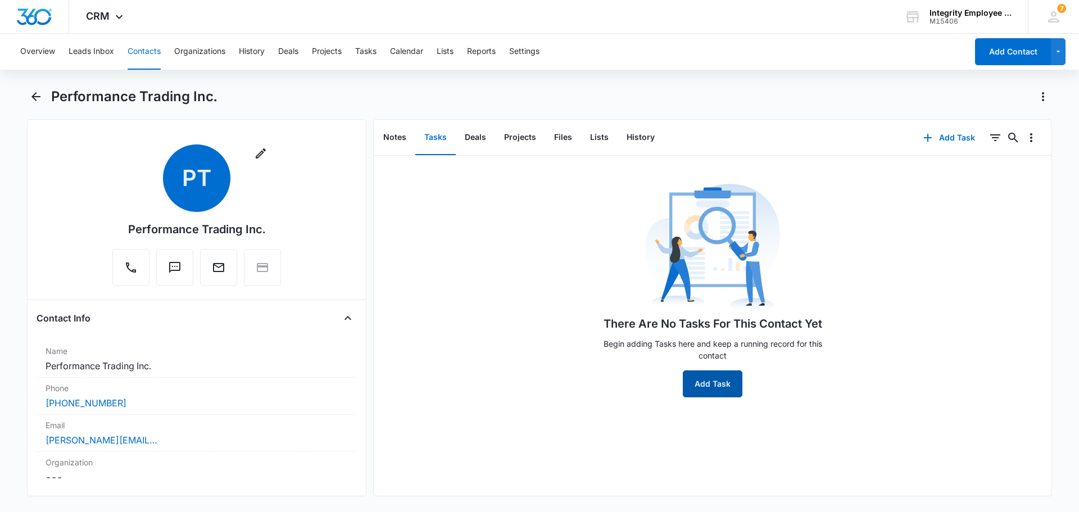
click at [538, 383] on button "Add Task" at bounding box center [713, 383] width 60 height 27
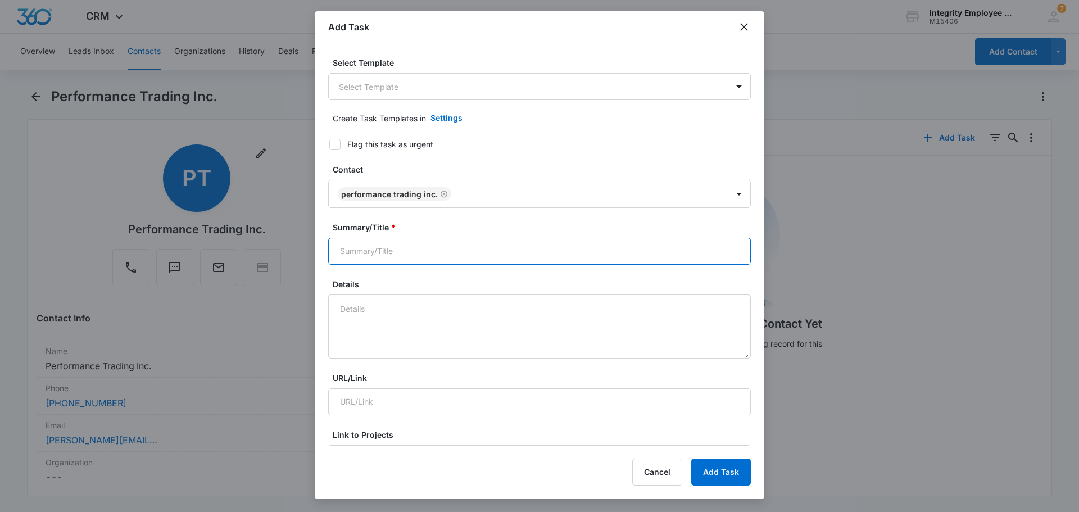
click at [398, 248] on input "Summary/Title *" at bounding box center [539, 251] width 423 height 27
type input "mql"
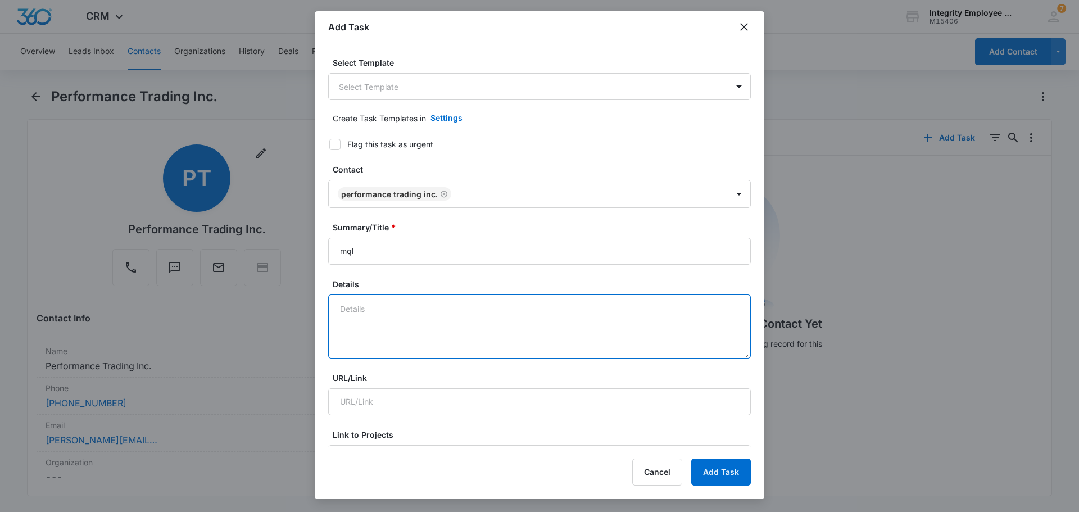
click at [380, 301] on textarea "Details" at bounding box center [539, 326] width 423 height 64
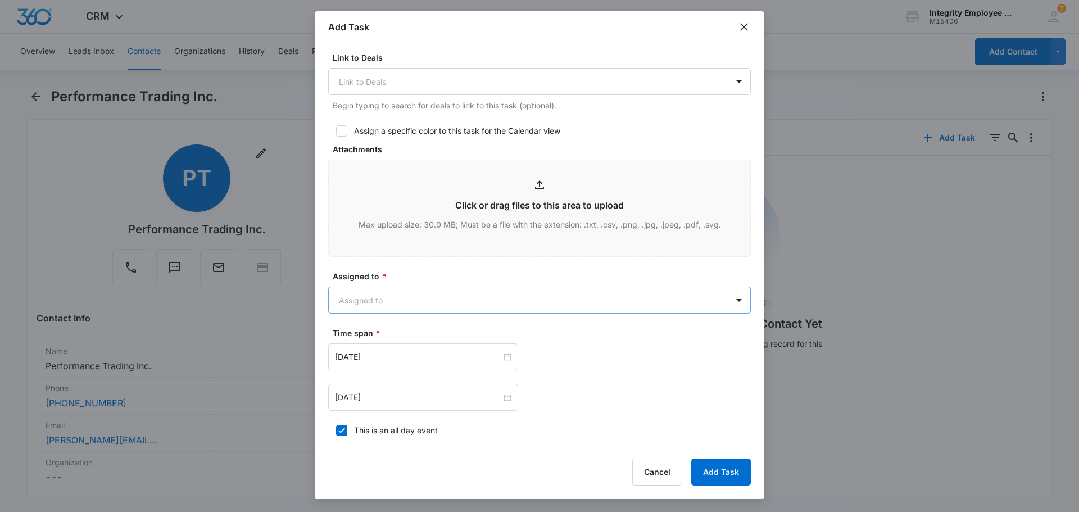
scroll to position [506, 0]
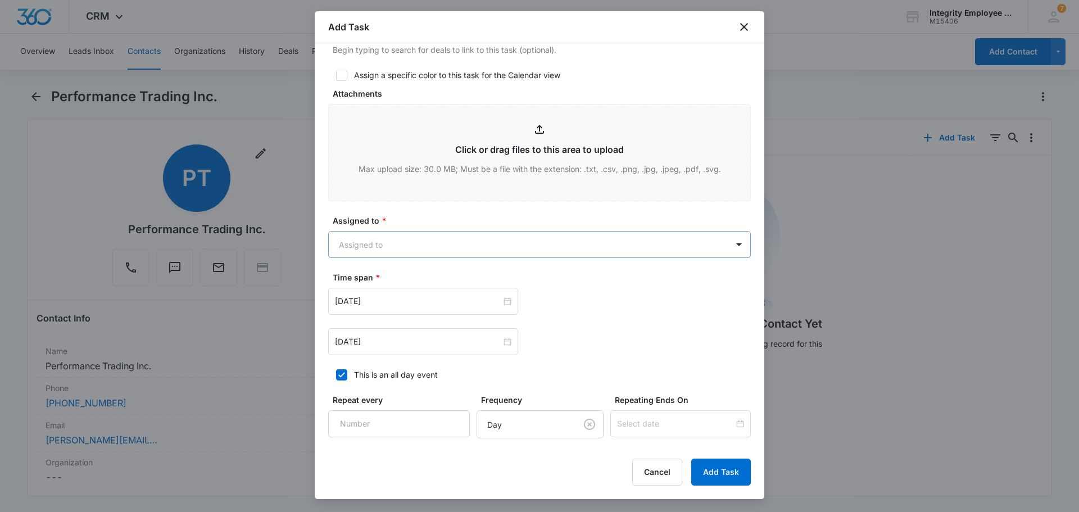
click at [360, 241] on body "CRM Apps Reputation Websites Forms CRM Email Social Shop Payments POS Content A…" at bounding box center [539, 256] width 1079 height 512
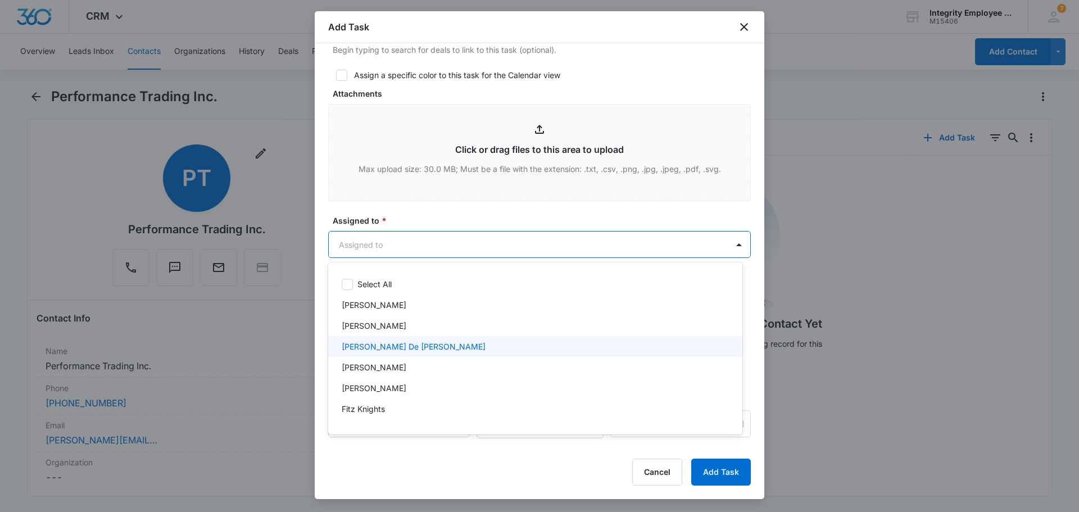
click at [391, 345] on p "[PERSON_NAME] De [PERSON_NAME]" at bounding box center [414, 346] width 144 height 12
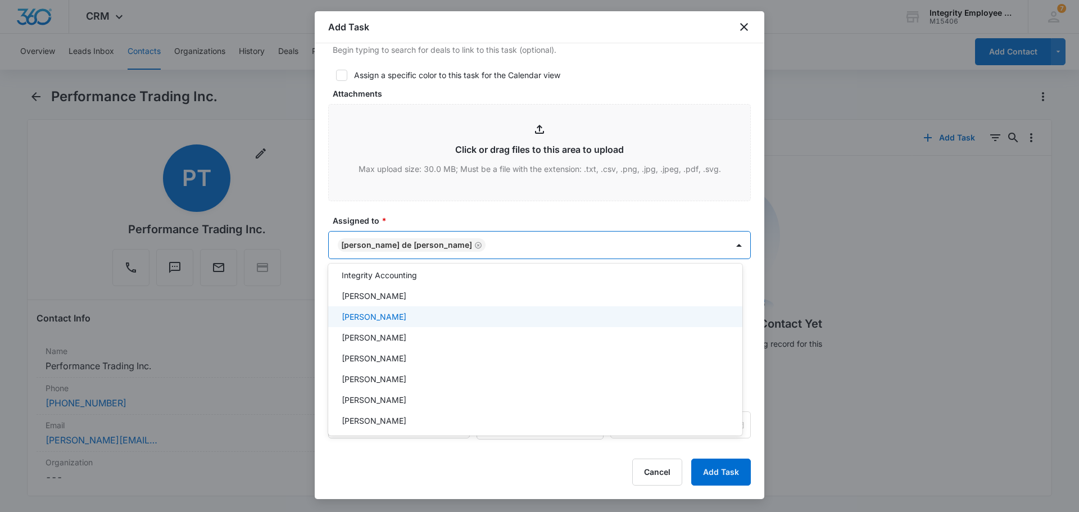
scroll to position [164, 0]
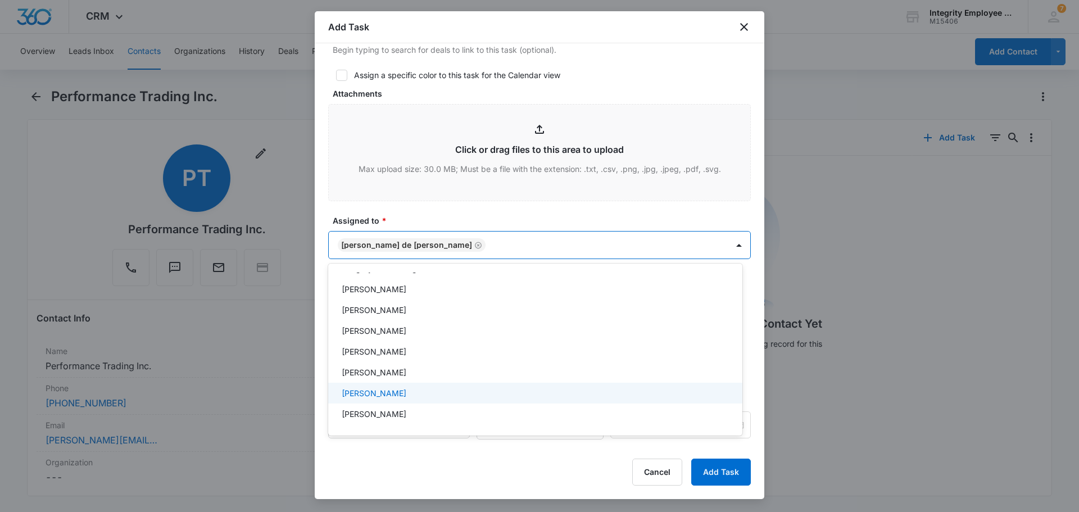
click at [385, 389] on p "[PERSON_NAME]" at bounding box center [374, 393] width 65 height 12
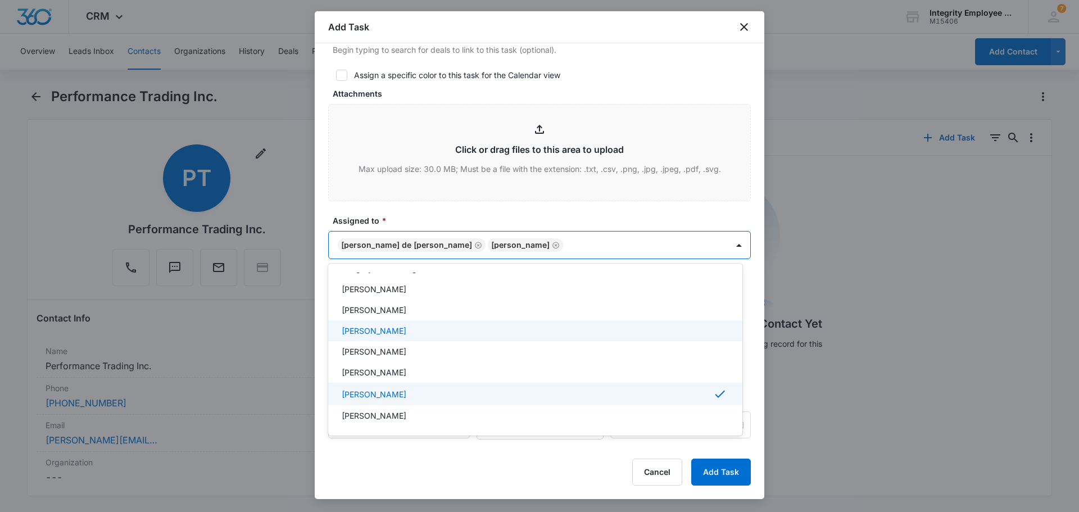
scroll to position [166, 0]
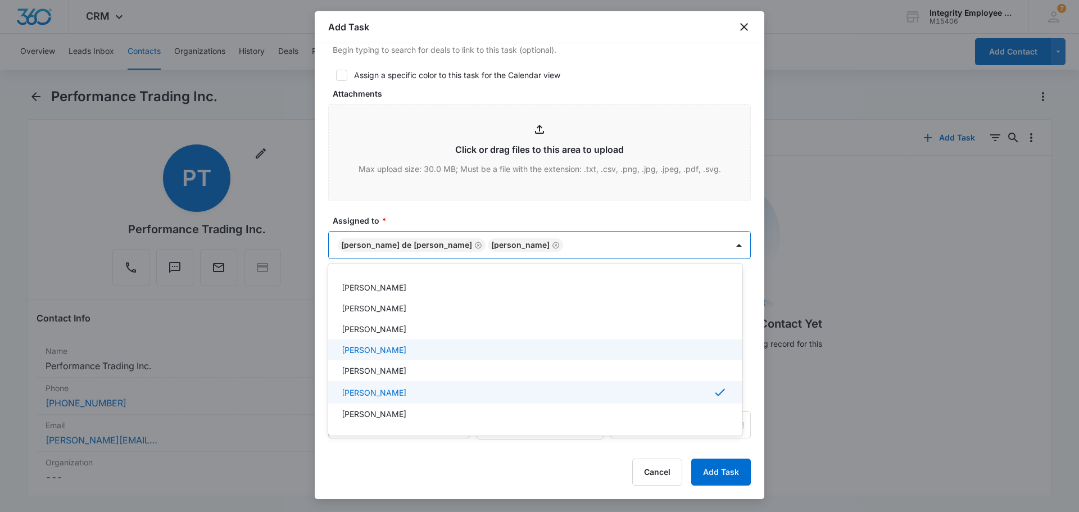
click at [538, 339] on div at bounding box center [539, 256] width 1079 height 512
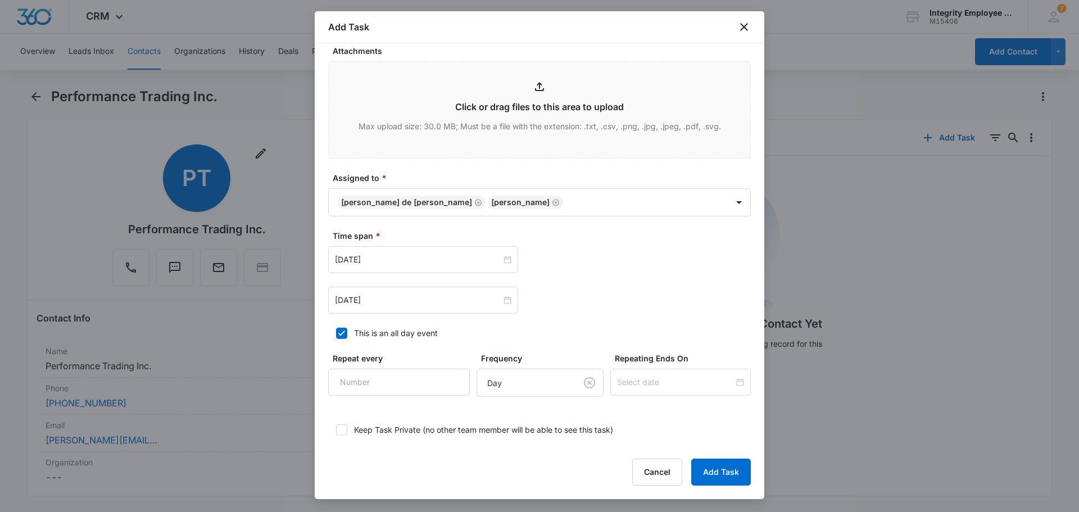
scroll to position [607, 0]
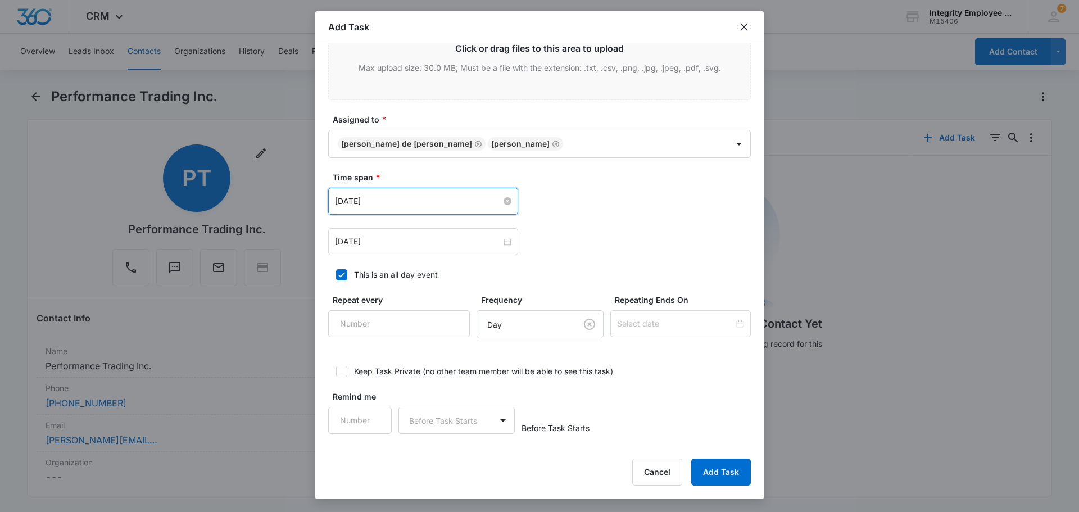
click at [419, 204] on input "Sep 4, 2025" at bounding box center [418, 201] width 166 height 12
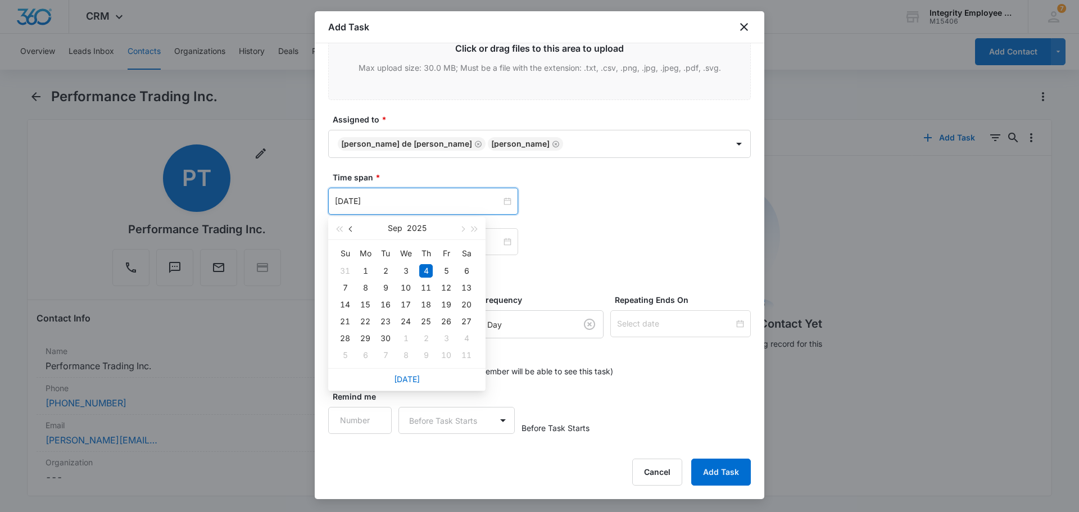
click at [346, 230] on button "button" at bounding box center [351, 228] width 12 height 22
type input "Aug 28, 2025"
click at [426, 340] on div "28" at bounding box center [425, 338] width 13 height 13
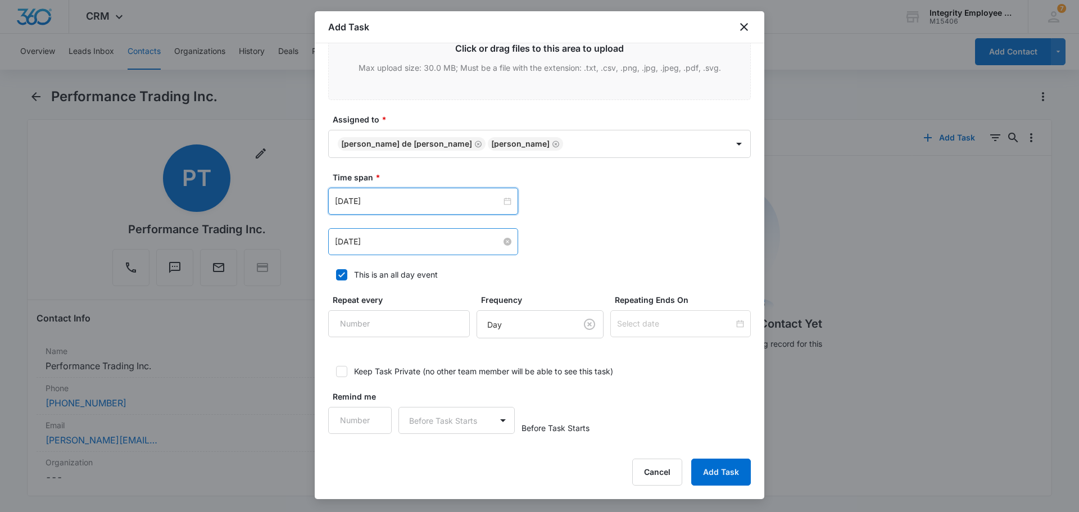
click at [493, 241] on input "Sep 4, 2025" at bounding box center [418, 241] width 166 height 12
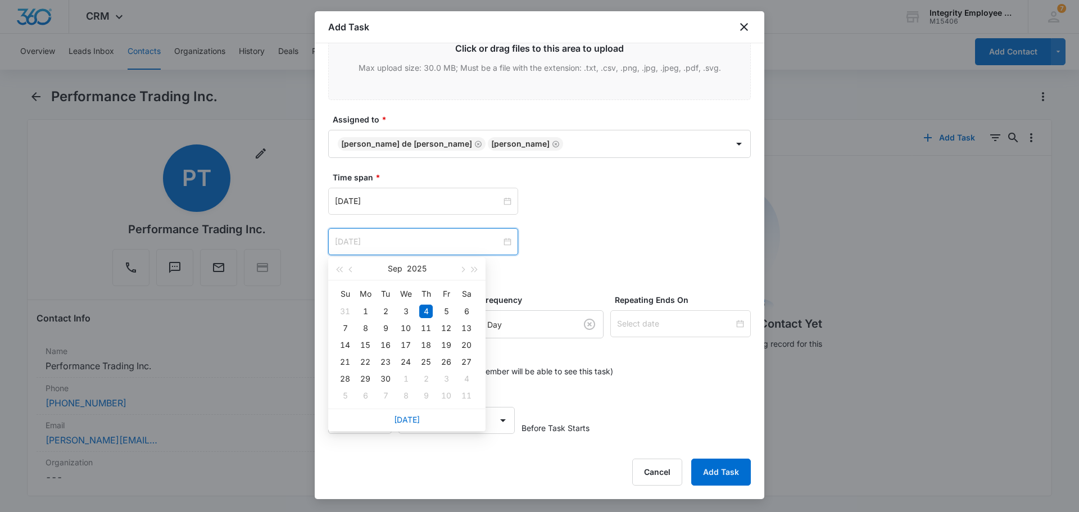
type input "Sep 4, 2025"
click at [428, 313] on div "4" at bounding box center [425, 311] width 13 height 13
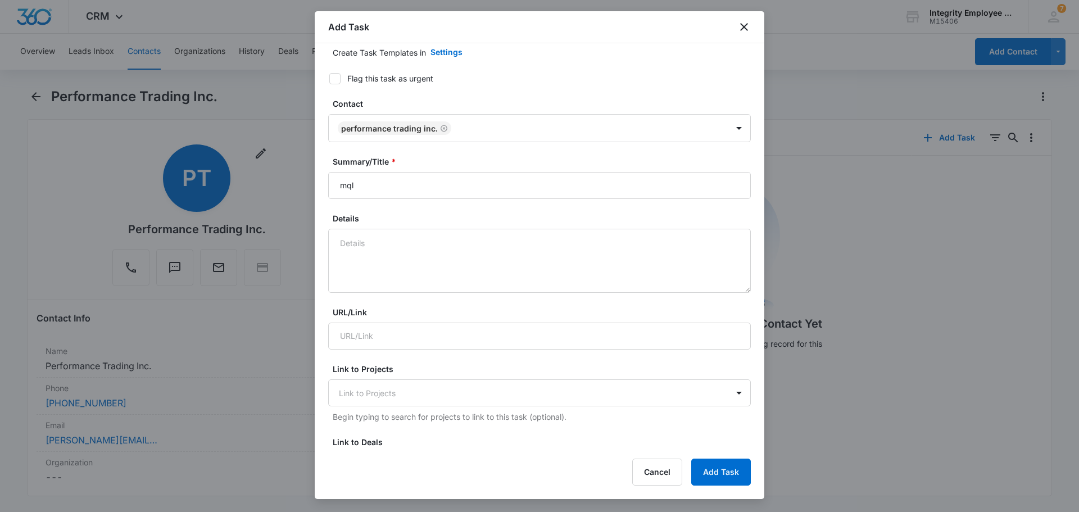
scroll to position [45, 0]
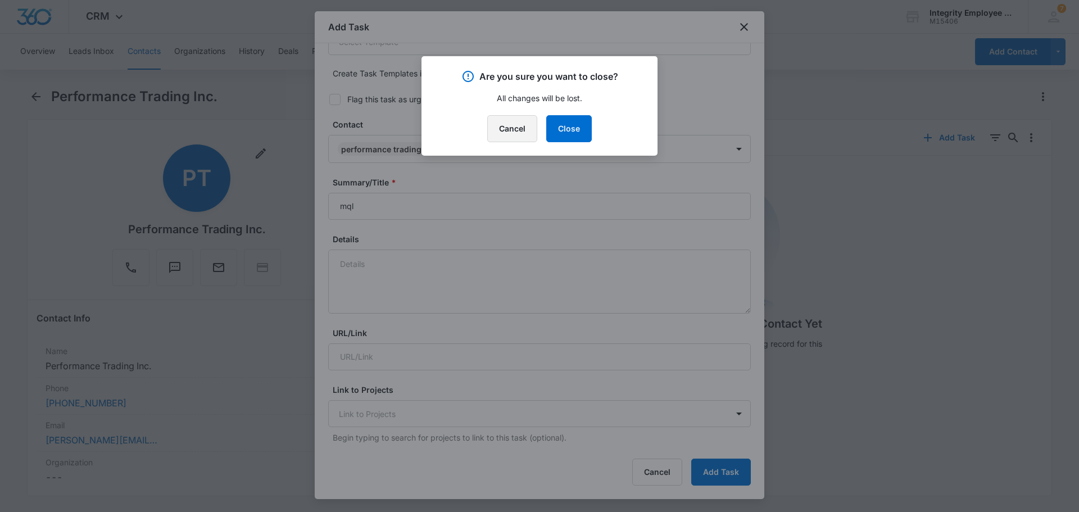
click at [514, 128] on button "Cancel" at bounding box center [512, 128] width 50 height 27
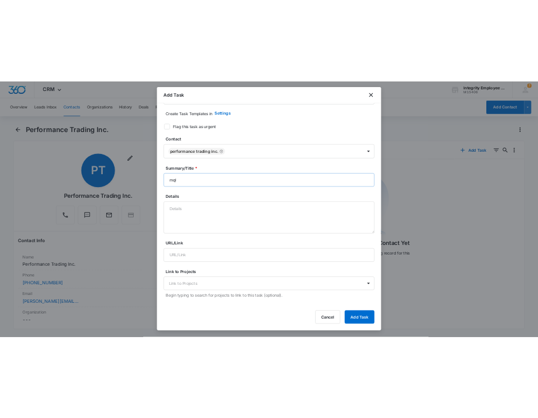
scroll to position [0, 0]
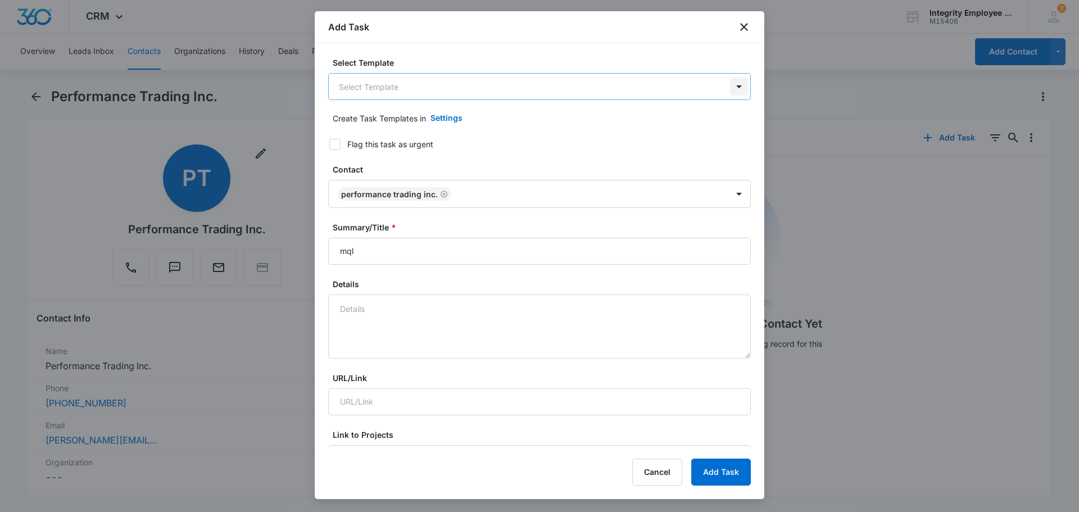
click at [538, 87] on body "CRM Apps Reputation Websites Forms CRM Email Social Shop Payments POS Content A…" at bounding box center [539, 256] width 1079 height 512
click at [509, 53] on div at bounding box center [539, 256] width 1079 height 512
click at [438, 318] on textarea "Details" at bounding box center [539, 326] width 423 height 64
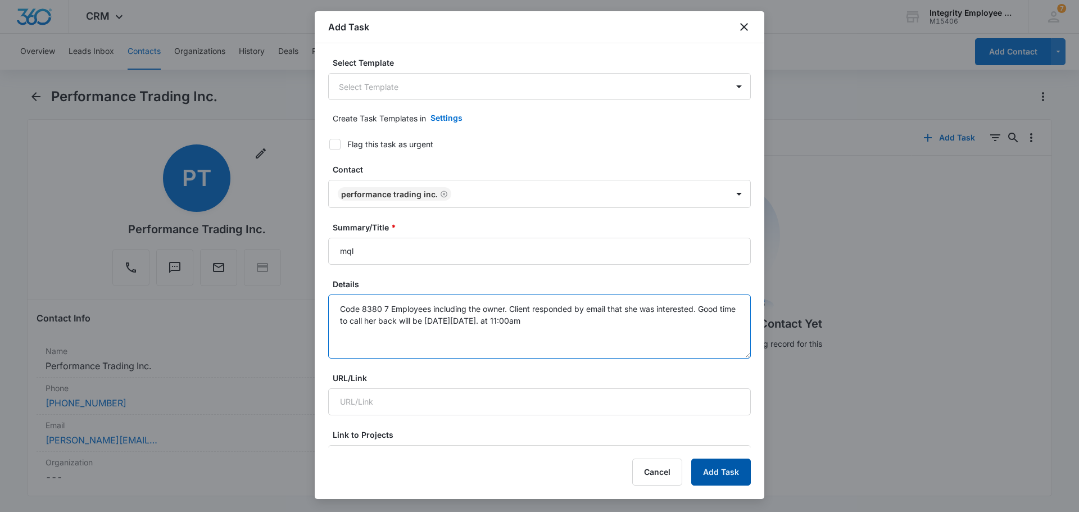
type textarea "Code 8380 7 Employees including the owner. Client responded by email that she w…"
click at [538, 417] on button "Add Task" at bounding box center [721, 471] width 60 height 27
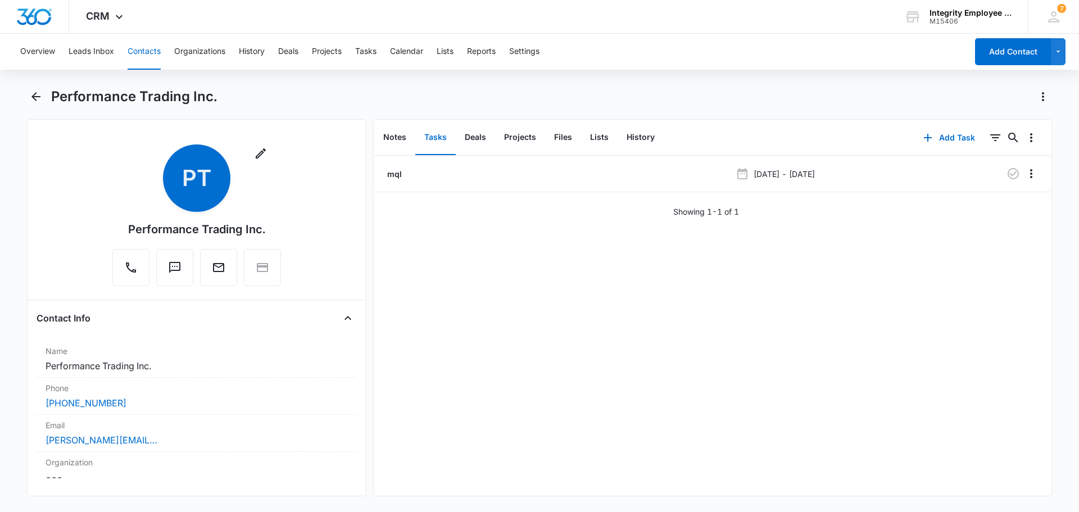
click at [139, 50] on button "Contacts" at bounding box center [144, 52] width 33 height 36
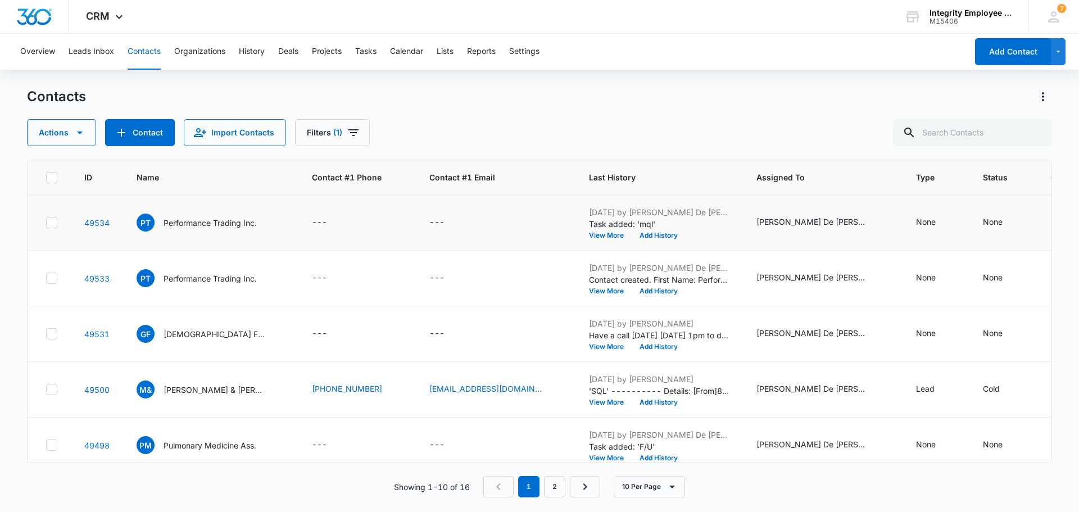
click at [54, 221] on icon at bounding box center [51, 222] width 7 height 5
click at [46, 223] on input "checkbox" at bounding box center [46, 223] width 1 height 1
click at [538, 101] on icon "Actions" at bounding box center [1042, 96] width 13 height 13
drag, startPoint x: 103, startPoint y: 222, endPoint x: 475, endPoint y: 220, distance: 371.4
click at [475, 220] on div "---" at bounding box center [495, 222] width 133 height 13
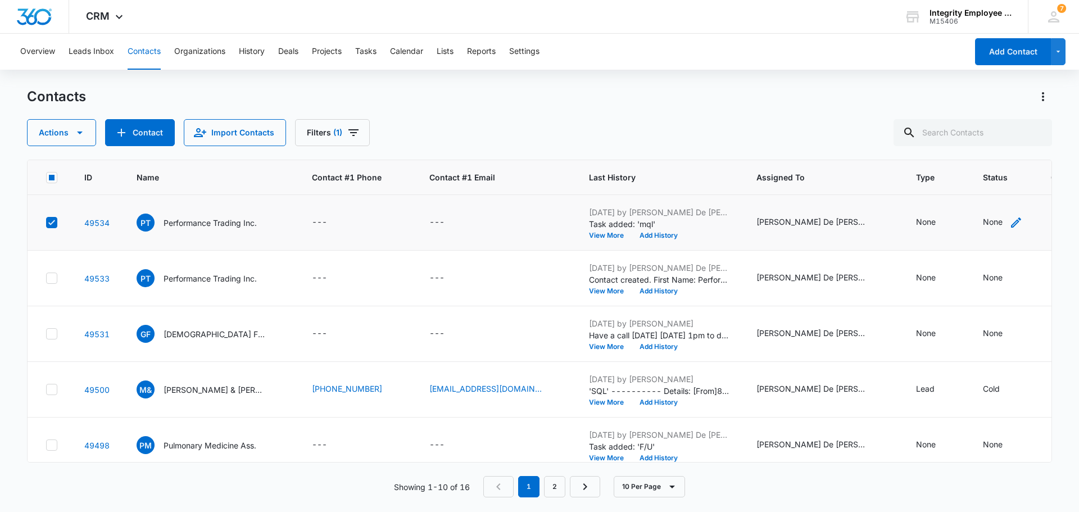
click at [538, 221] on div "None" at bounding box center [993, 222] width 20 height 12
click at [538, 130] on div "Actions Contact Import Contacts Filters (1)" at bounding box center [539, 132] width 1025 height 27
drag, startPoint x: 374, startPoint y: 210, endPoint x: 436, endPoint y: 140, distance: 92.7
click at [436, 140] on div "Actions Contact Import Contacts Filters (1)" at bounding box center [539, 132] width 1025 height 27
click at [538, 96] on icon "Actions" at bounding box center [1042, 96] width 13 height 13
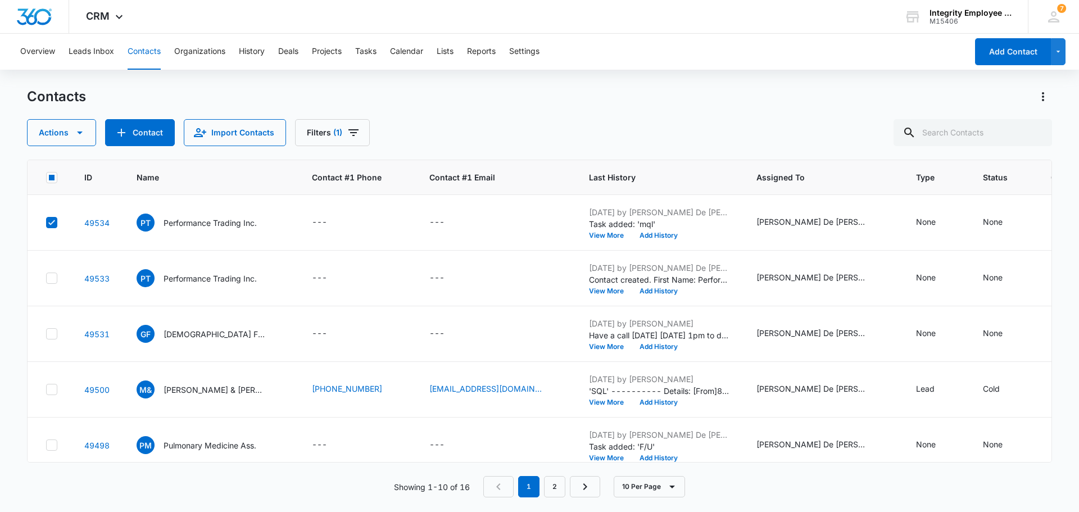
click at [538, 122] on div "Actions Contact Import Contacts Filters (1)" at bounding box center [539, 132] width 1025 height 27
drag, startPoint x: 1048, startPoint y: 0, endPoint x: 784, endPoint y: 26, distance: 264.8
click at [538, 26] on div "CRM Apps Reputation Websites Forms CRM Email Social Shop Payments POS Content A…" at bounding box center [539, 17] width 1079 height 34
click at [159, 226] on div "PT Performance Trading Inc." at bounding box center [197, 223] width 120 height 18
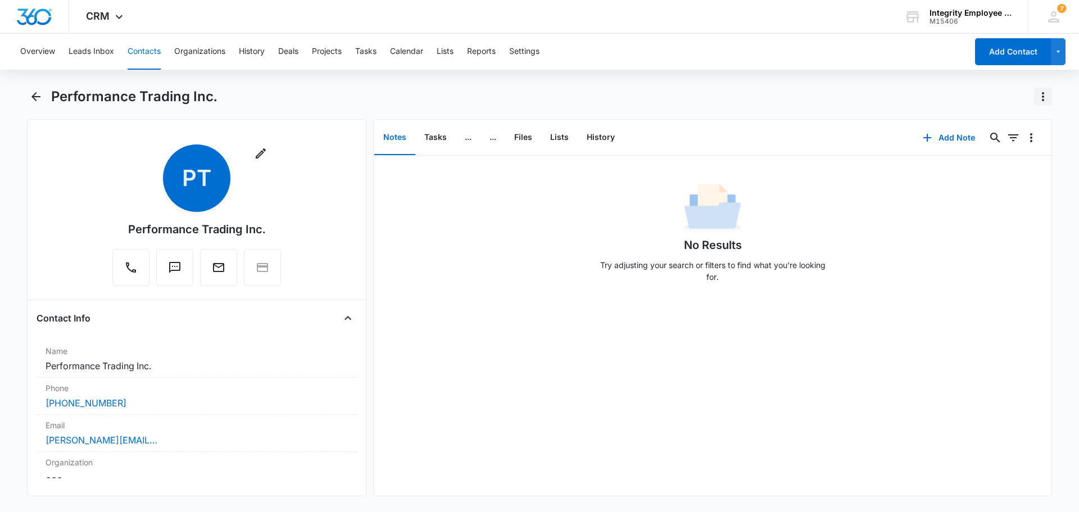
click at [538, 90] on icon "Actions" at bounding box center [1042, 96] width 13 height 13
click at [538, 162] on div "Delete" at bounding box center [999, 162] width 49 height 8
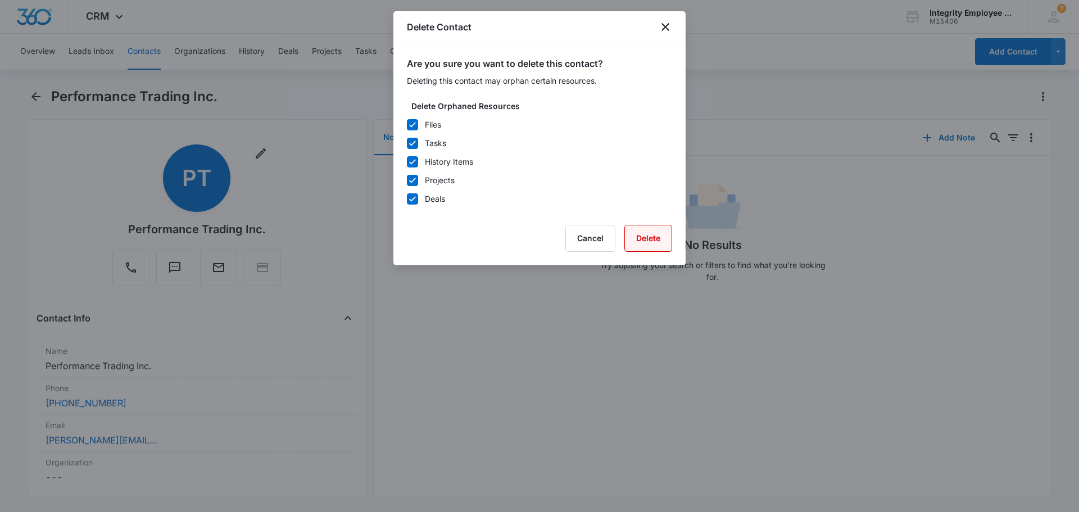
click at [538, 238] on button "Delete" at bounding box center [648, 238] width 48 height 27
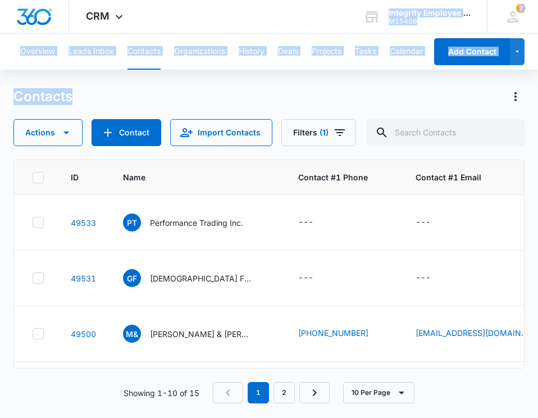
drag, startPoint x: 258, startPoint y: 96, endPoint x: 176, endPoint y: -31, distance: 150.7
click at [176, 0] on html "CRM Apps Reputation Websites Forms CRM Email Social Shop Payments POS Content A…" at bounding box center [269, 209] width 538 height 418
click at [129, 133] on button "Contact" at bounding box center [127, 132] width 70 height 27
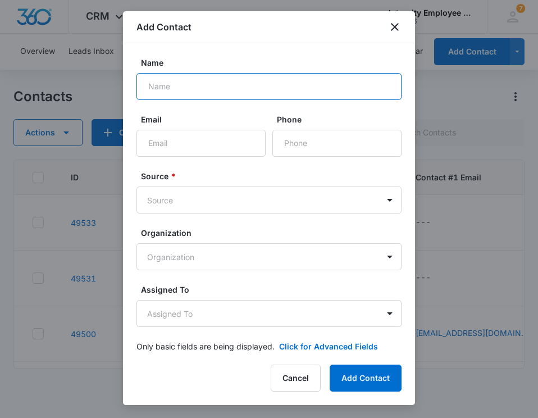
click at [196, 90] on input "Name" at bounding box center [269, 86] width 265 height 27
type input "Clifford W. Lober MD PA"
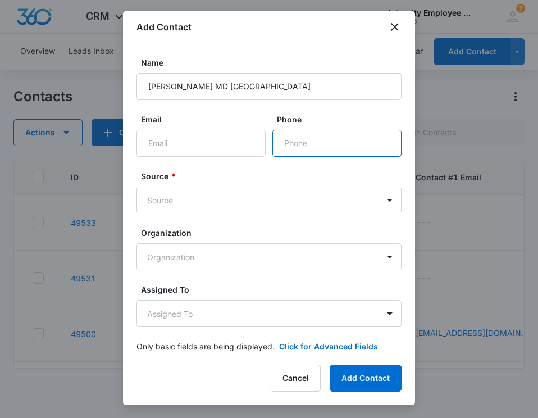
click at [276, 139] on input "Phone" at bounding box center [337, 143] width 129 height 27
paste input "(407) 846-7166"
type input "(407) 846-7166"
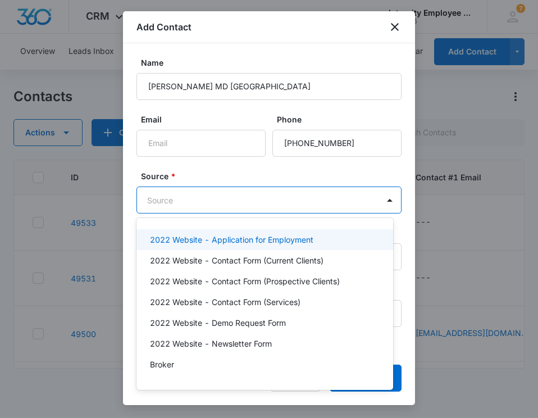
click at [351, 207] on body "CRM Apps Reputation Websites Forms CRM Email Social Shop Payments POS Content A…" at bounding box center [269, 209] width 538 height 418
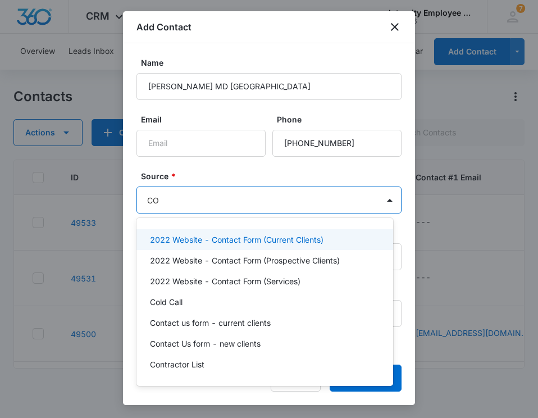
type input "COL"
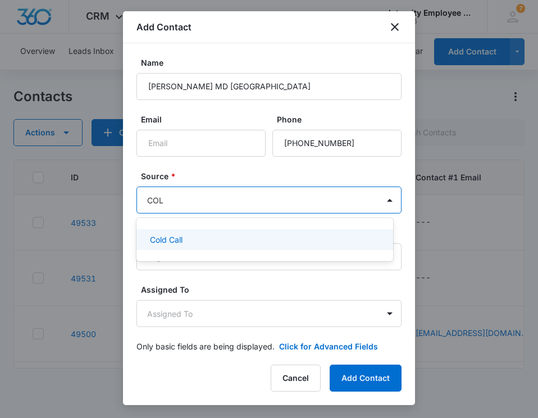
click at [180, 228] on div "Cold Call" at bounding box center [265, 239] width 257 height 25
click at [181, 242] on p "Cold Call" at bounding box center [166, 240] width 33 height 12
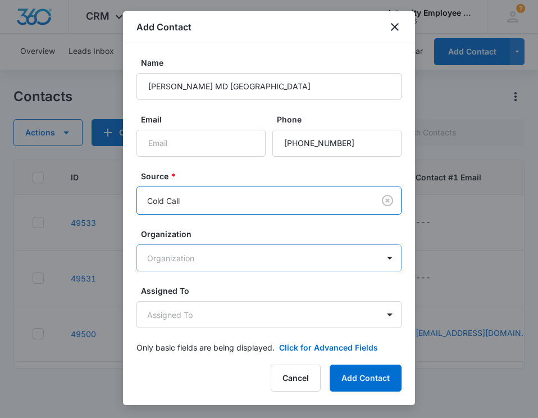
scroll to position [13, 0]
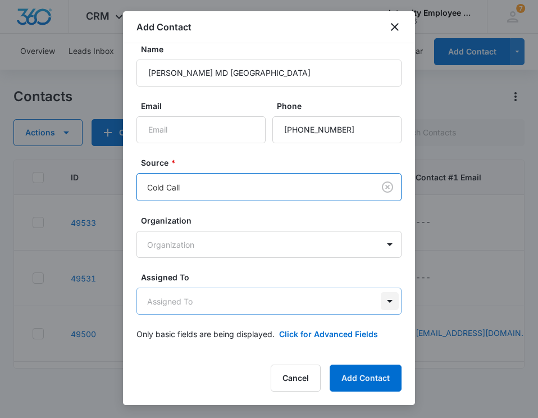
click at [385, 299] on body "CRM Apps Reputation Websites Forms CRM Email Social Shop Payments POS Content A…" at bounding box center [269, 209] width 538 height 418
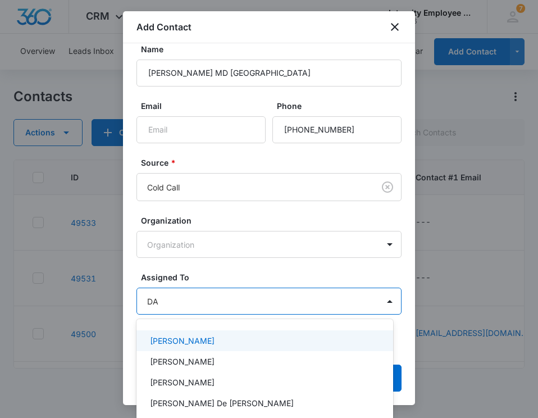
type input "DAI"
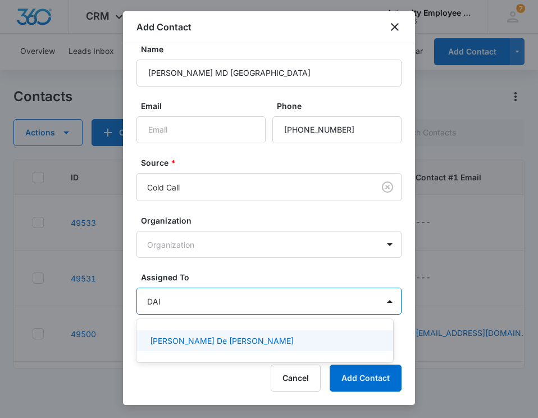
click at [161, 339] on p "[PERSON_NAME] De [PERSON_NAME]" at bounding box center [222, 341] width 144 height 12
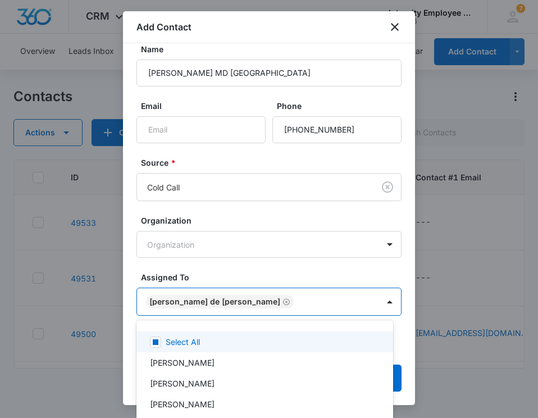
click at [397, 265] on div at bounding box center [269, 209] width 538 height 418
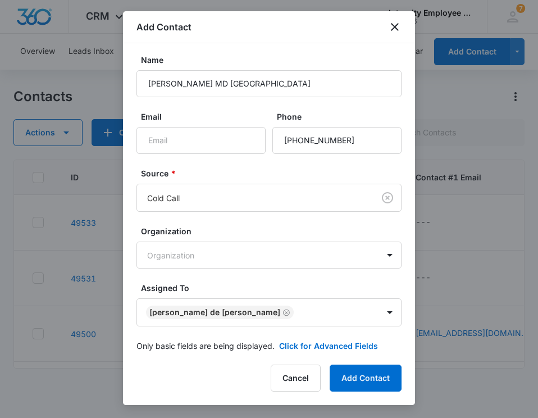
scroll to position [0, 0]
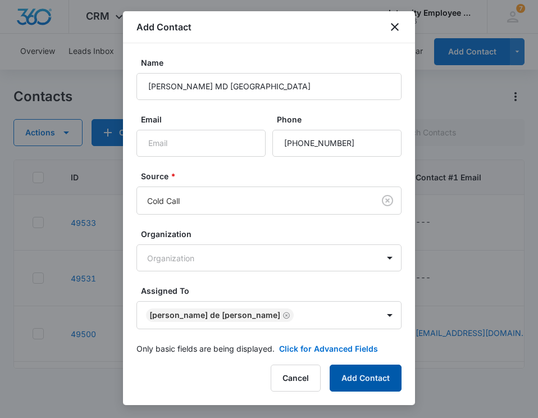
click at [365, 375] on button "Add Contact" at bounding box center [366, 378] width 72 height 27
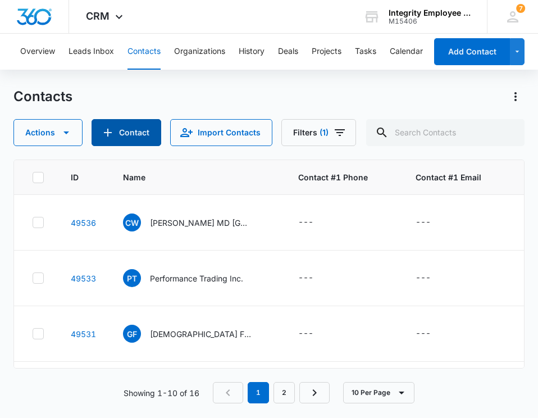
click at [148, 134] on button "Contact" at bounding box center [127, 132] width 70 height 27
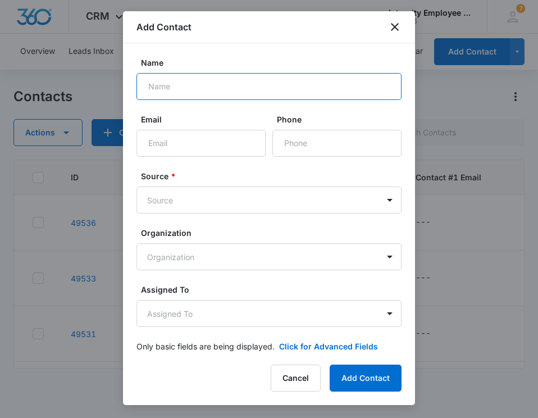
click at [185, 85] on input "Name" at bounding box center [269, 86] width 265 height 27
type input "c"
type input "Corsa Technik Motors LLC"
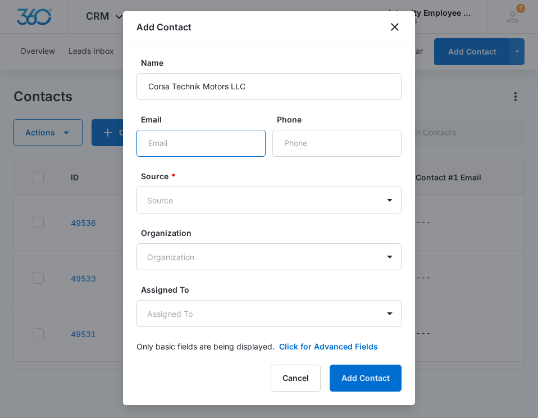
click at [169, 148] on input "Email" at bounding box center [201, 143] width 129 height 27
paste input "corsatechnik@gmail.com"
type input "corsatechnik@gmail.com"
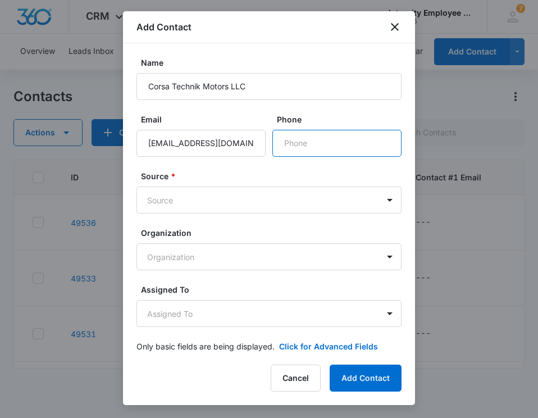
click at [310, 146] on input "Phone" at bounding box center [337, 143] width 129 height 27
click at [302, 144] on input "Phone" at bounding box center [337, 143] width 129 height 27
paste input "(754) 202-9616"
type input "(754) 202-9616"
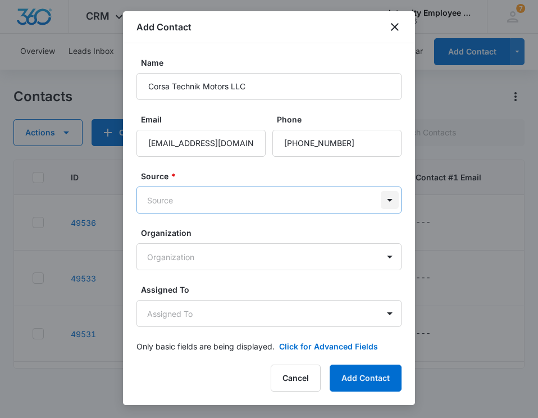
click at [385, 202] on body "CRM Apps Reputation Websites Forms CRM Email Social Shop Payments POS Content A…" at bounding box center [269, 209] width 538 height 418
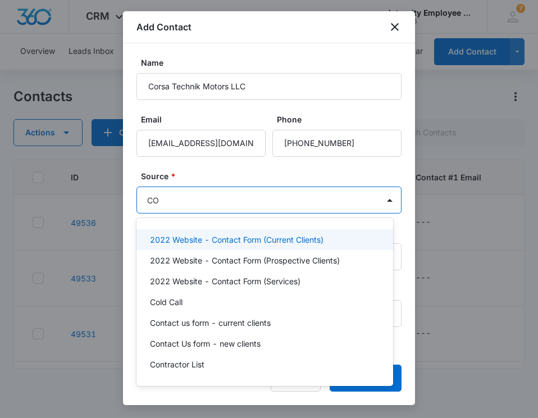
type input "COL"
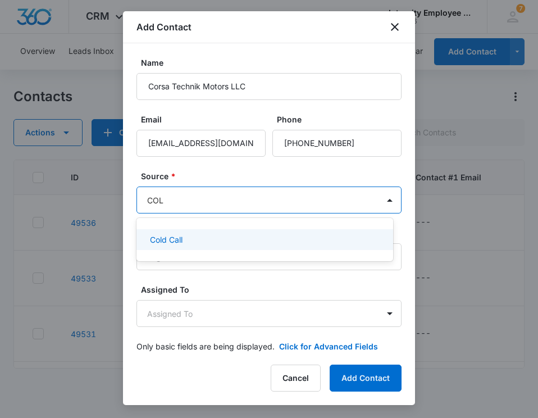
click at [173, 239] on p "Cold Call" at bounding box center [166, 240] width 33 height 12
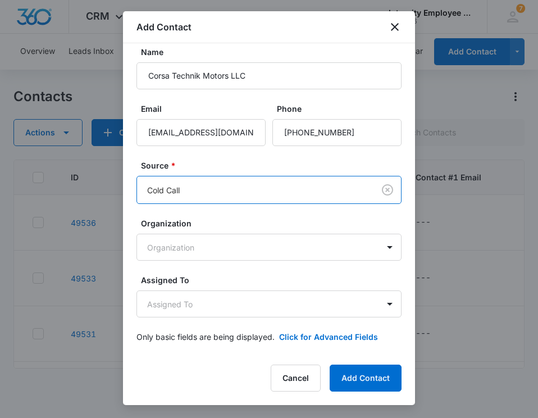
scroll to position [13, 0]
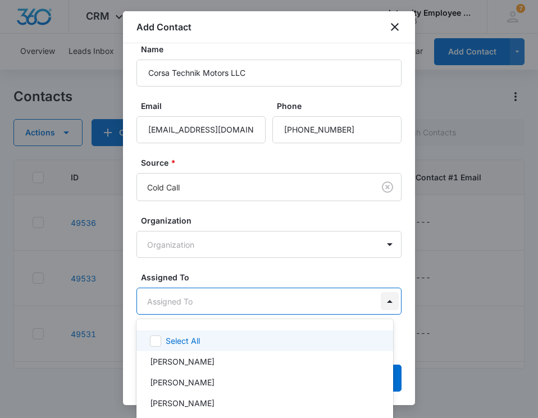
click at [379, 299] on body "CRM Apps Reputation Websites Forms CRM Email Social Shop Payments POS Content A…" at bounding box center [269, 209] width 538 height 418
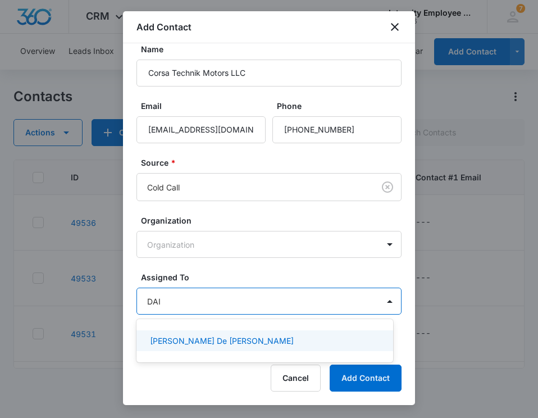
type input "DAIS"
click at [200, 338] on p "[PERSON_NAME] De [PERSON_NAME]" at bounding box center [222, 341] width 144 height 12
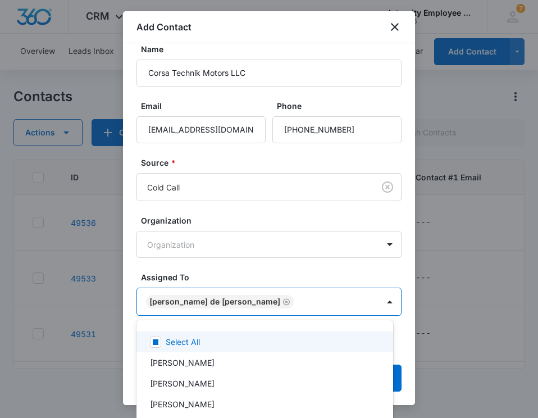
click at [345, 264] on div at bounding box center [269, 209] width 538 height 418
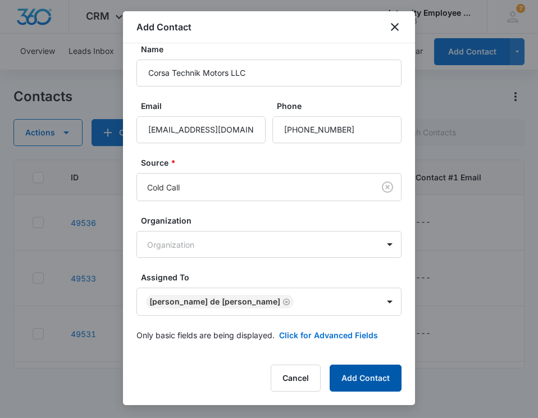
click at [371, 376] on button "Add Contact" at bounding box center [366, 378] width 72 height 27
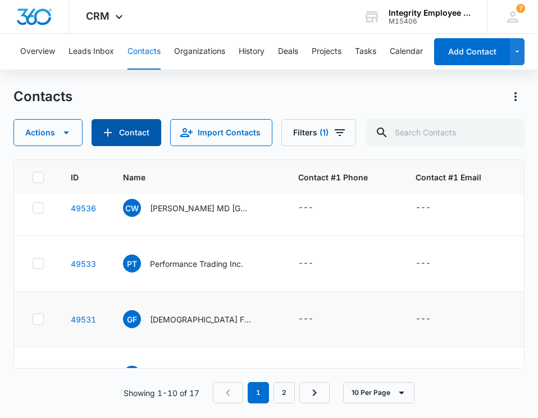
scroll to position [0, 0]
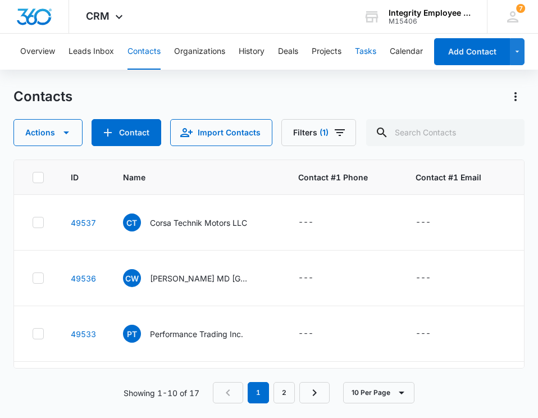
click at [369, 48] on button "Tasks" at bounding box center [365, 52] width 21 height 36
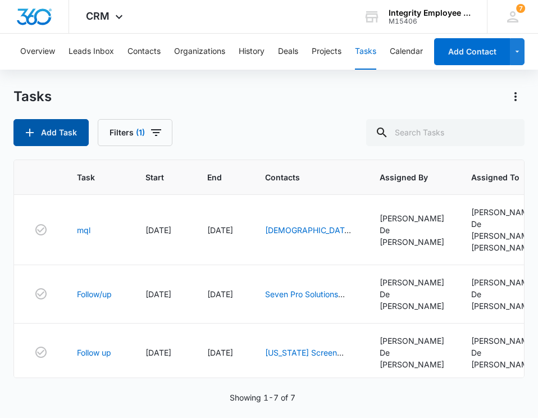
click at [44, 127] on button "Add Task" at bounding box center [50, 132] width 75 height 27
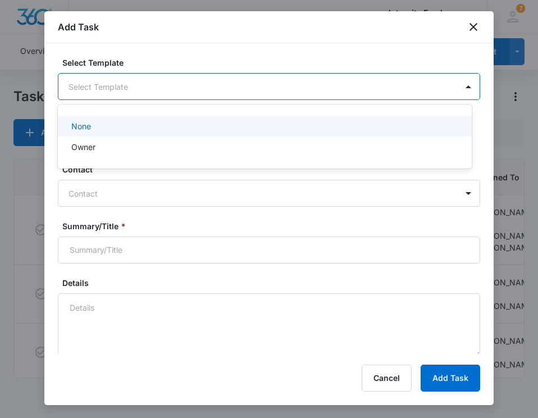
click at [438, 90] on body "CRM Apps Reputation Websites Forms CRM Email Social Shop Payments POS Content A…" at bounding box center [269, 209] width 538 height 418
click at [283, 48] on div at bounding box center [269, 209] width 538 height 418
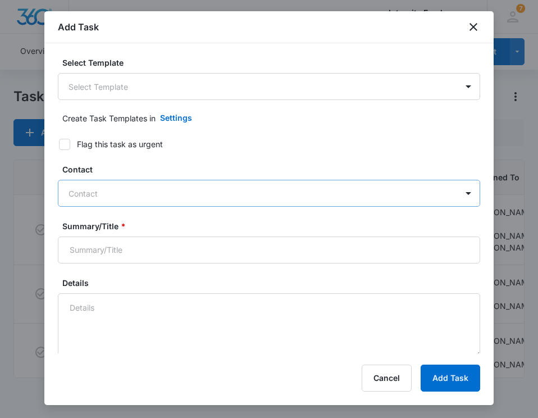
click at [83, 192] on div at bounding box center [263, 194] width 388 height 14
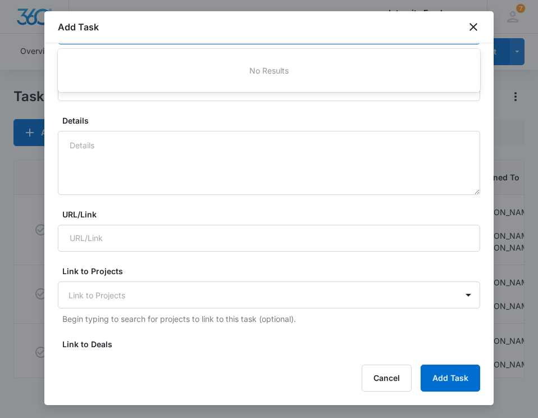
scroll to position [169, 0]
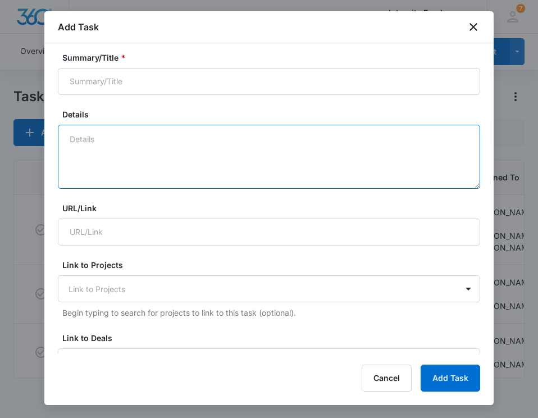
click at [107, 143] on textarea "Details" at bounding box center [269, 157] width 423 height 64
type textarea "c"
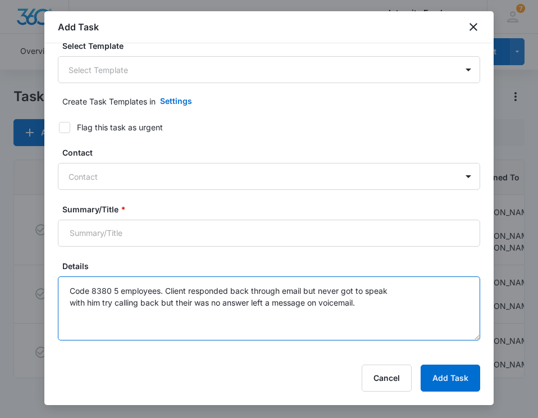
scroll to position [0, 0]
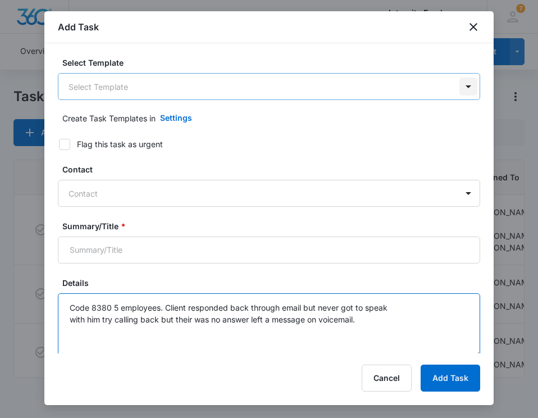
type textarea "Code 8380 5 employees. Client responded back through email but never got to spe…"
click at [457, 88] on body "CRM Apps Reputation Websites Forms CRM Email Social Shop Payments POS Content A…" at bounding box center [269, 209] width 538 height 418
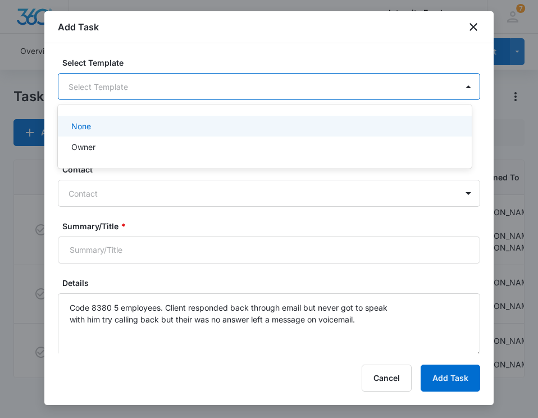
click at [378, 47] on div at bounding box center [269, 209] width 538 height 418
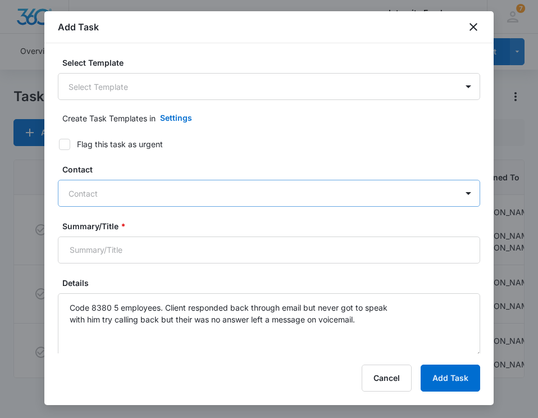
click at [83, 200] on div at bounding box center [263, 194] width 388 height 14
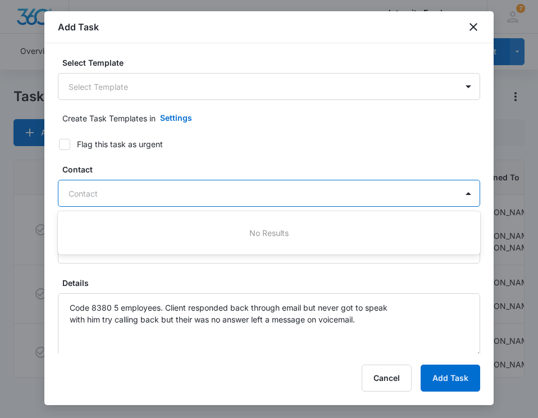
click at [111, 192] on div at bounding box center [263, 194] width 388 height 14
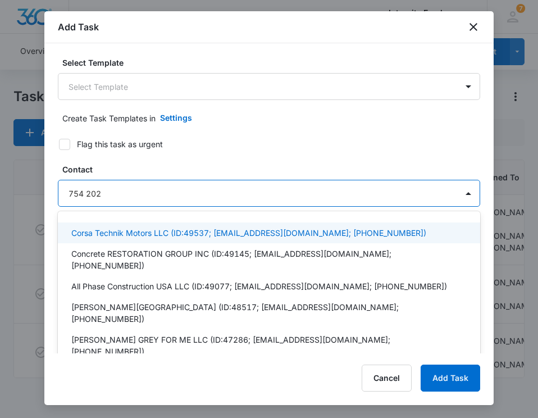
type input "754 202-"
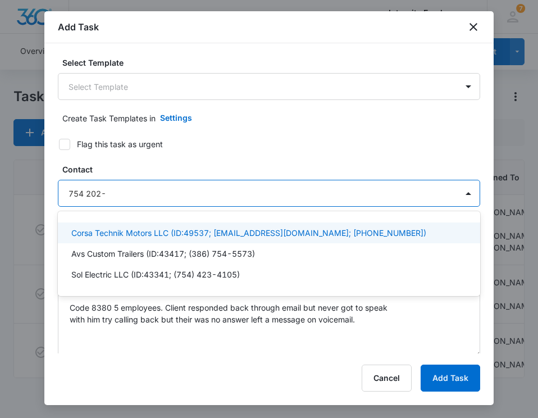
click at [138, 232] on p "Corsa Technik Motors LLC (ID:49537; corsatechnik@gmail.com; (754) 202-9616)" at bounding box center [248, 233] width 355 height 12
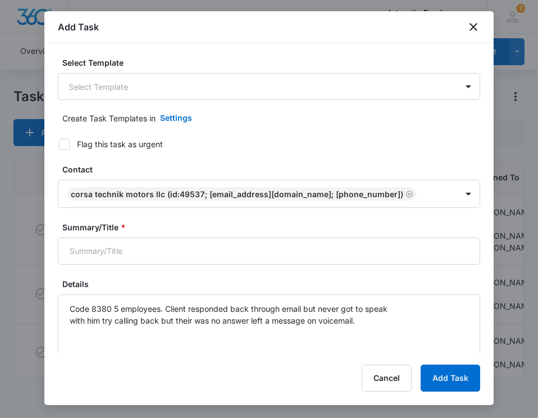
click at [374, 119] on div "Create Task Templates in Settings" at bounding box center [271, 118] width 418 height 27
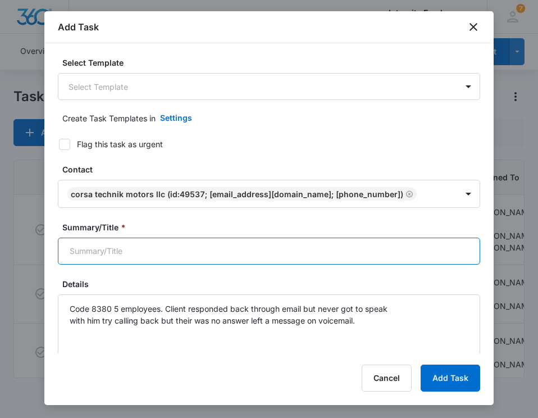
click at [155, 253] on input "Summary/Title *" at bounding box center [269, 251] width 423 height 27
type input "Corsa Technik Motors LLC"
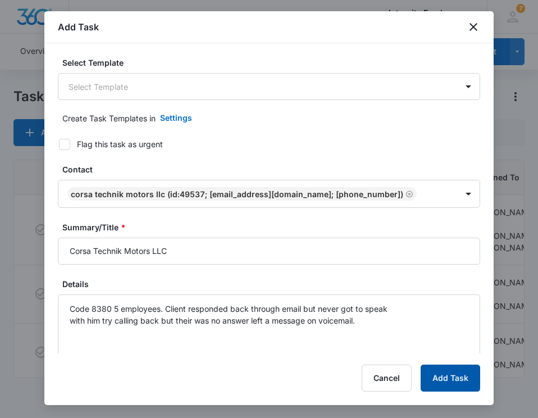
click at [444, 374] on button "Add Task" at bounding box center [451, 378] width 60 height 27
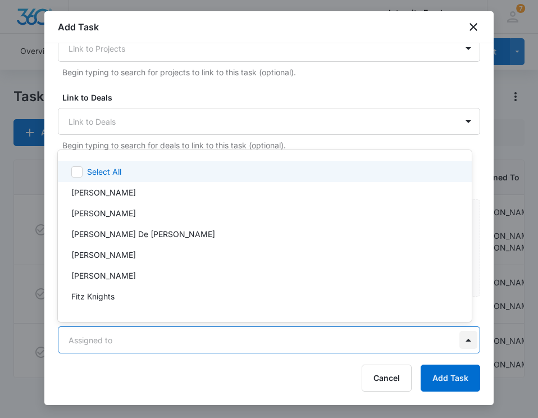
click at [462, 339] on body "CRM Apps Reputation Websites Forms CRM Email Social Shop Payments POS Content A…" at bounding box center [269, 209] width 538 height 418
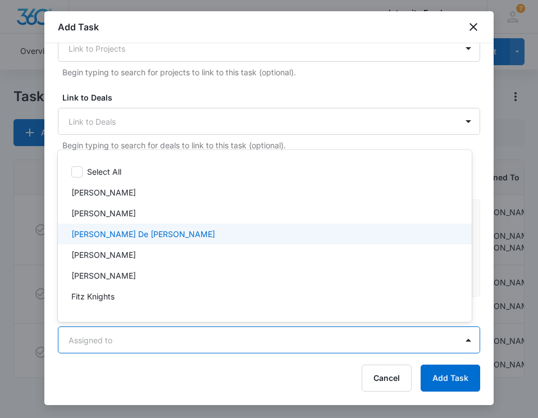
scroll to position [1, 0]
click at [134, 230] on p "[PERSON_NAME] De [PERSON_NAME]" at bounding box center [143, 234] width 144 height 12
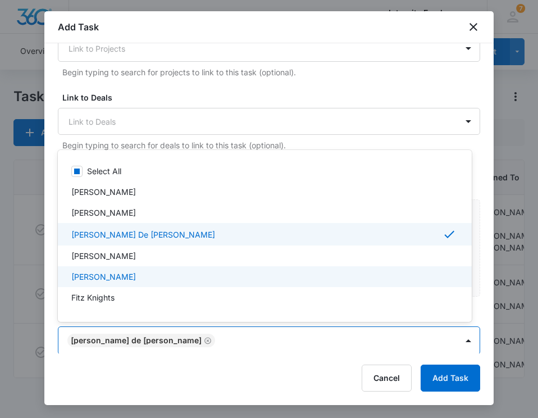
click at [458, 378] on div at bounding box center [269, 209] width 538 height 418
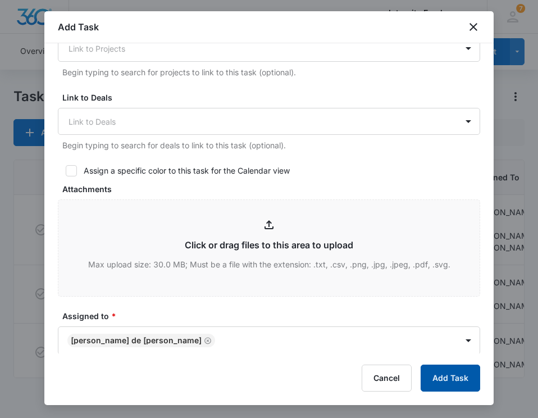
click at [458, 378] on button "Add Task" at bounding box center [451, 378] width 60 height 27
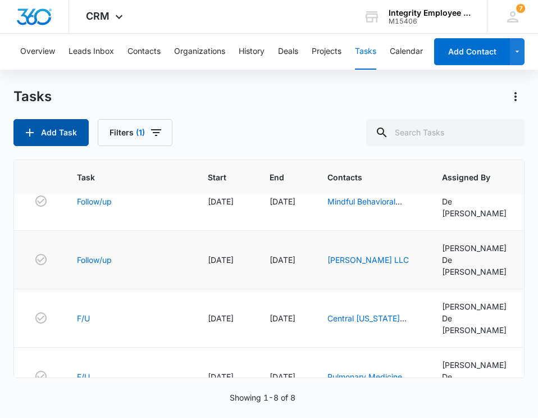
scroll to position [210, 0]
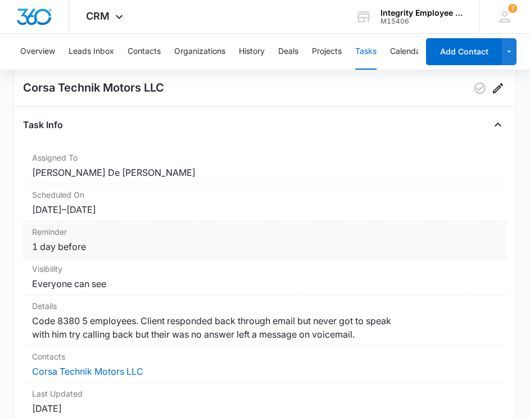
scroll to position [112, 0]
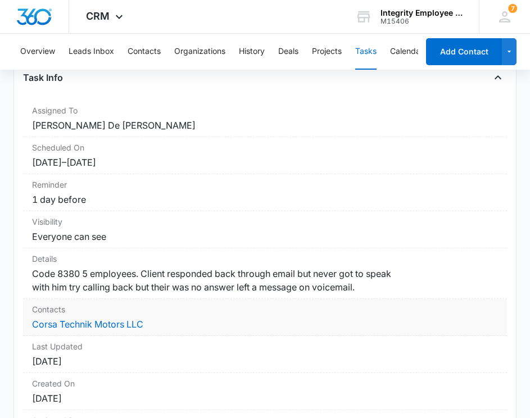
click at [146, 325] on dd "Corsa Technik Motors LLC" at bounding box center [265, 323] width 466 height 13
click at [146, 321] on dd "Corsa Technik Motors LLC" at bounding box center [265, 323] width 466 height 13
click at [132, 324] on link "Corsa Technik Motors LLC" at bounding box center [87, 324] width 111 height 11
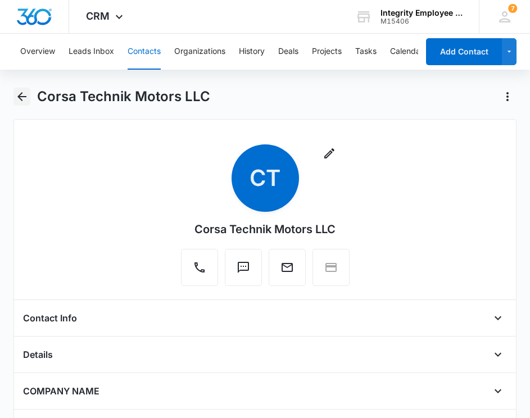
click at [22, 90] on icon "Back" at bounding box center [21, 96] width 13 height 13
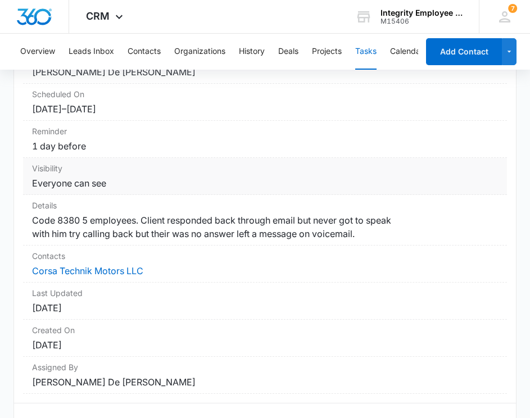
scroll to position [169, 0]
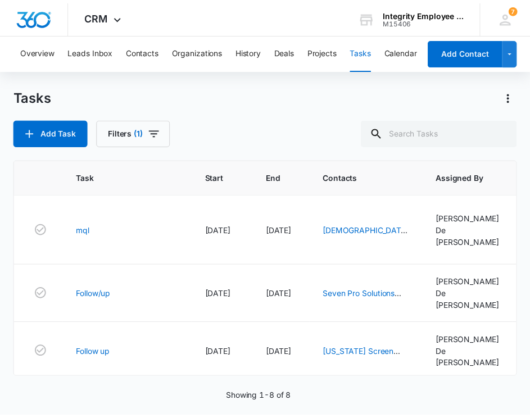
scroll to position [210, 0]
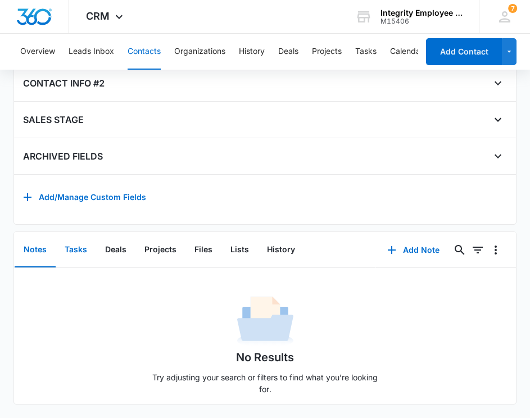
scroll to position [506, 0]
click at [95, 184] on button "Add/Manage Custom Fields" at bounding box center [84, 197] width 123 height 27
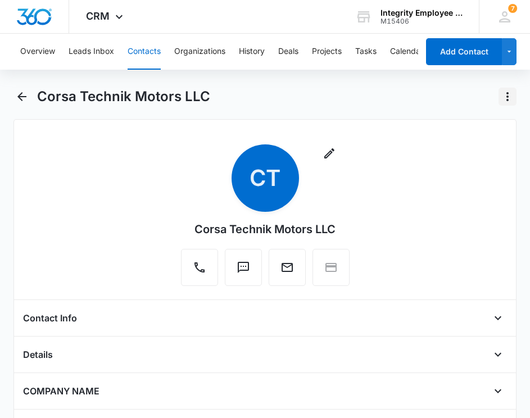
click at [506, 99] on icon "Actions" at bounding box center [507, 96] width 13 height 13
click at [25, 99] on icon "Back" at bounding box center [21, 96] width 13 height 13
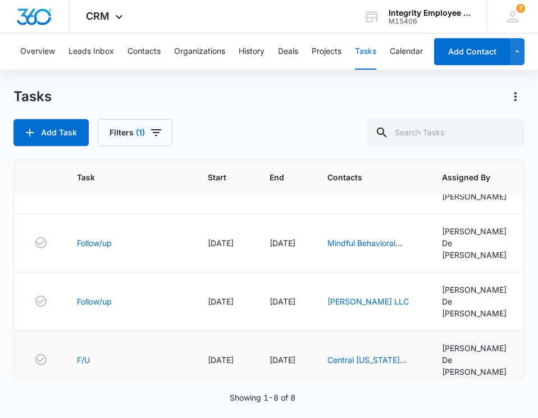
scroll to position [210, 0]
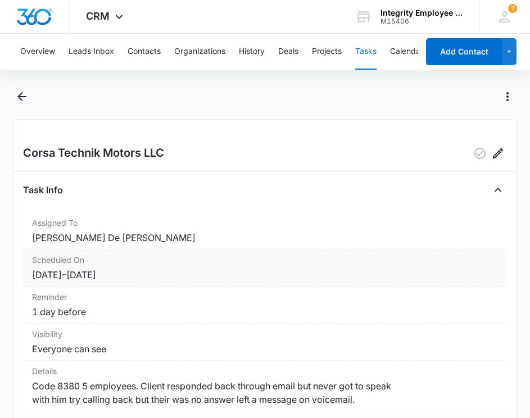
scroll to position [56, 0]
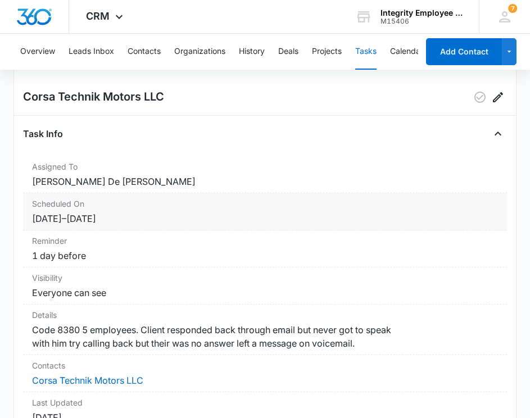
click at [56, 218] on dd "[DATE] – [DATE]" at bounding box center [265, 218] width 466 height 13
click at [63, 221] on dd "[DATE] – [DATE]" at bounding box center [265, 218] width 466 height 13
click at [63, 216] on dd "[DATE] – [DATE]" at bounding box center [265, 218] width 466 height 13
click at [63, 210] on div "Scheduled On [DATE] – [DATE]" at bounding box center [265, 211] width 484 height 37
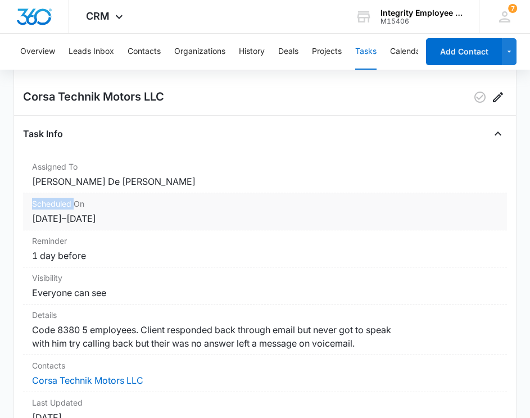
click at [63, 210] on div "Scheduled On [DATE] – [DATE]" at bounding box center [265, 211] width 484 height 37
drag, startPoint x: 58, startPoint y: 215, endPoint x: 69, endPoint y: 224, distance: 13.6
click at [61, 215] on dd "[DATE] – [DATE]" at bounding box center [265, 218] width 466 height 13
drag, startPoint x: 71, startPoint y: 219, endPoint x: 84, endPoint y: 219, distance: 13.5
click at [72, 218] on dd "[DATE] – [DATE]" at bounding box center [265, 218] width 466 height 13
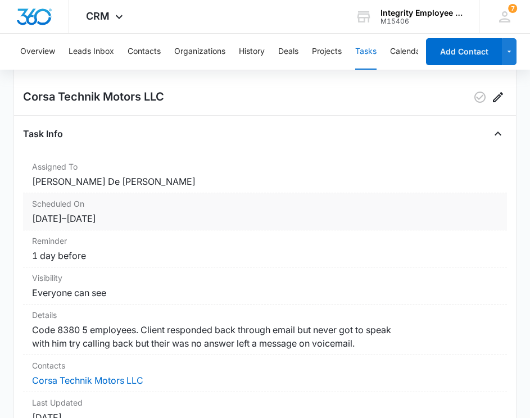
click at [111, 212] on dd "[DATE] – [DATE]" at bounding box center [265, 218] width 466 height 13
click at [493, 97] on icon "Edit" at bounding box center [498, 97] width 10 height 10
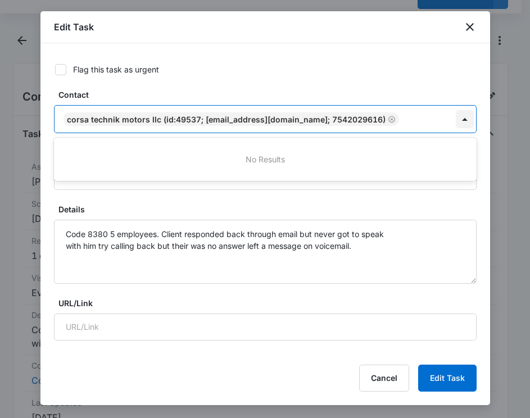
click at [456, 118] on div at bounding box center [465, 119] width 18 height 18
click at [388, 119] on icon "Remove Corsa Technik Motors LLC (ID:49537; corsatechnik@gmail.com; 7542029616)" at bounding box center [391, 119] width 7 height 7
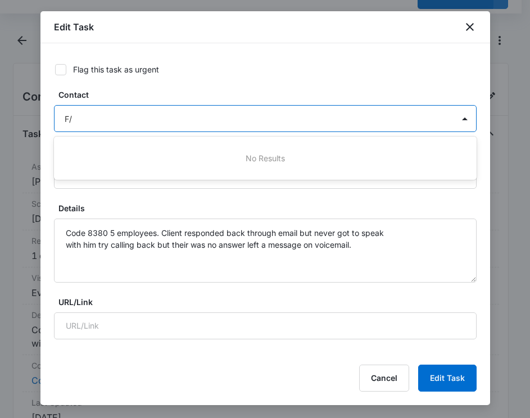
type input "F/U"
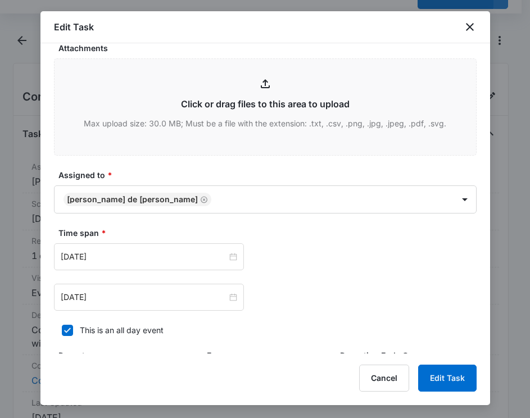
scroll to position [506, 0]
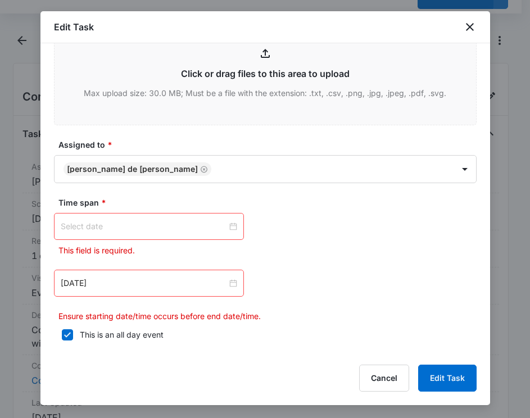
type input "F/U"
click at [229, 225] on div at bounding box center [149, 226] width 176 height 12
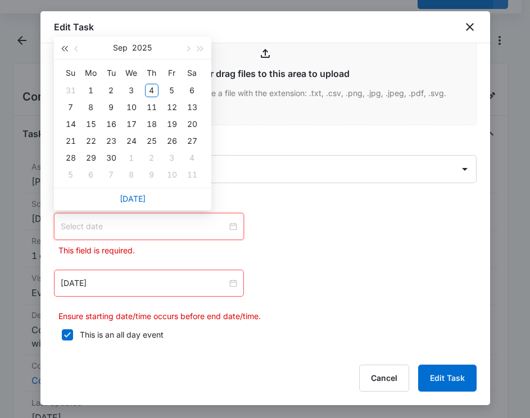
click at [65, 48] on span "button" at bounding box center [65, 49] width 6 height 6
click at [74, 48] on button "button" at bounding box center [77, 48] width 12 height 22
type input "Aug 26, 2024"
click at [93, 155] on div "26" at bounding box center [90, 157] width 13 height 13
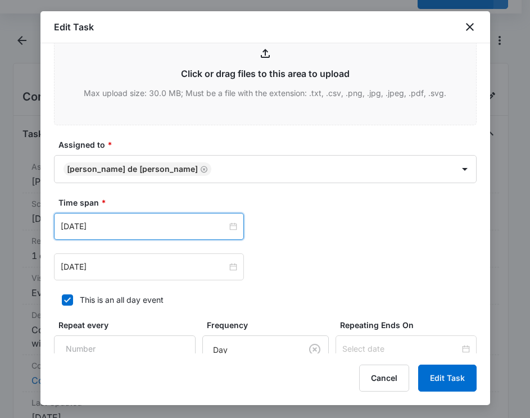
click at [403, 273] on div "Sep 4, 2025" at bounding box center [265, 266] width 423 height 27
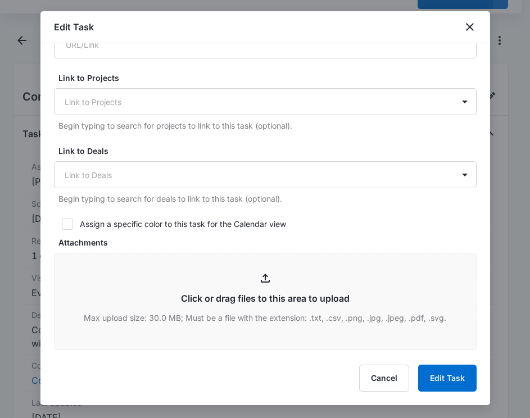
scroll to position [225, 0]
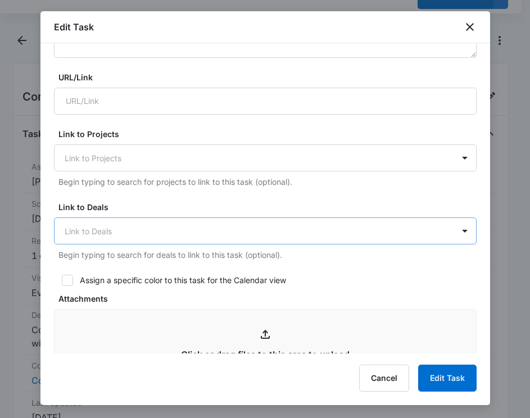
click at [85, 229] on div at bounding box center [259, 231] width 388 height 14
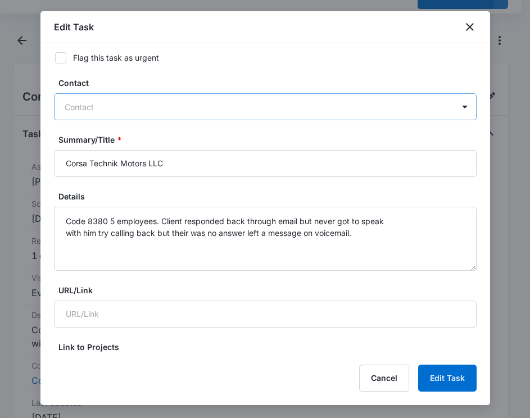
scroll to position [0, 0]
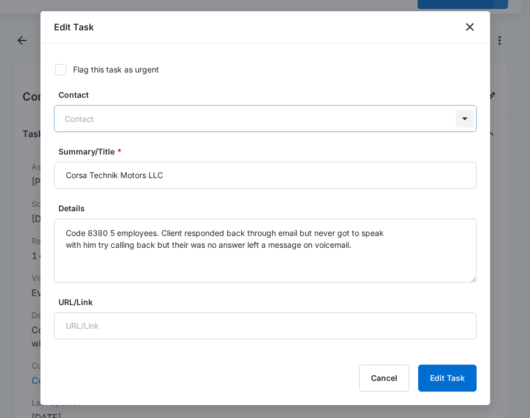
click at [456, 118] on div at bounding box center [465, 119] width 18 height 18
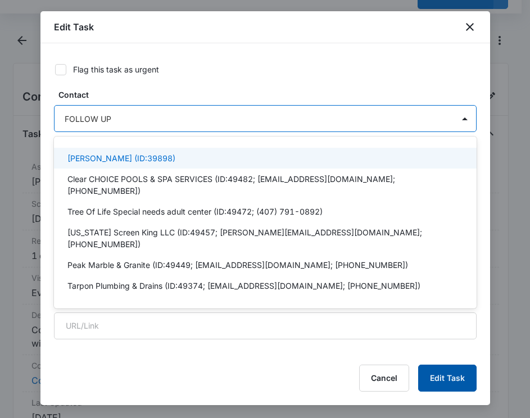
type input "FOLLOW UP"
click at [455, 381] on button "Edit Task" at bounding box center [447, 378] width 58 height 27
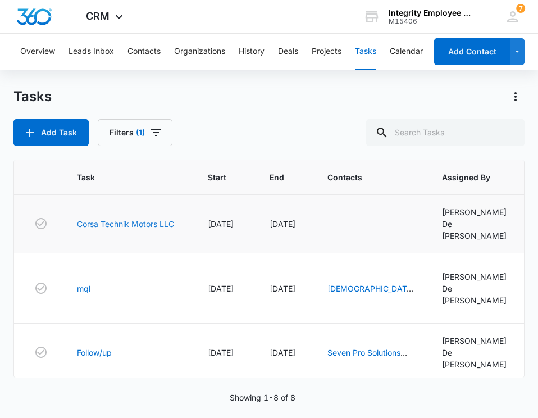
click at [149, 218] on link "Corsa Technik Motors LLC" at bounding box center [125, 224] width 97 height 12
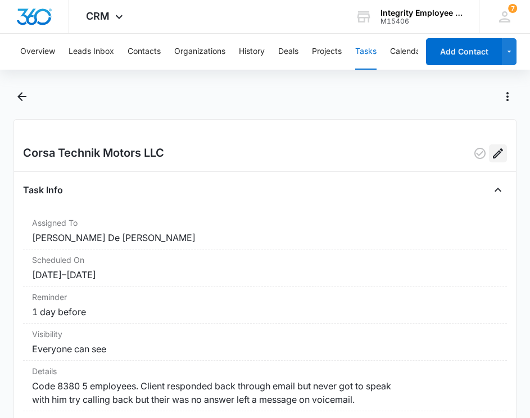
click at [491, 150] on icon "Edit" at bounding box center [497, 153] width 13 height 13
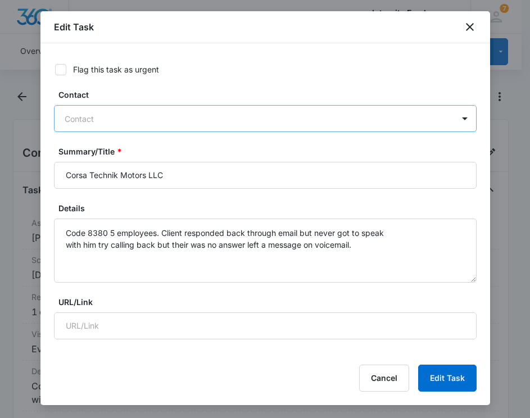
click at [72, 113] on div at bounding box center [259, 119] width 388 height 14
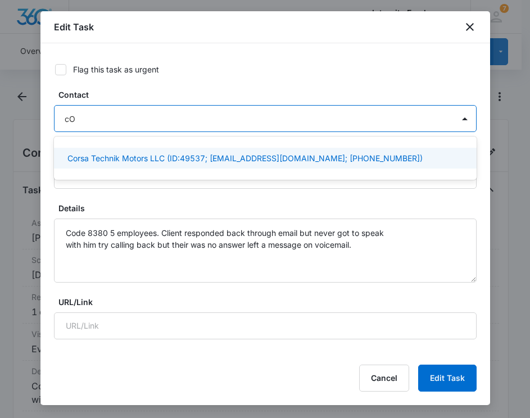
type input "c"
type input "Corsa Technik Motors LLC"
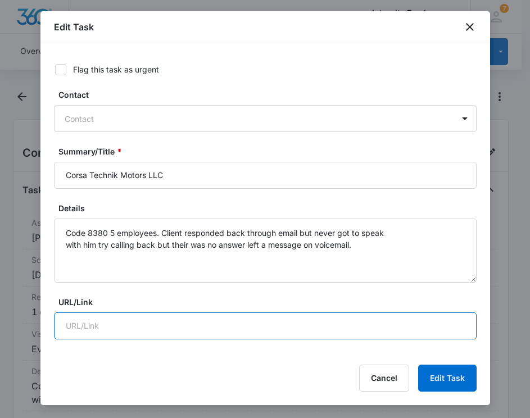
click at [207, 314] on input "URL/Link" at bounding box center [265, 325] width 423 height 27
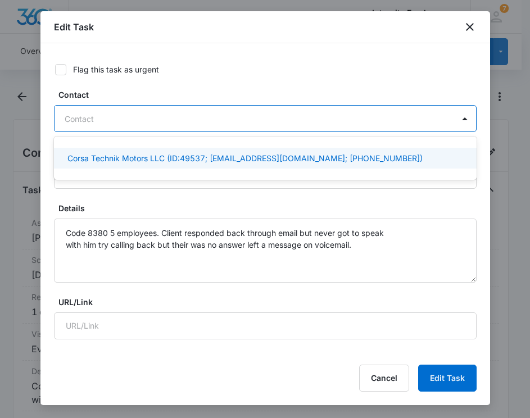
click at [203, 112] on div at bounding box center [259, 119] width 388 height 14
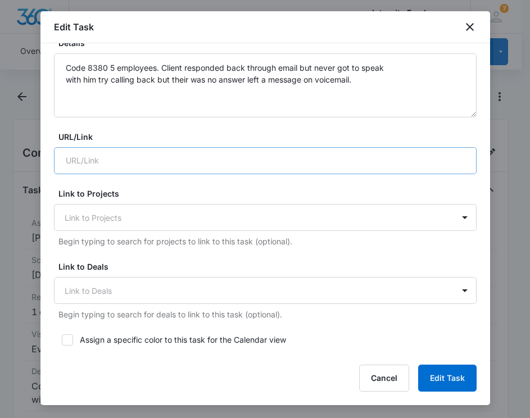
scroll to position [169, 0]
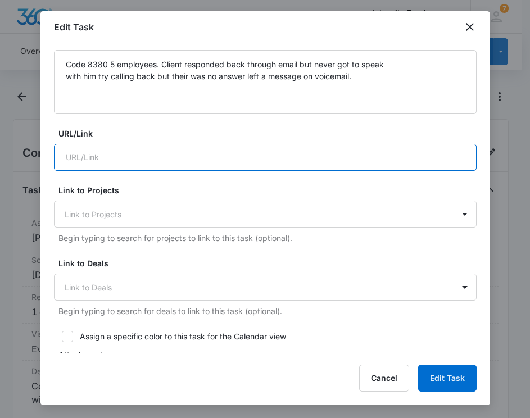
click at [138, 162] on input "URL/Link" at bounding box center [265, 157] width 423 height 27
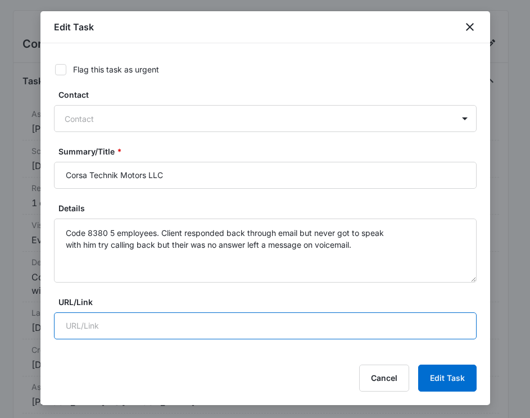
scroll to position [108, 0]
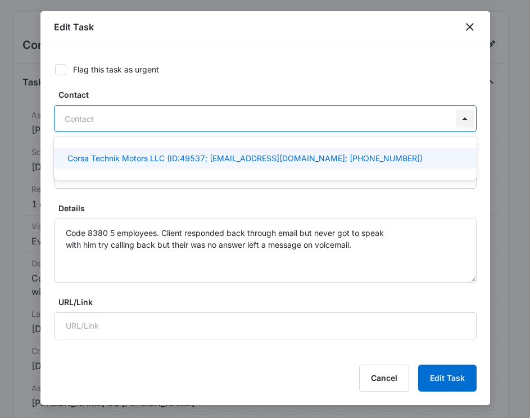
click at [458, 117] on div at bounding box center [465, 119] width 18 height 18
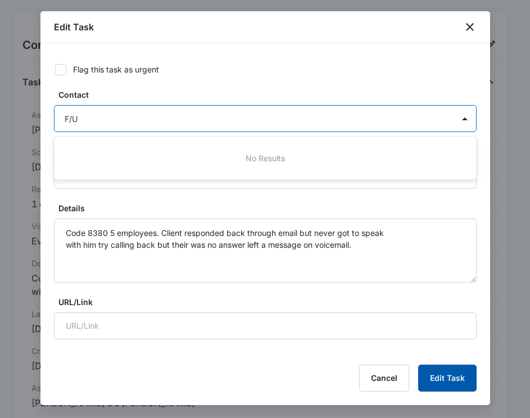
type input "F/U"
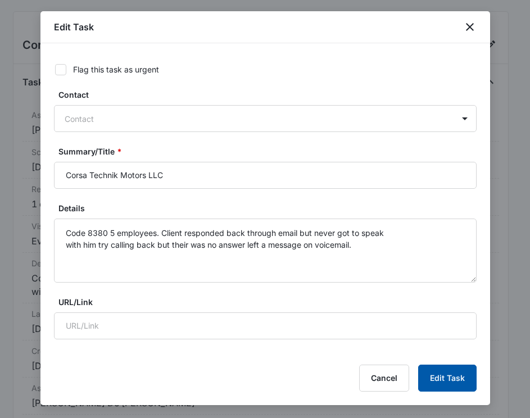
click at [451, 379] on button "Edit Task" at bounding box center [447, 378] width 58 height 27
